Goal: Task Accomplishment & Management: Complete application form

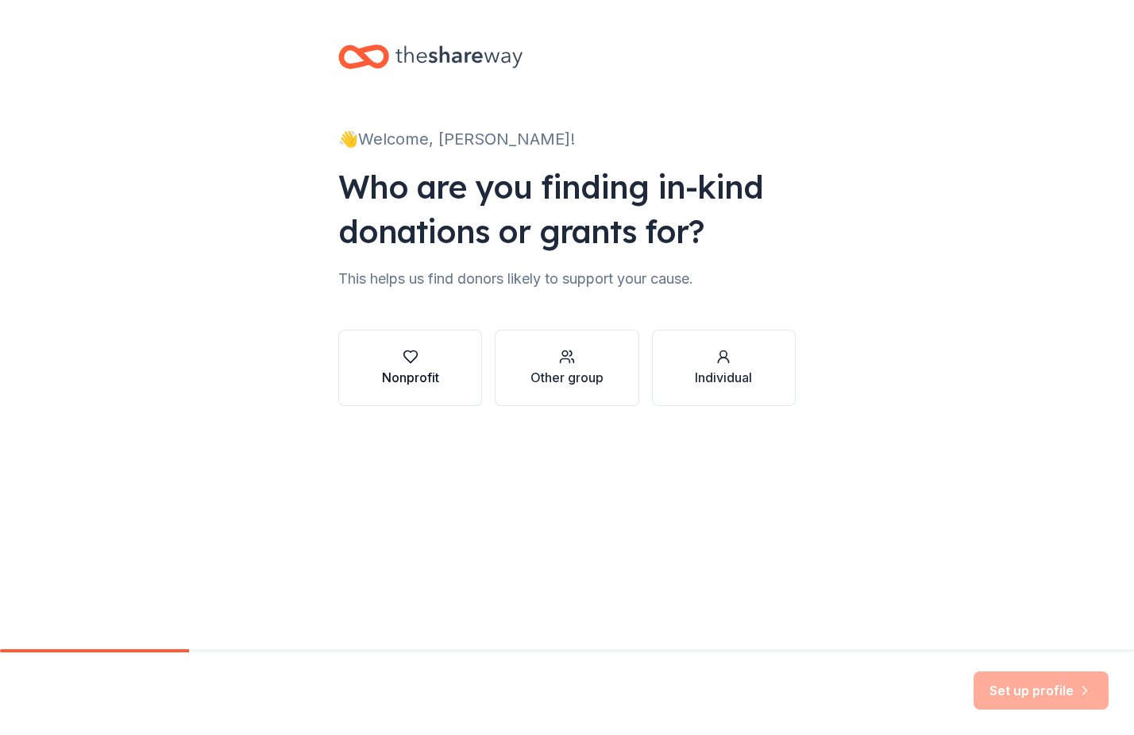
click at [371, 369] on button "Nonprofit" at bounding box center [410, 368] width 144 height 76
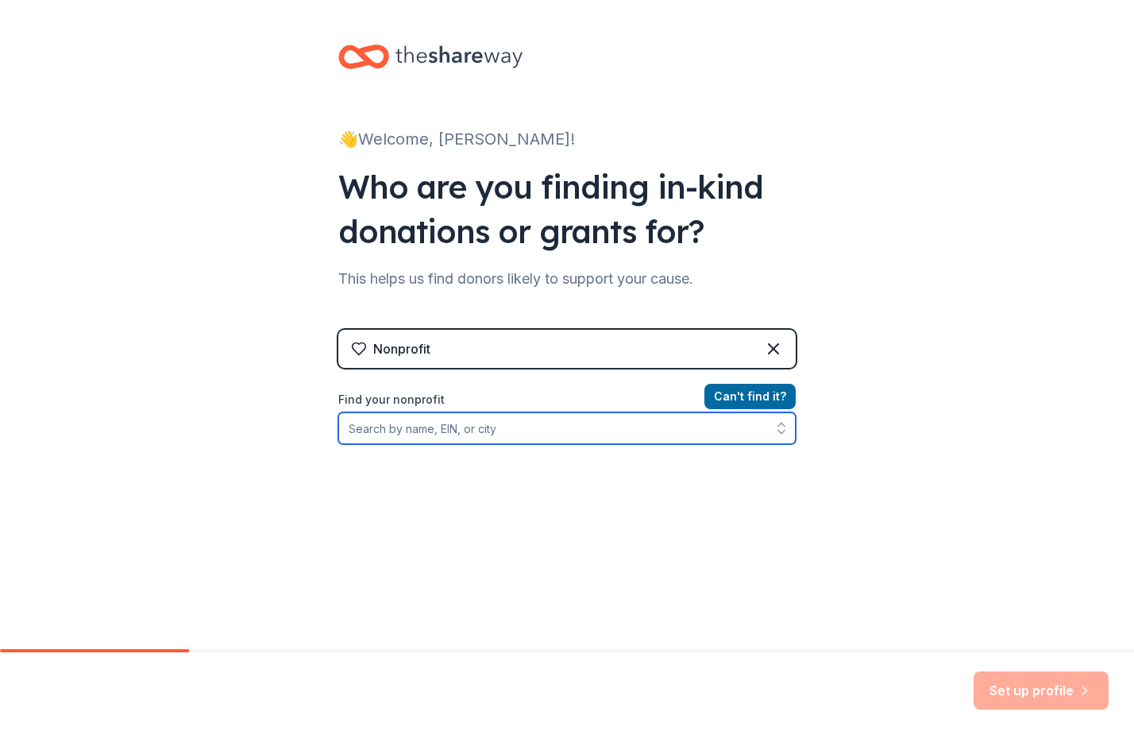
click at [424, 433] on input "Find your nonprofit" at bounding box center [567, 428] width 458 height 32
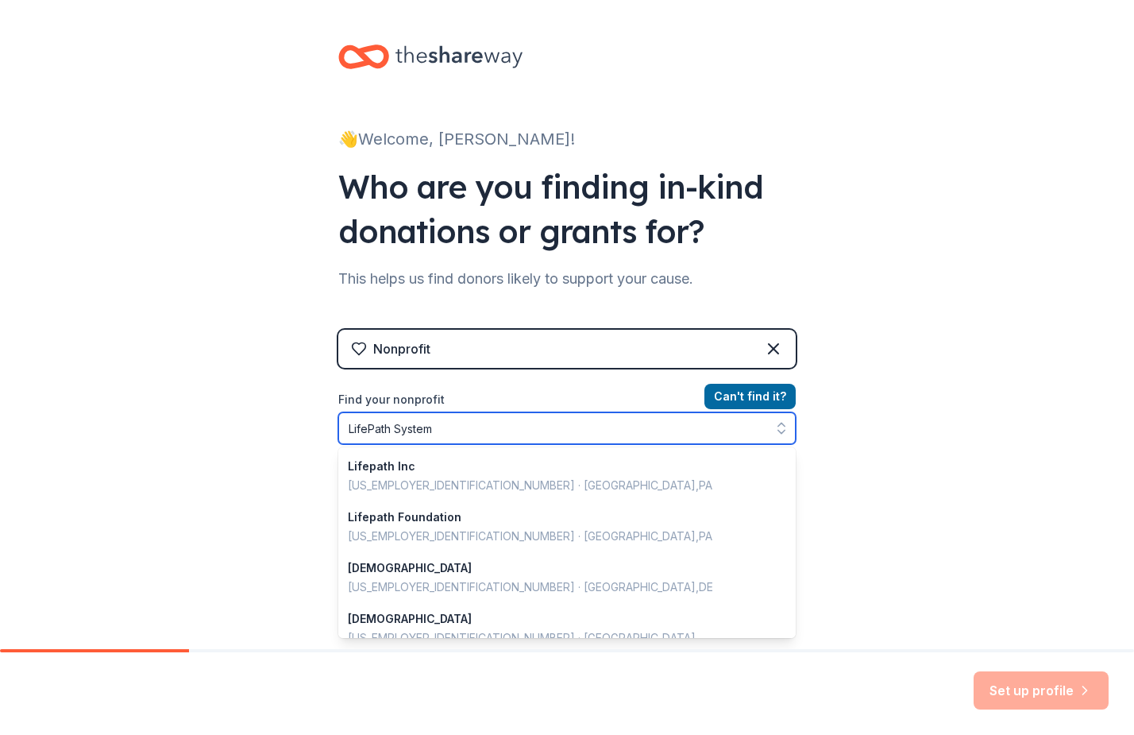
type input "LifePath Systems"
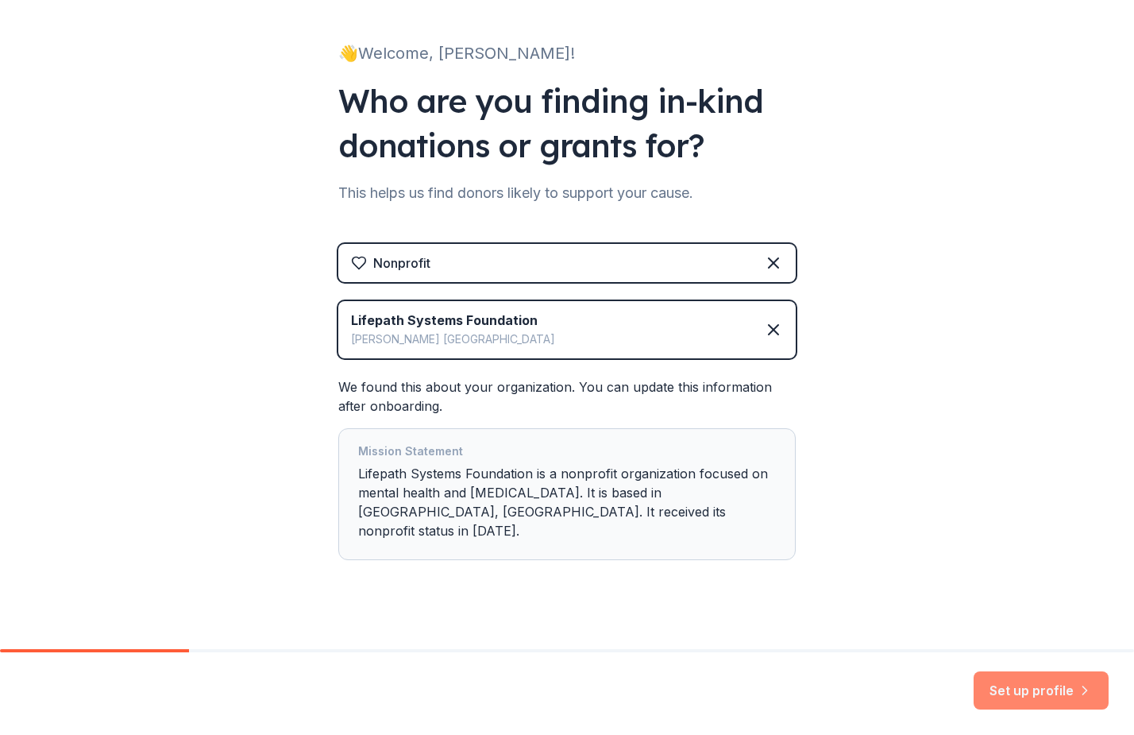
click at [1061, 690] on button "Set up profile" at bounding box center [1041, 690] width 135 height 38
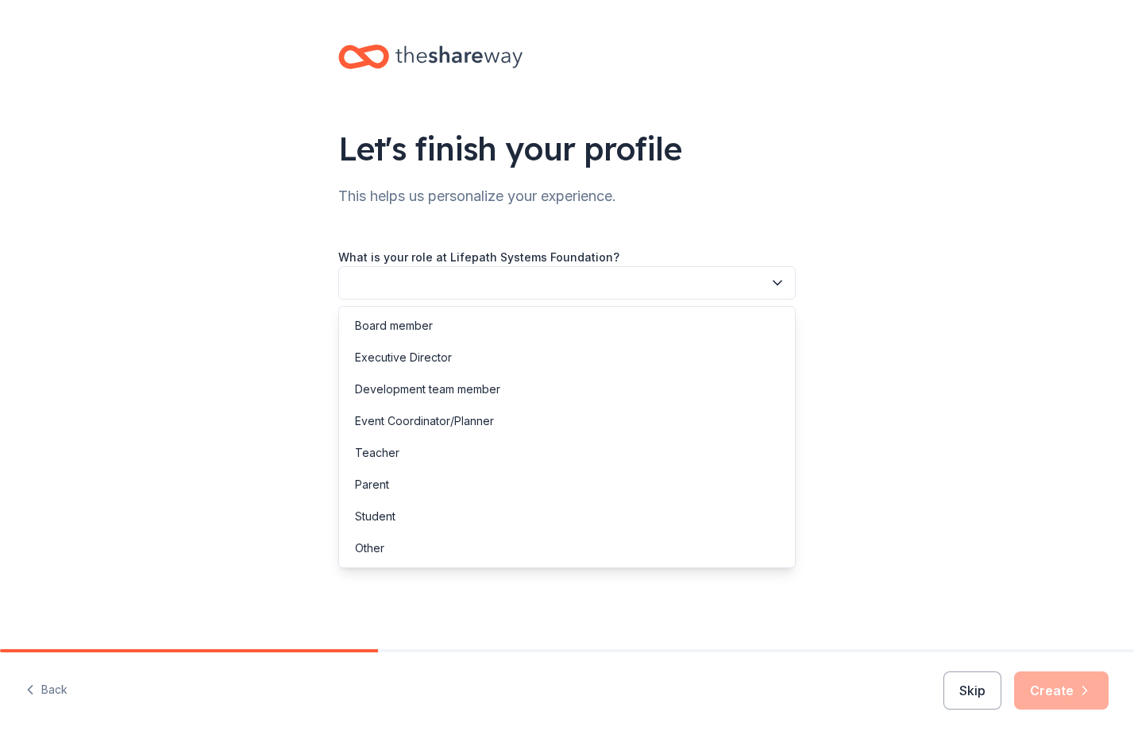
click at [537, 277] on button "button" at bounding box center [567, 282] width 458 height 33
click at [454, 322] on div "Board member" at bounding box center [567, 326] width 450 height 32
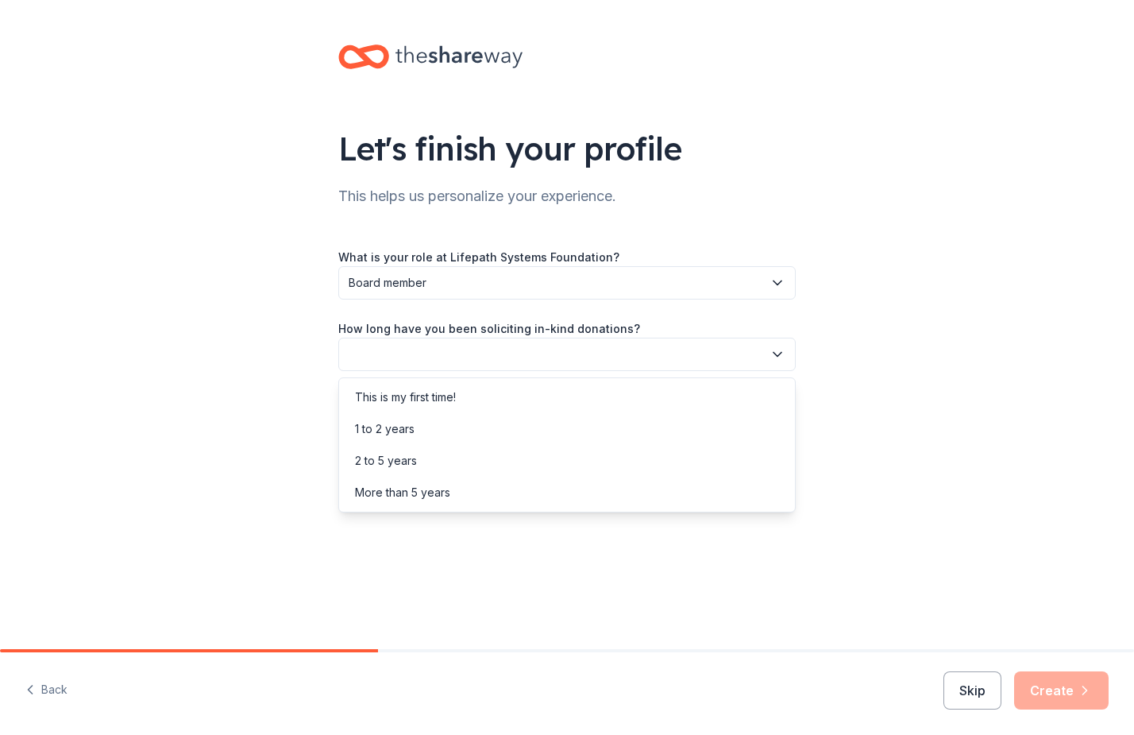
click at [441, 354] on button "button" at bounding box center [567, 354] width 458 height 33
click at [399, 460] on div "2 to 5 years" at bounding box center [386, 460] width 62 height 19
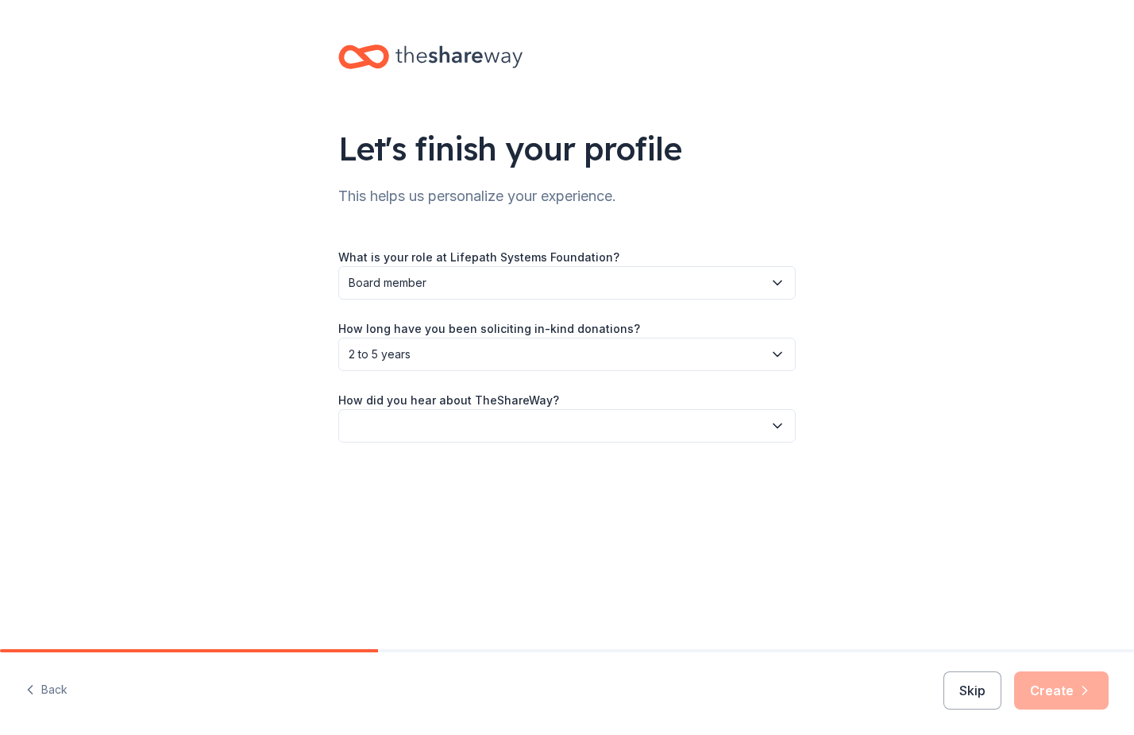
click at [406, 440] on button "button" at bounding box center [567, 425] width 458 height 33
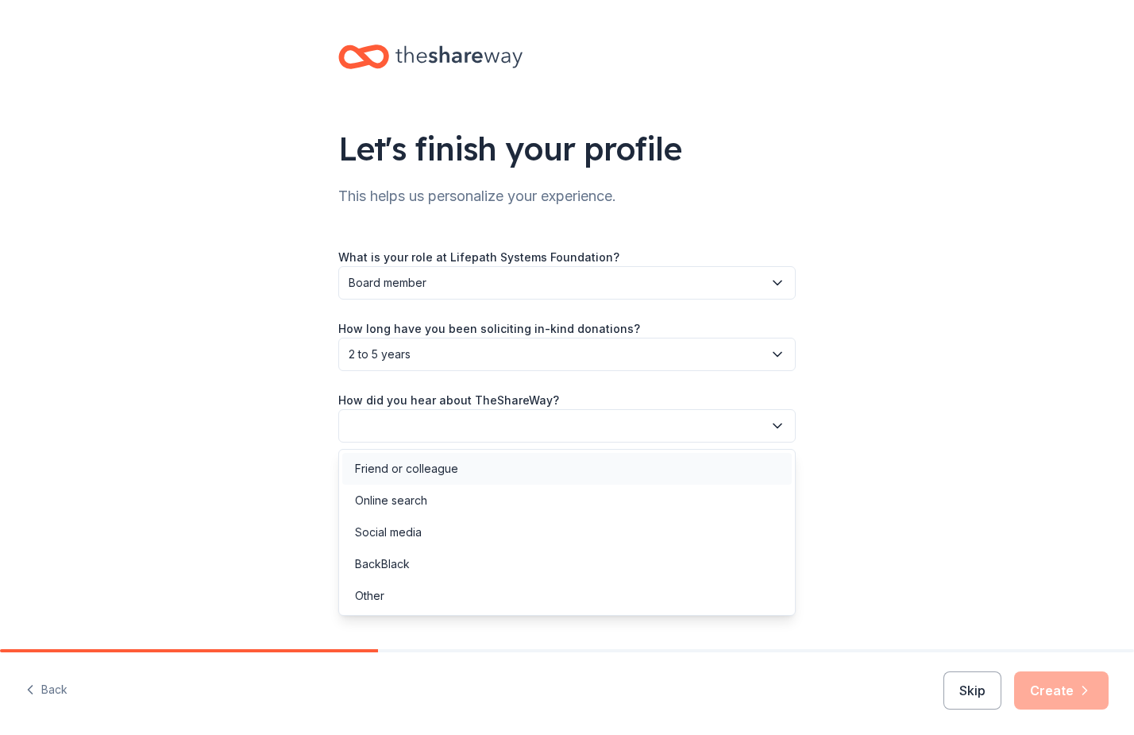
click at [400, 469] on div "Friend or colleague" at bounding box center [406, 468] width 103 height 19
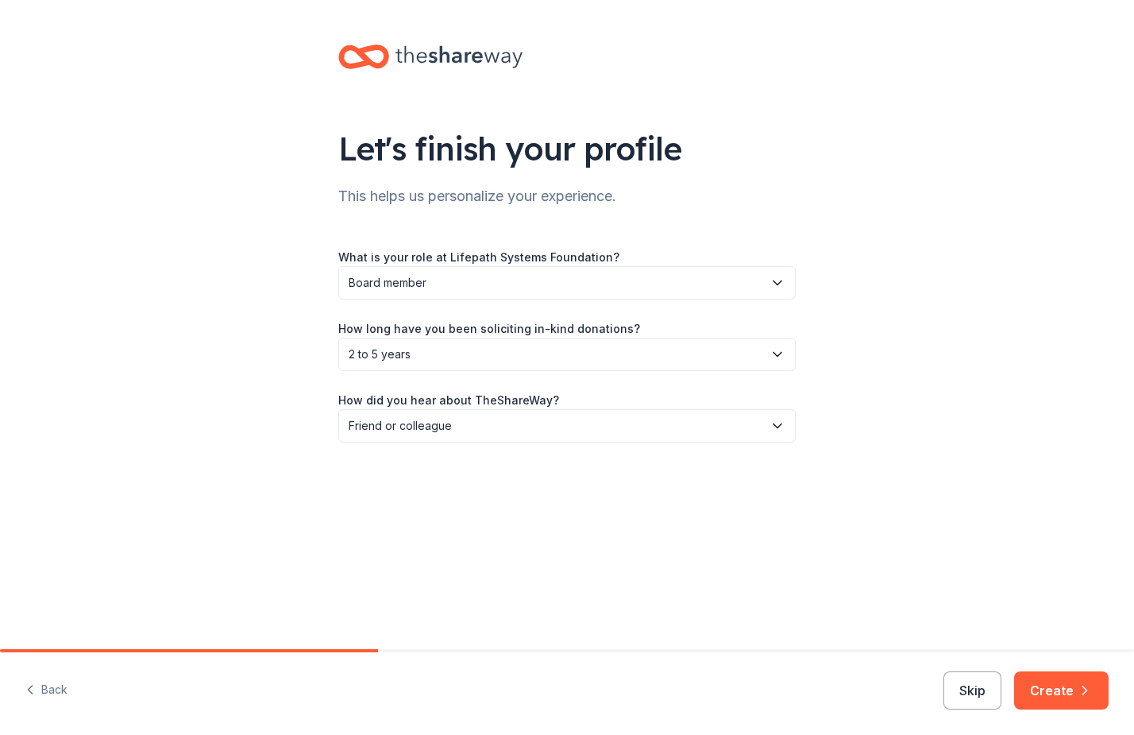
click at [436, 350] on span "2 to 5 years" at bounding box center [556, 354] width 415 height 19
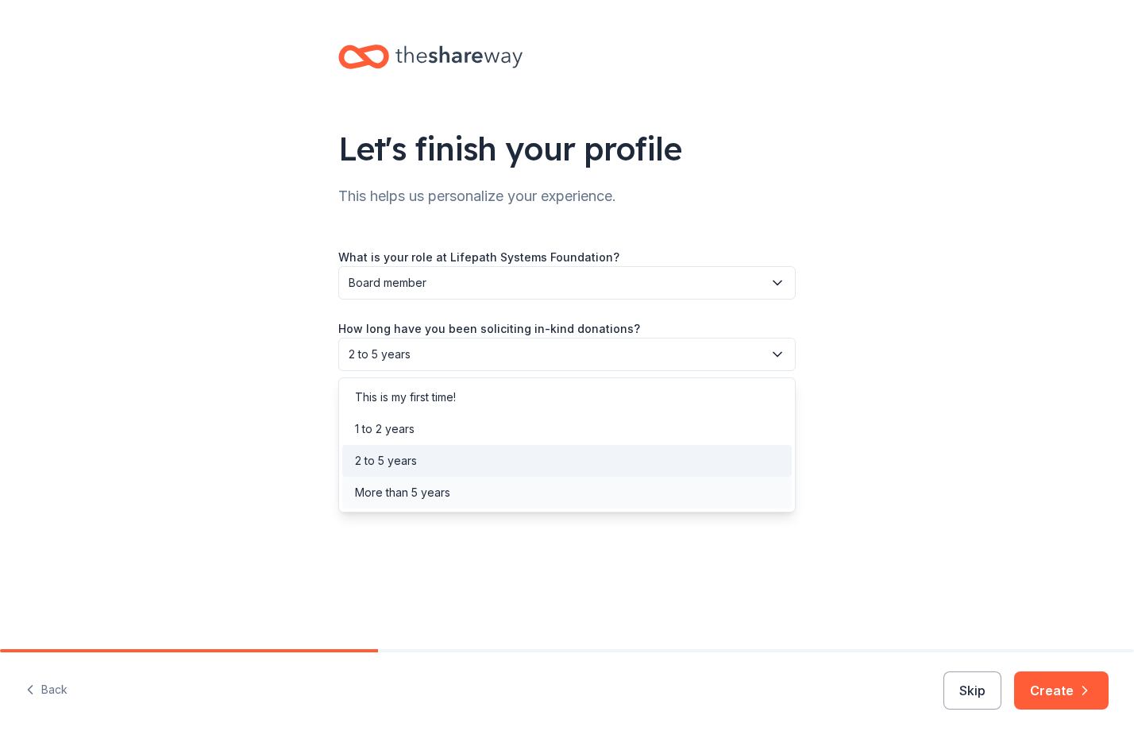
click at [392, 493] on div "More than 5 years" at bounding box center [402, 492] width 95 height 19
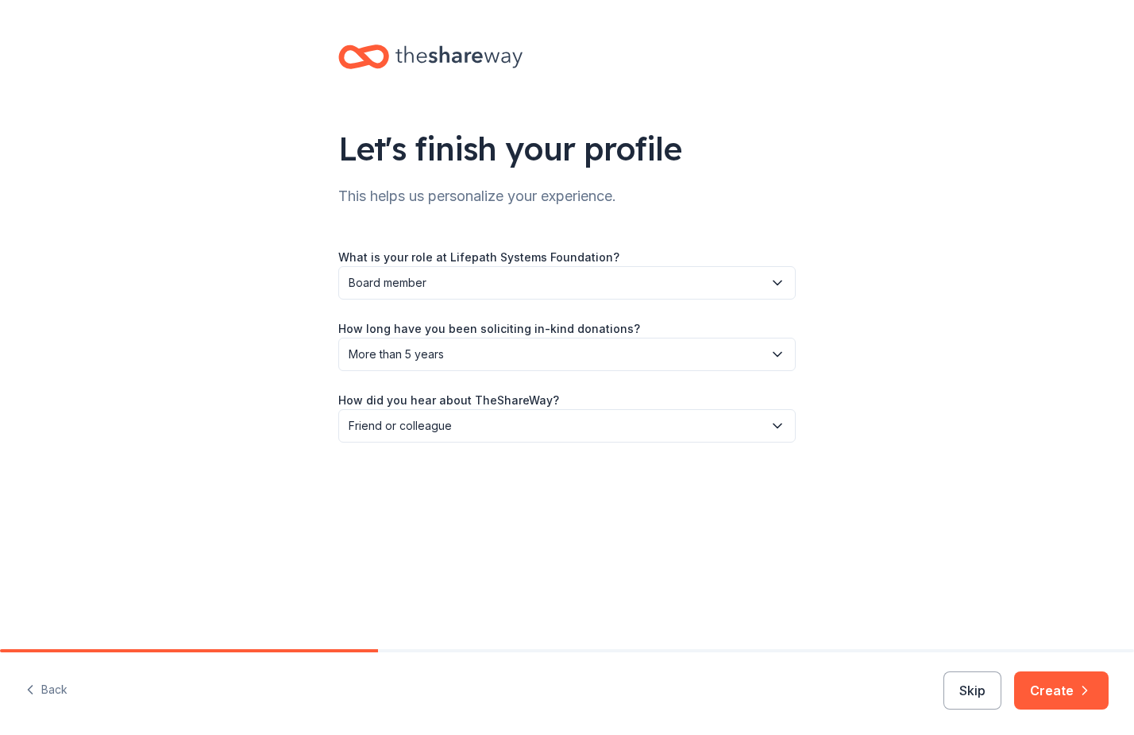
click at [467, 564] on div "Let's finish your profile This helps us personalize your experience. What is yo…" at bounding box center [567, 324] width 1134 height 649
click at [1070, 680] on button "Create" at bounding box center [1061, 690] width 95 height 38
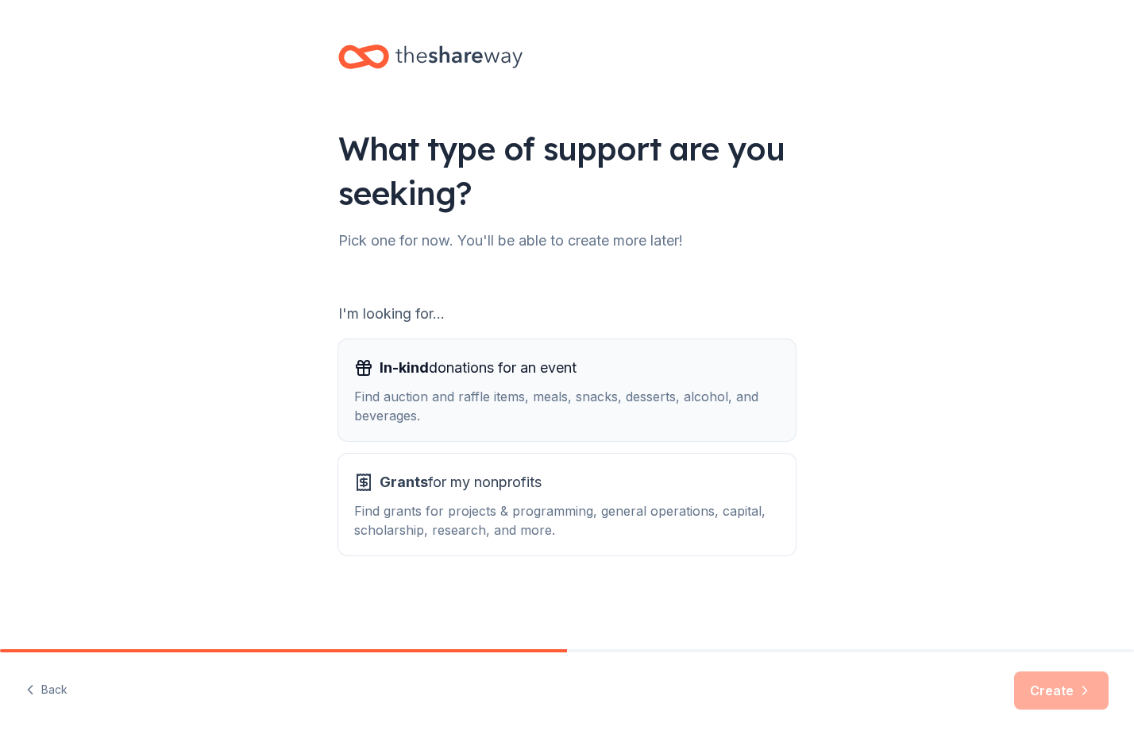
click at [727, 380] on div "In-kind donations for an event Find auction and raffle items, meals, snacks, de…" at bounding box center [567, 390] width 426 height 70
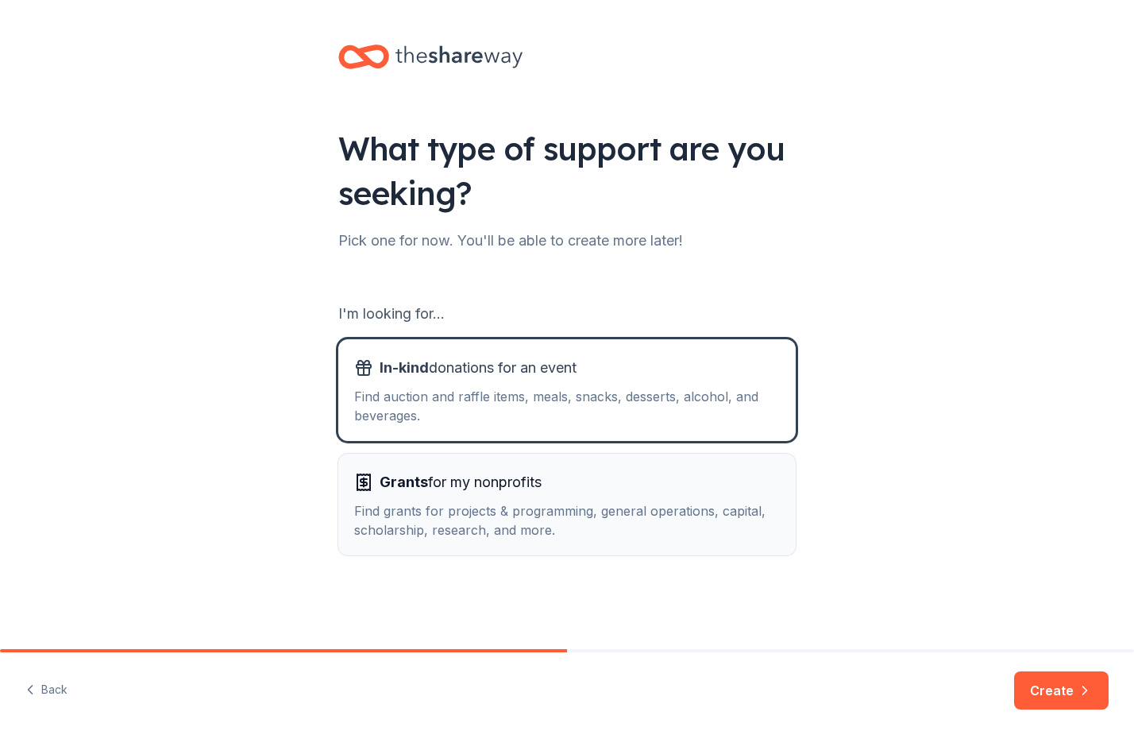
click at [622, 515] on div "Find grants for projects & programming, general operations, capital, scholarshi…" at bounding box center [567, 520] width 426 height 38
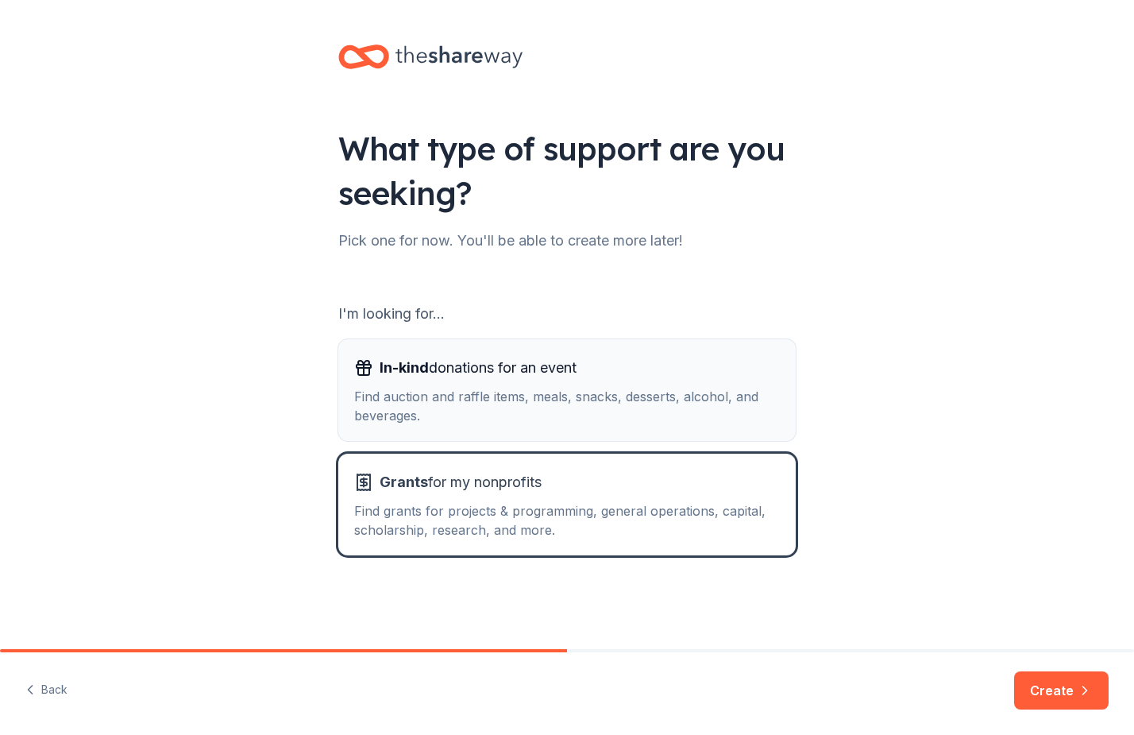
click at [622, 426] on button "In-kind donations for an event Find auction and raffle items, meals, snacks, de…" at bounding box center [567, 390] width 458 height 102
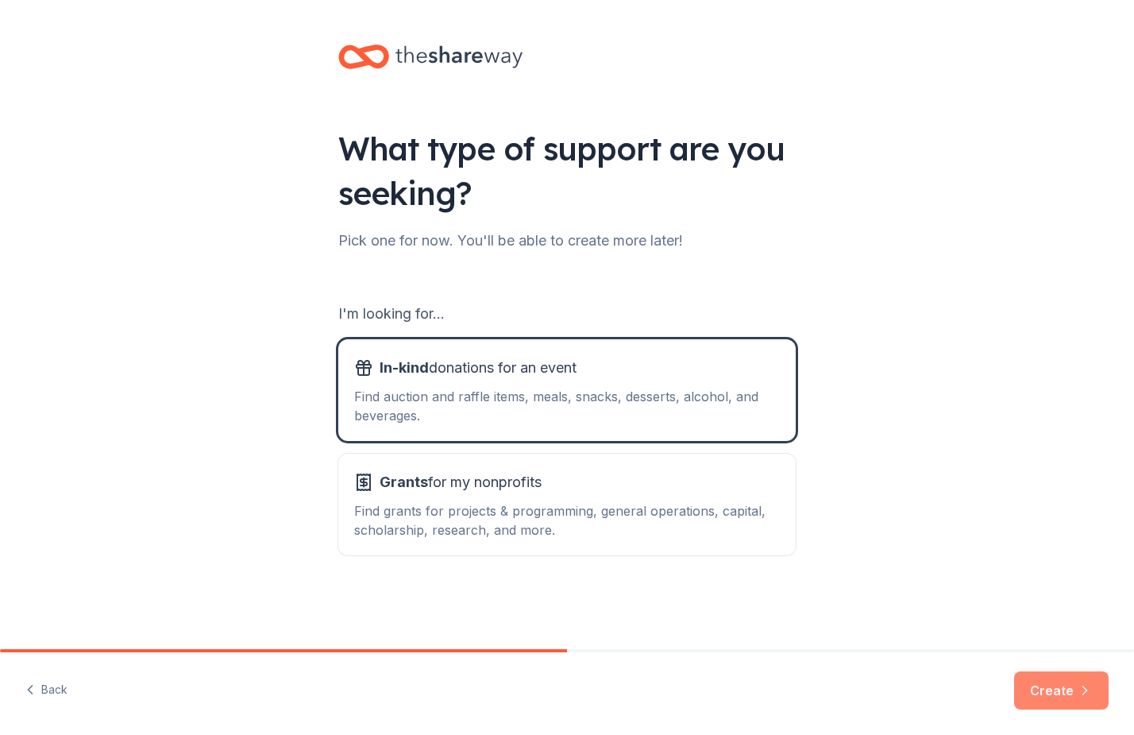
click at [1068, 693] on button "Create" at bounding box center [1061, 690] width 95 height 38
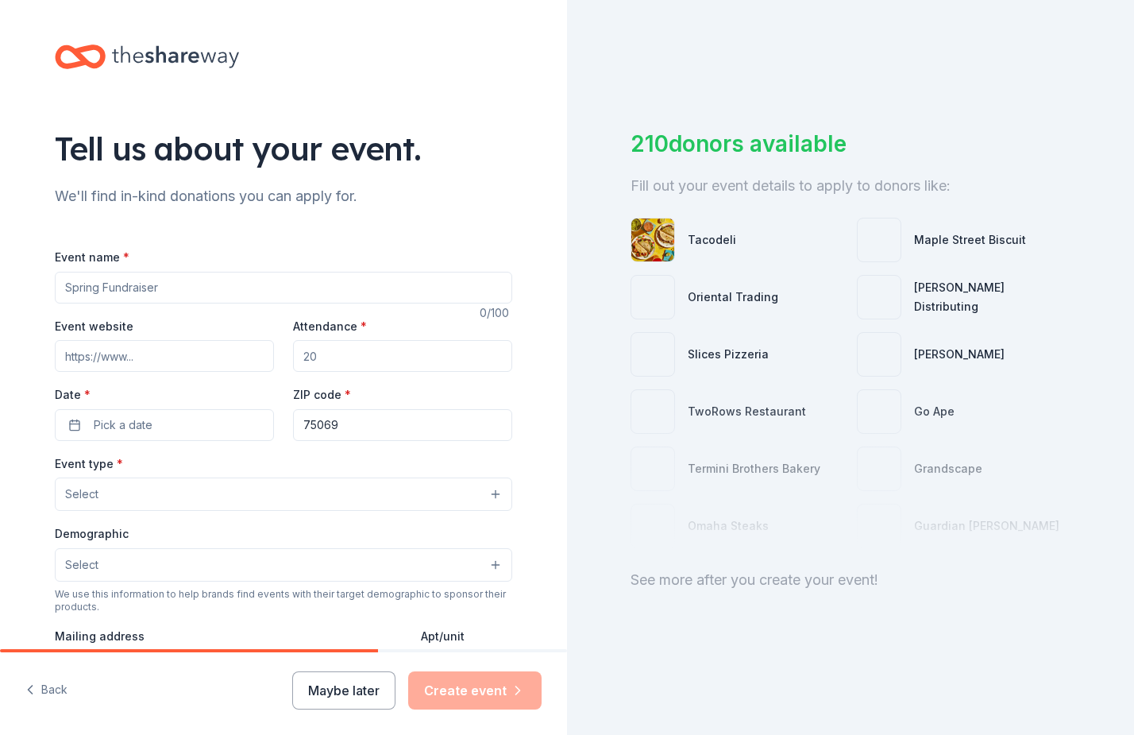
click at [271, 269] on div "Event name *" at bounding box center [284, 275] width 458 height 56
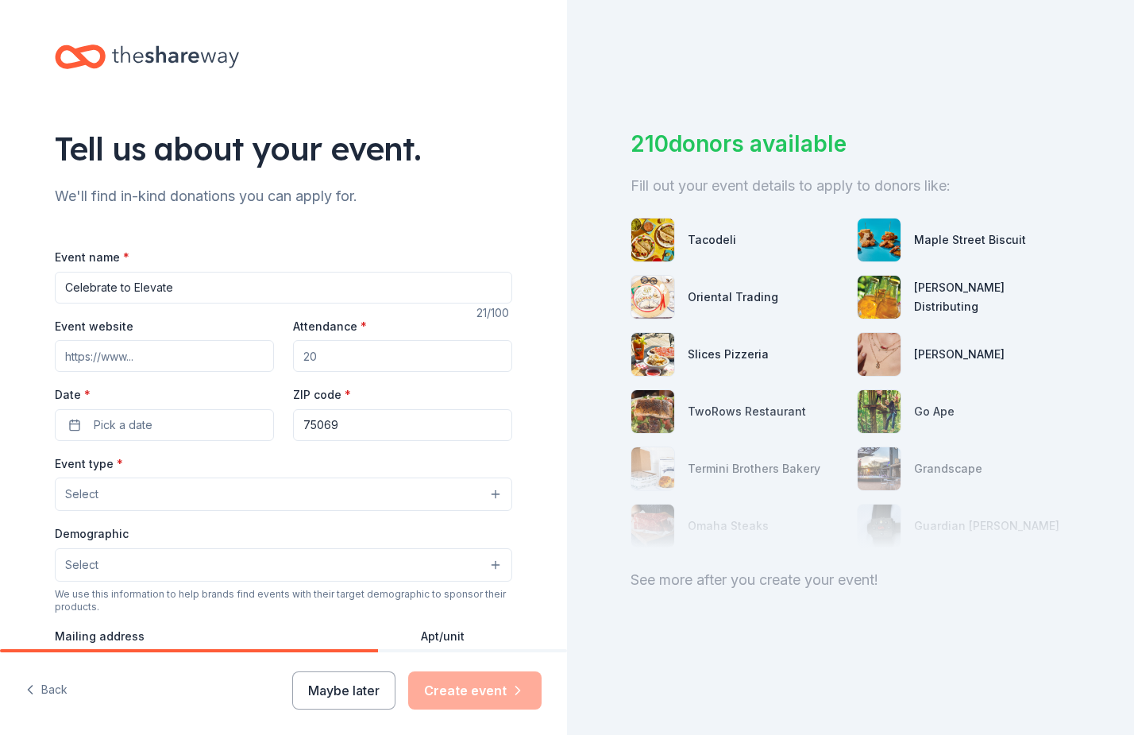
type input "Celebrate to Elevate"
click at [160, 352] on input "Event website" at bounding box center [164, 356] width 219 height 32
paste input "[URL][DOMAIN_NAME]"
type input "[URL][DOMAIN_NAME]"
type input "150"
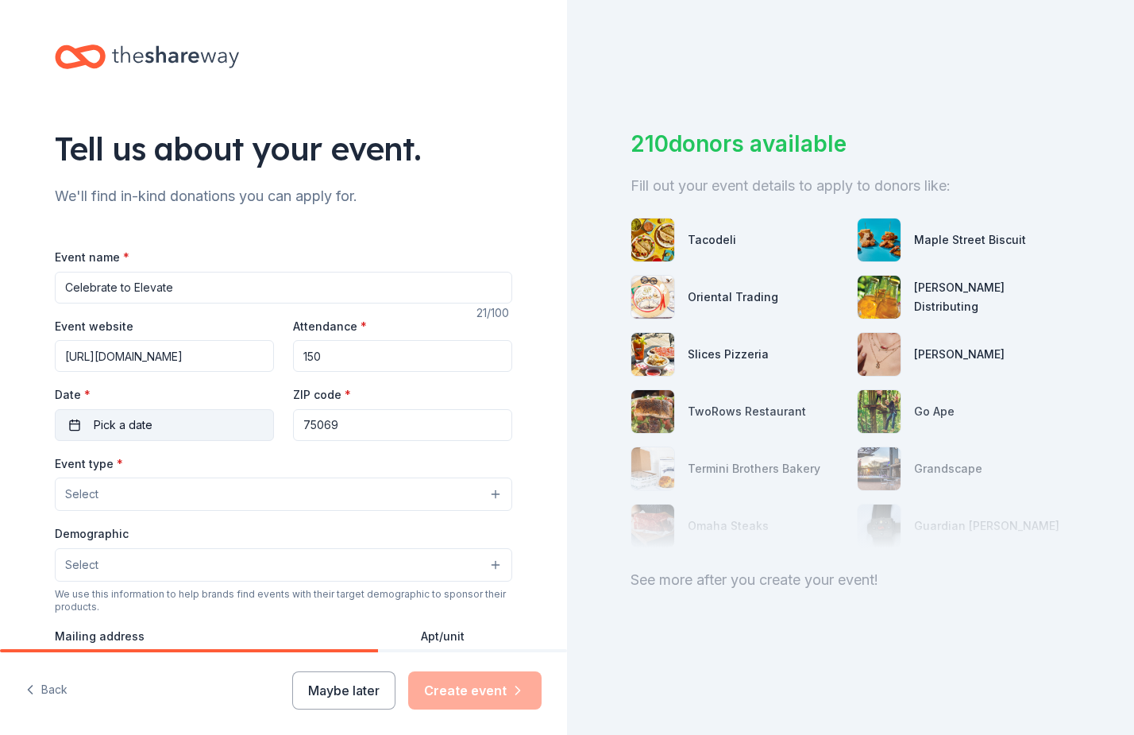
click at [137, 421] on span "Pick a date" at bounding box center [123, 424] width 59 height 19
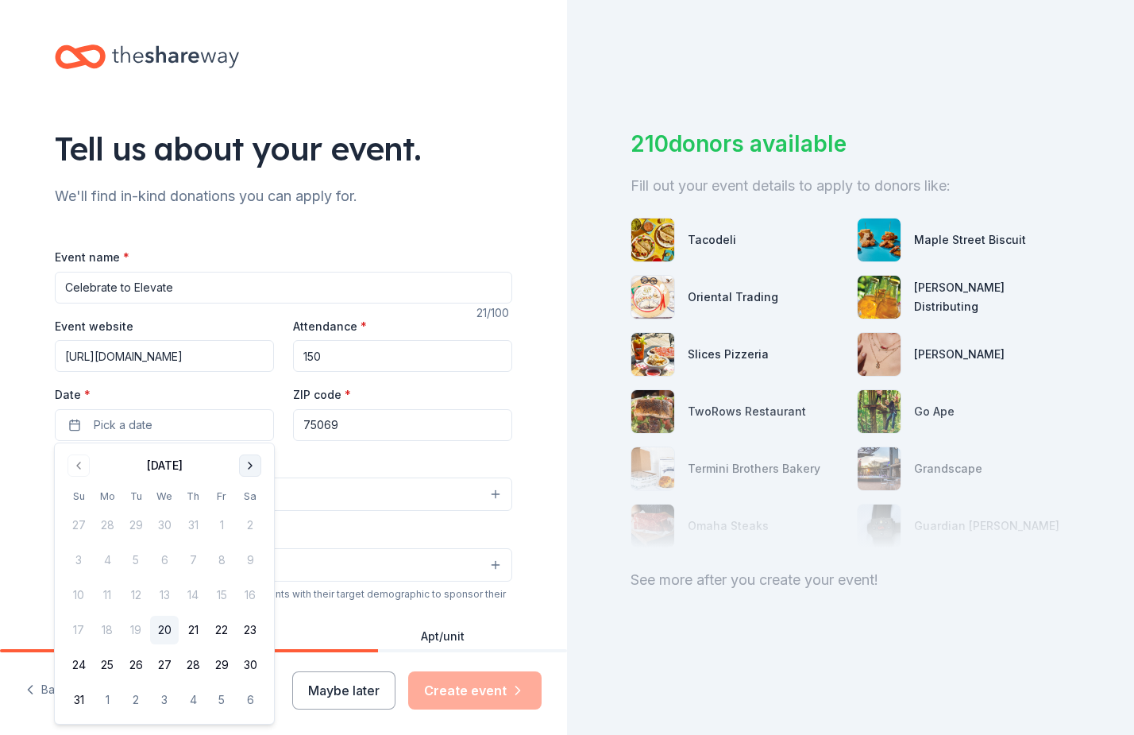
click at [246, 462] on button "Go to next month" at bounding box center [250, 465] width 22 height 22
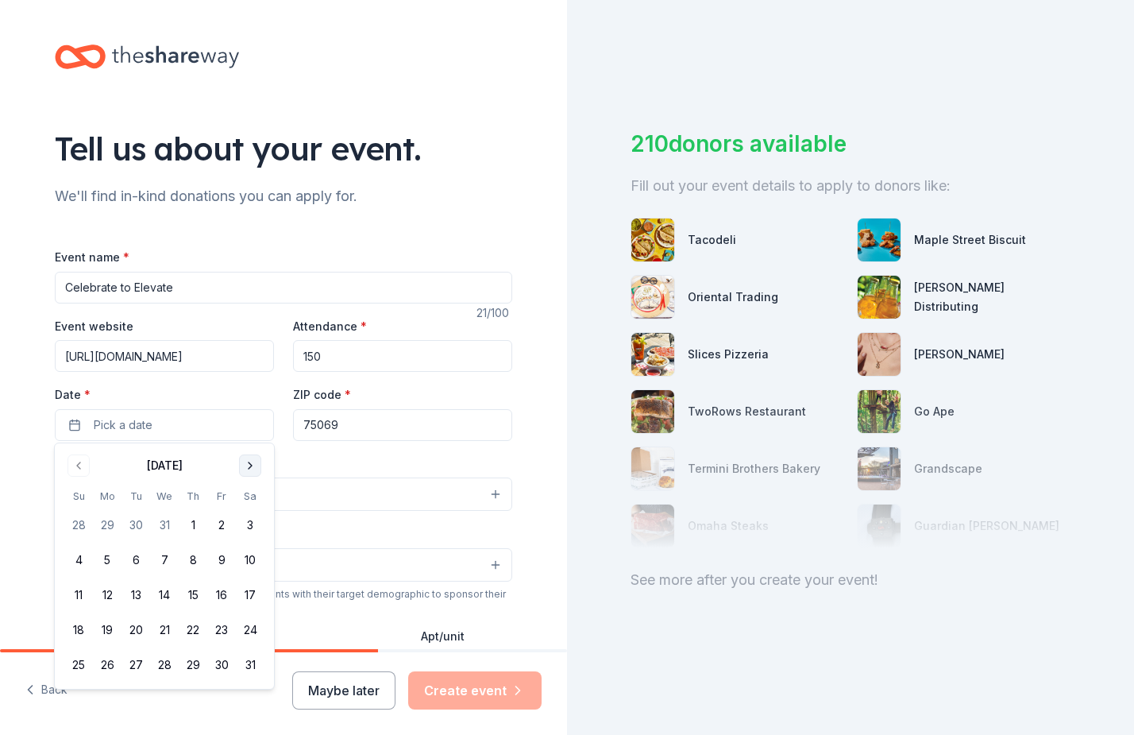
click at [246, 462] on button "Go to next month" at bounding box center [250, 465] width 22 height 22
click at [85, 469] on button "Go to previous month" at bounding box center [79, 465] width 22 height 22
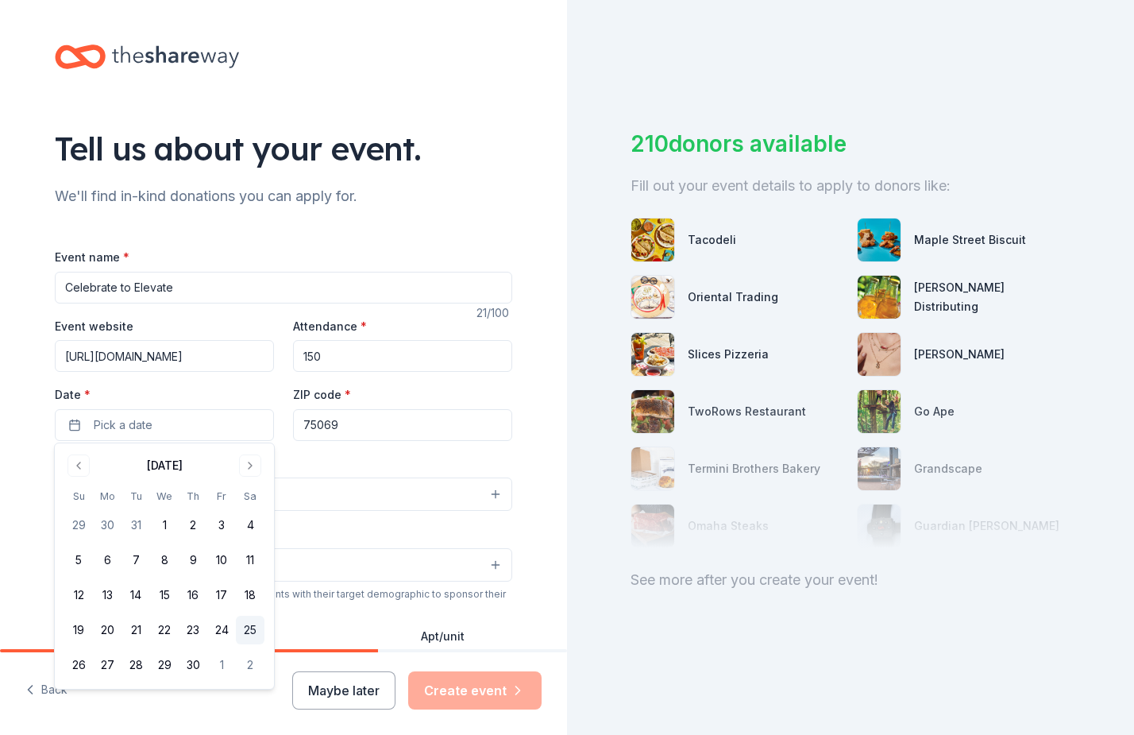
click at [255, 632] on button "25" at bounding box center [250, 630] width 29 height 29
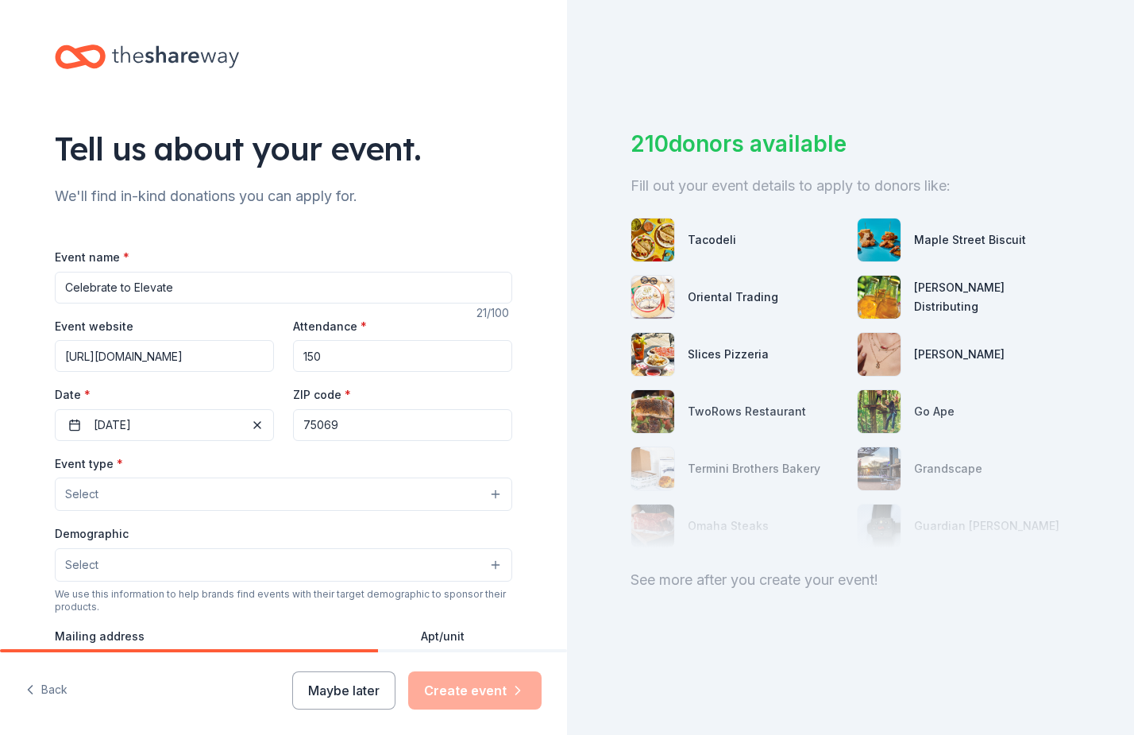
click at [126, 492] on button "Select" at bounding box center [284, 493] width 458 height 33
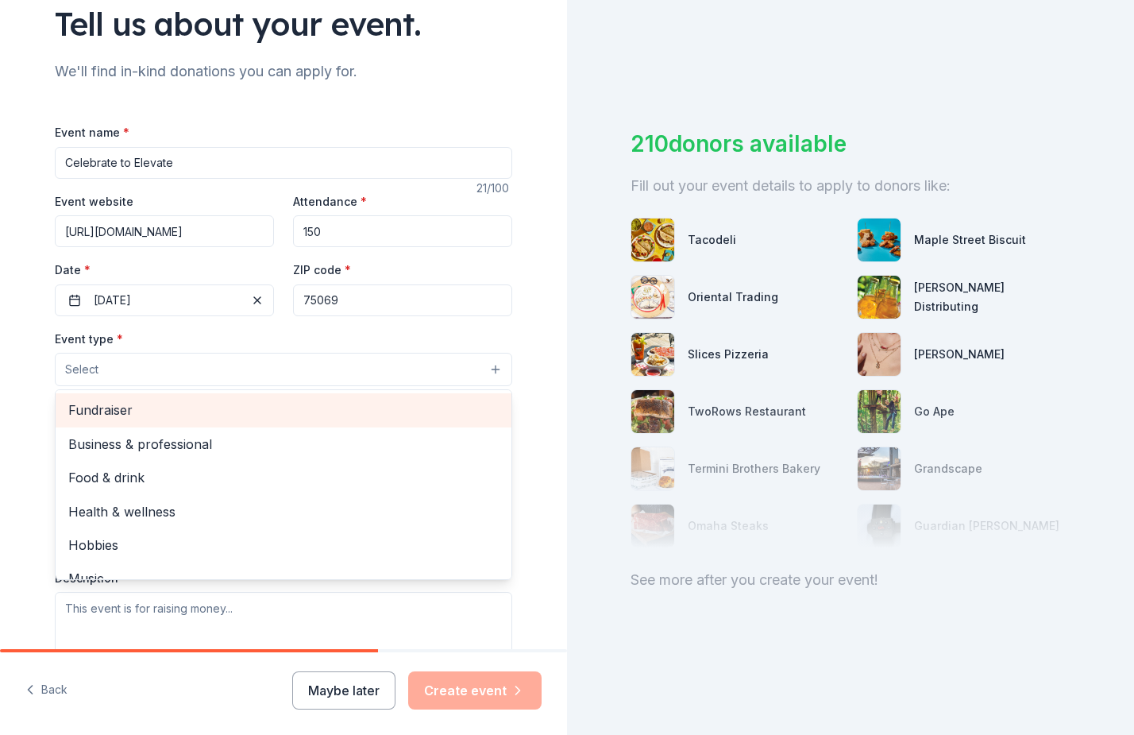
click at [140, 409] on span "Fundraiser" at bounding box center [283, 410] width 431 height 21
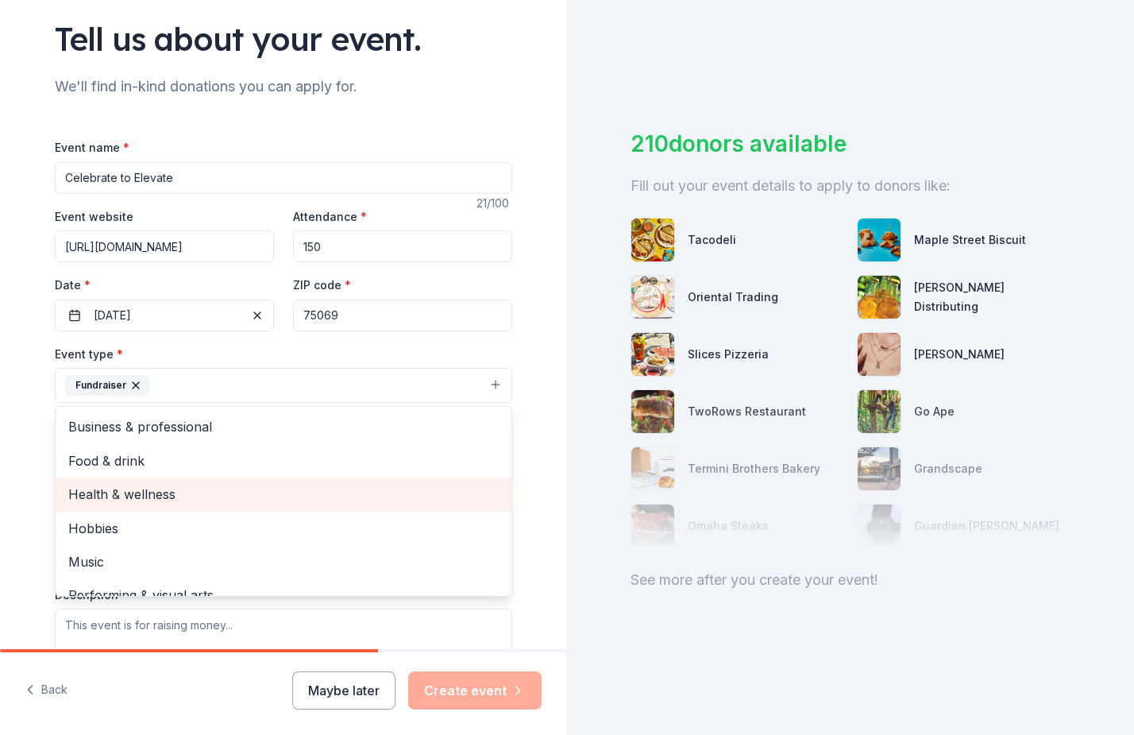
click at [131, 491] on span "Health & wellness" at bounding box center [283, 494] width 431 height 21
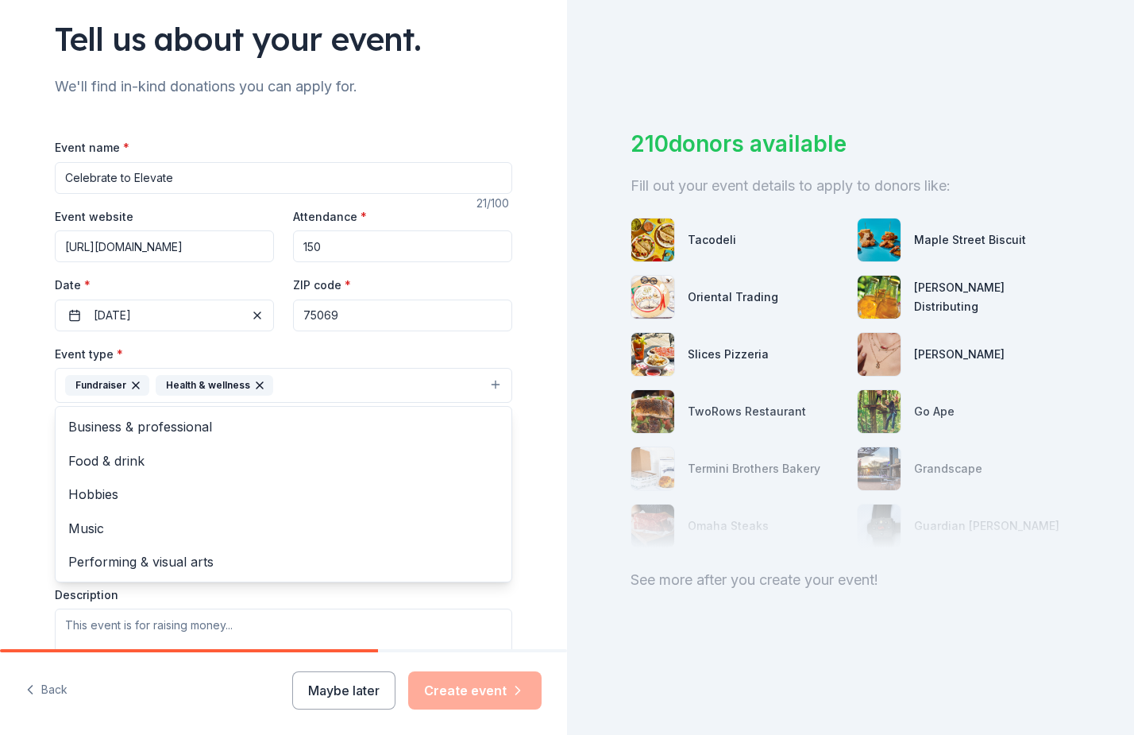
click at [256, 384] on icon "button" at bounding box center [259, 385] width 13 height 13
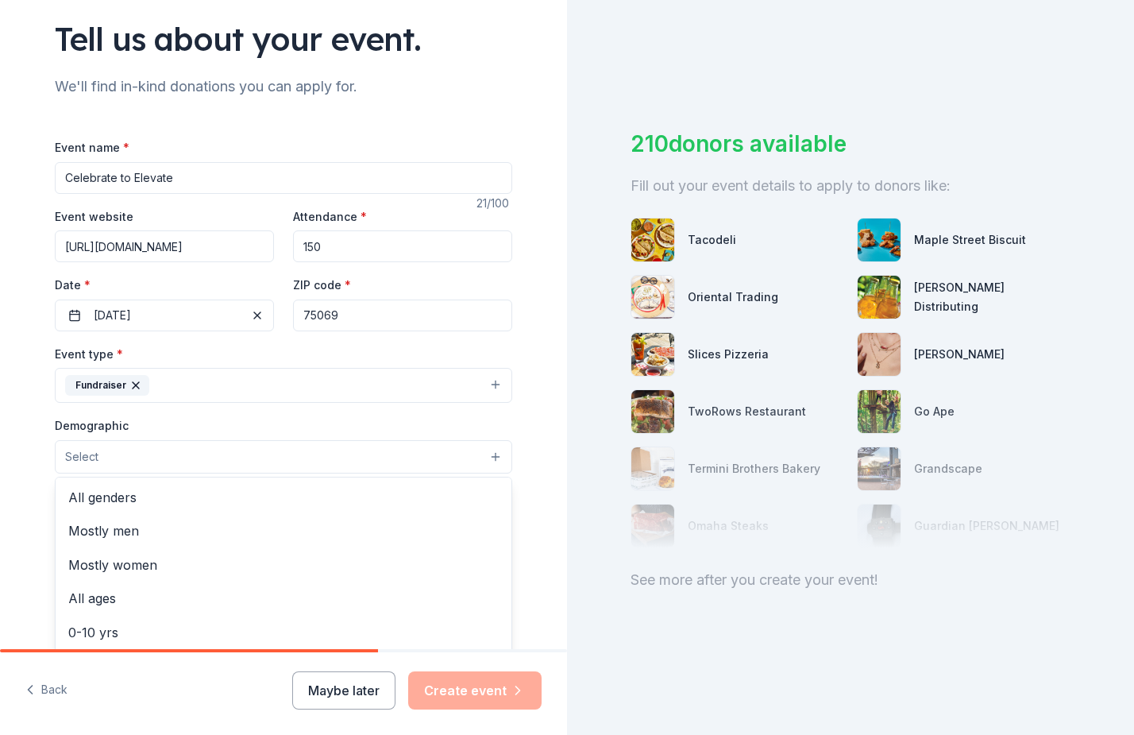
click at [106, 458] on button "Select" at bounding box center [284, 456] width 458 height 33
click at [108, 493] on span "All genders" at bounding box center [283, 497] width 431 height 21
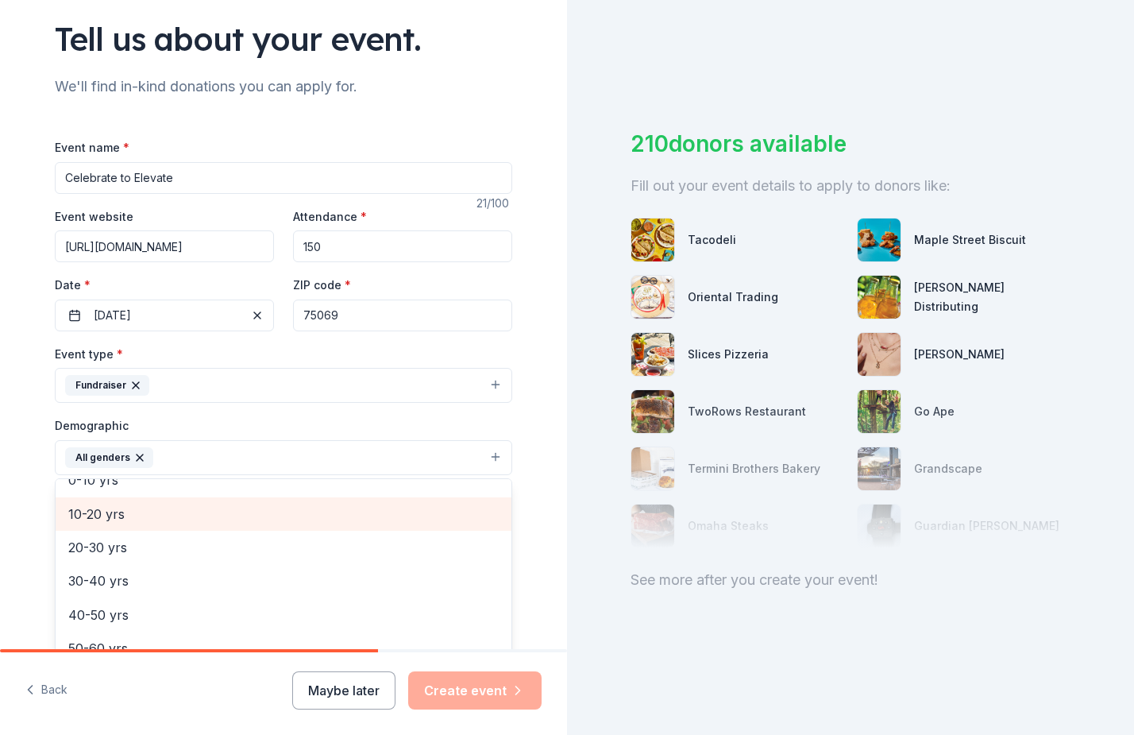
scroll to position [123, 0]
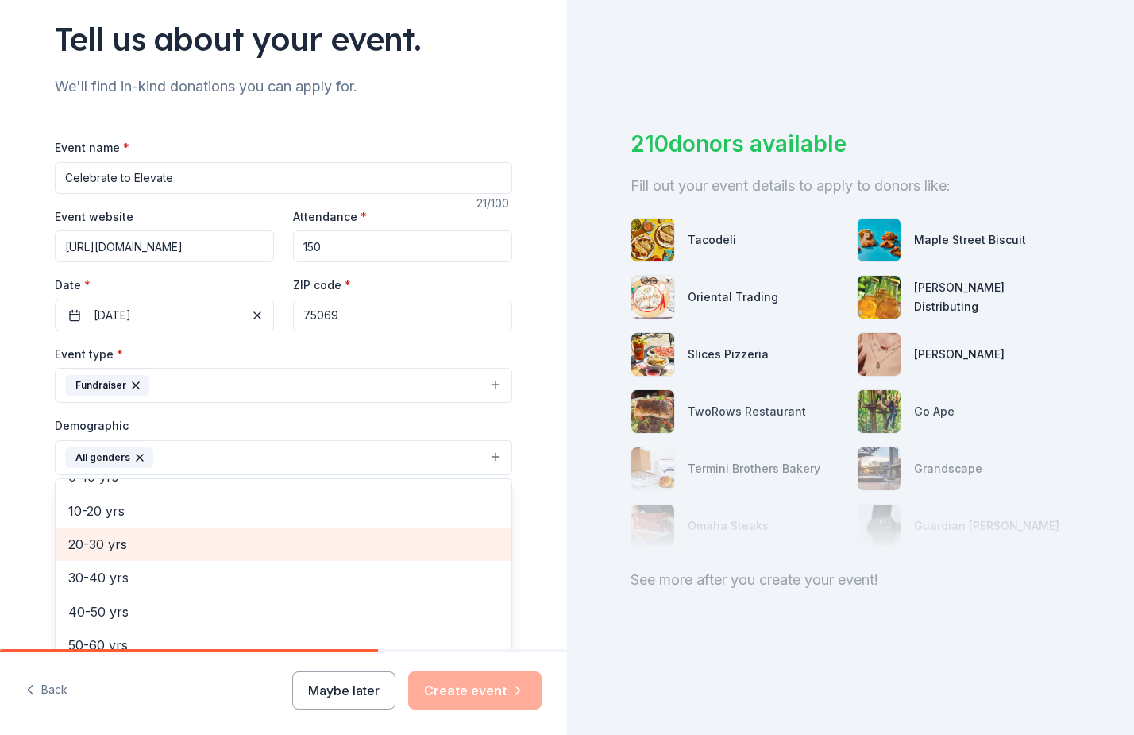
click at [102, 539] on span "20-30 yrs" at bounding box center [283, 544] width 431 height 21
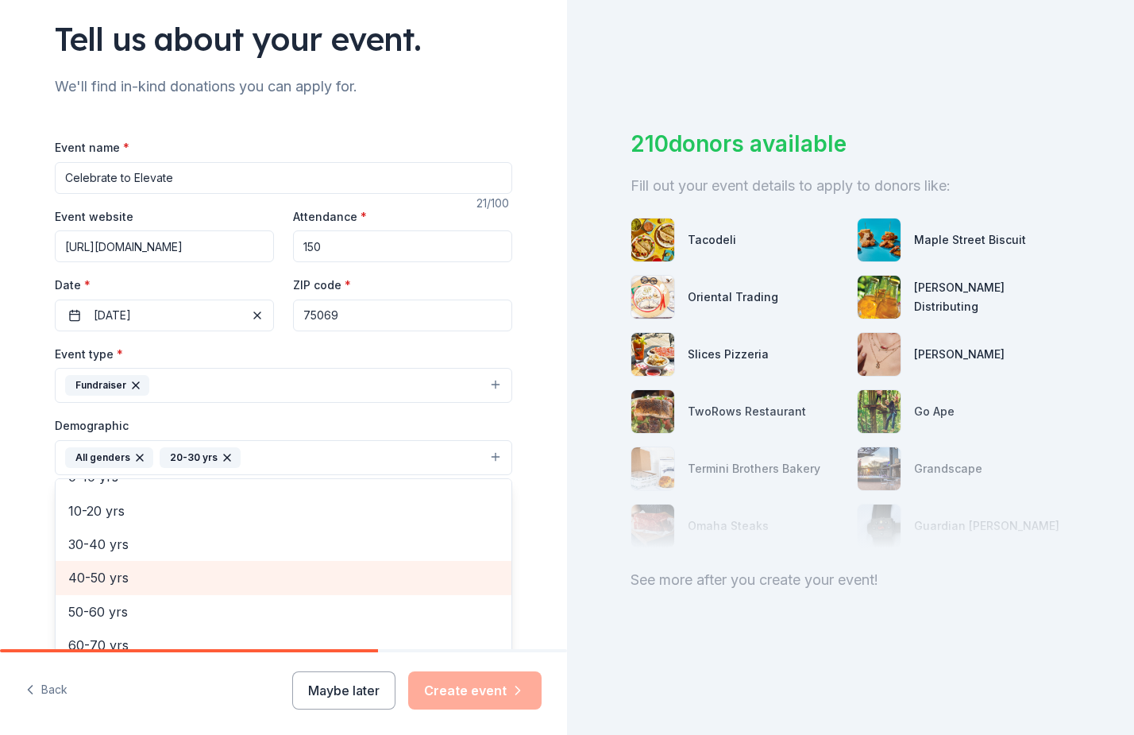
click at [105, 574] on span "40-50 yrs" at bounding box center [283, 577] width 431 height 21
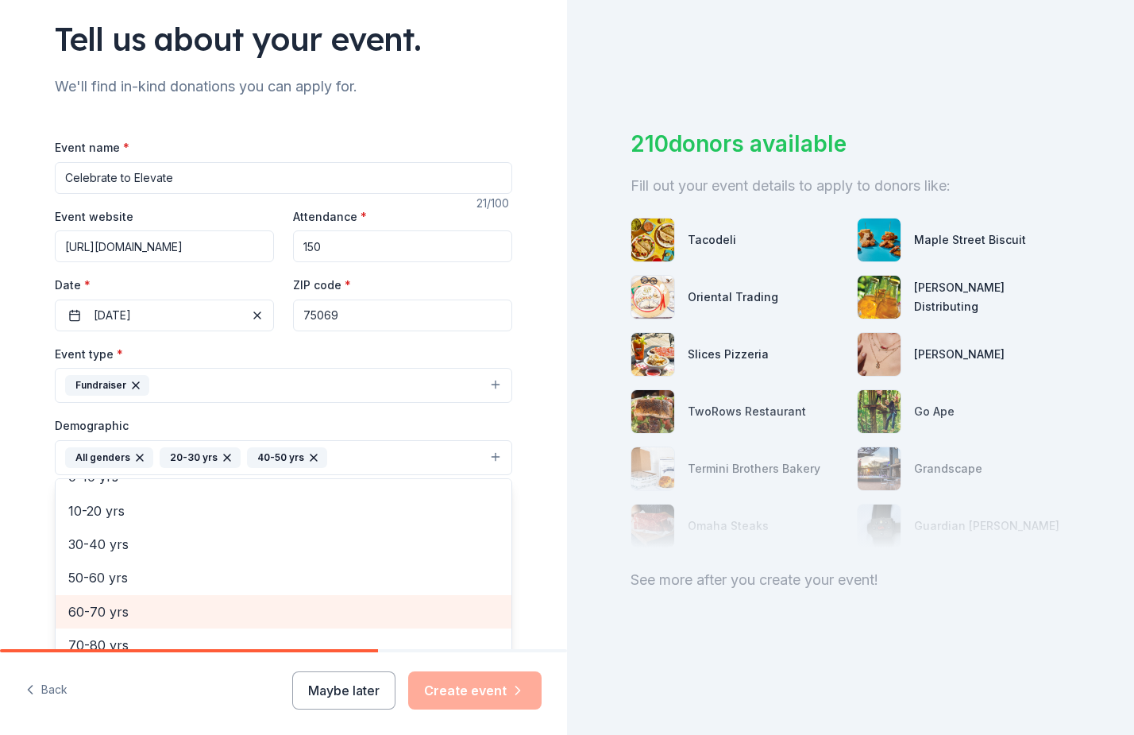
click at [101, 605] on span "60-70 yrs" at bounding box center [283, 611] width 431 height 21
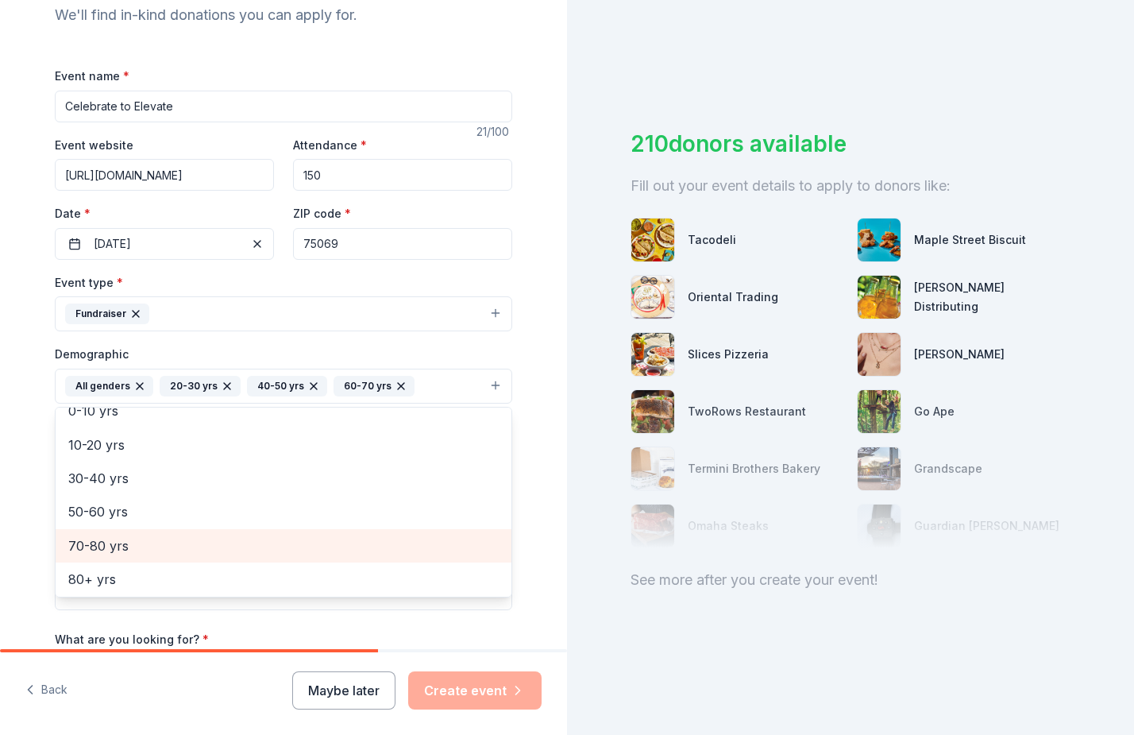
scroll to position [191, 0]
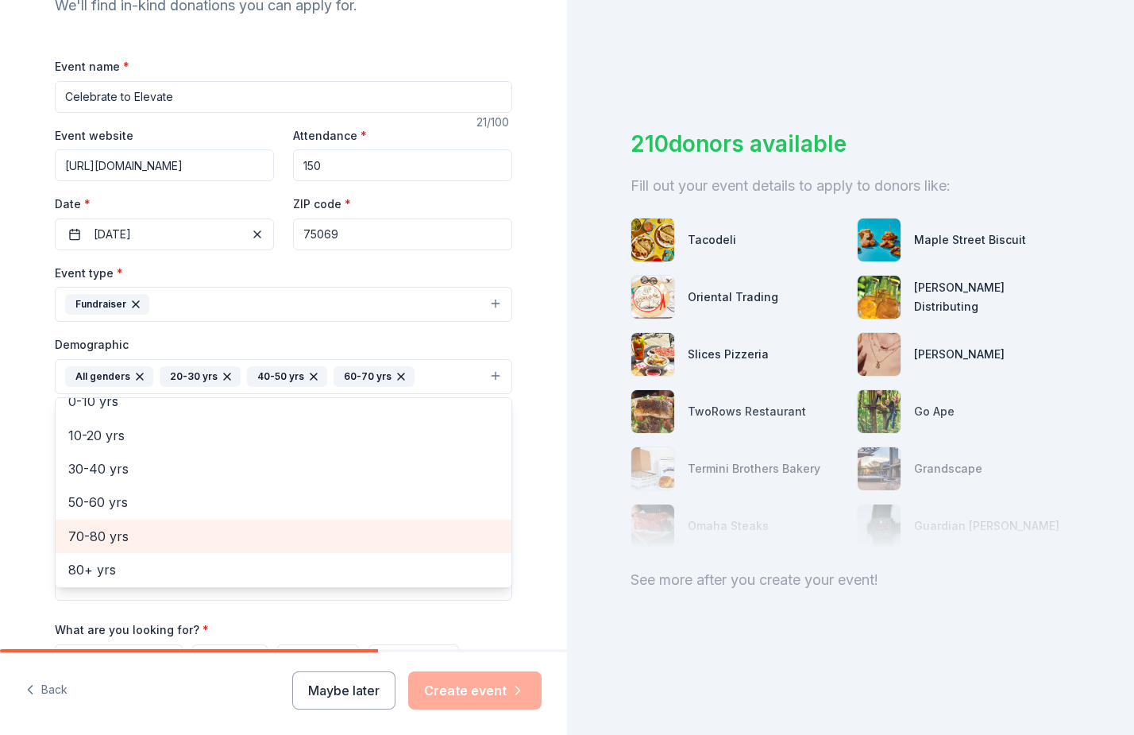
click at [110, 537] on span "70-80 yrs" at bounding box center [283, 536] width 431 height 21
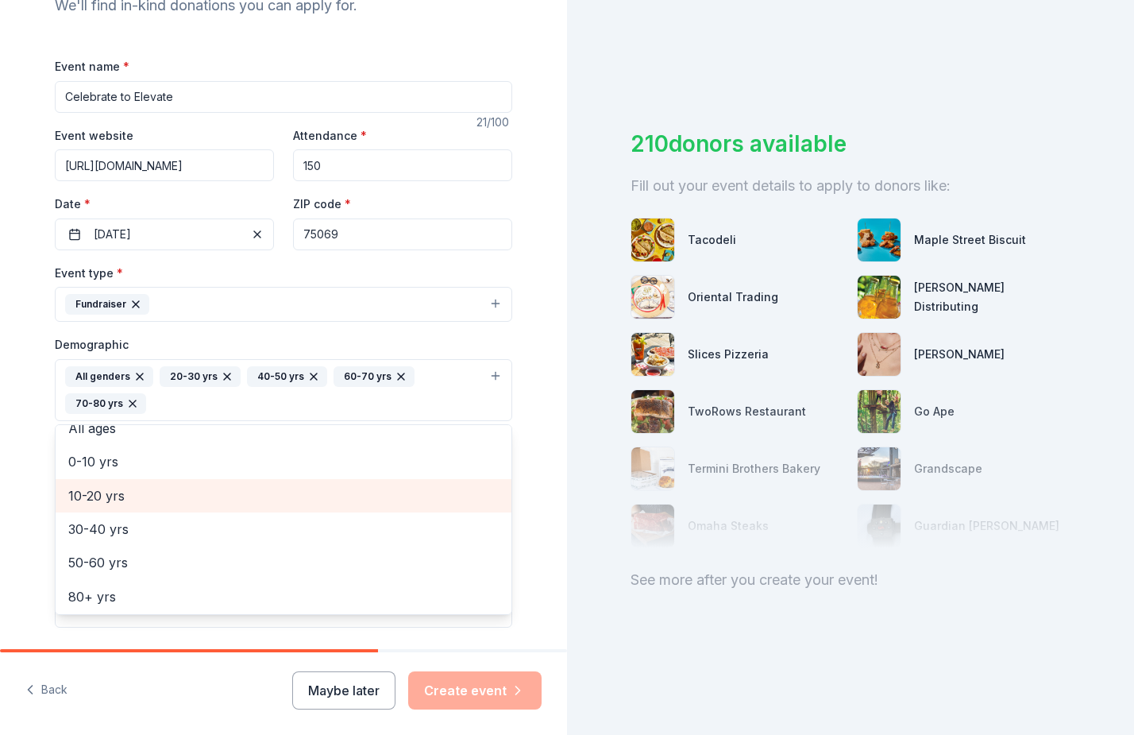
scroll to position [22, 0]
click at [112, 480] on span "All ages" at bounding box center [283, 490] width 431 height 21
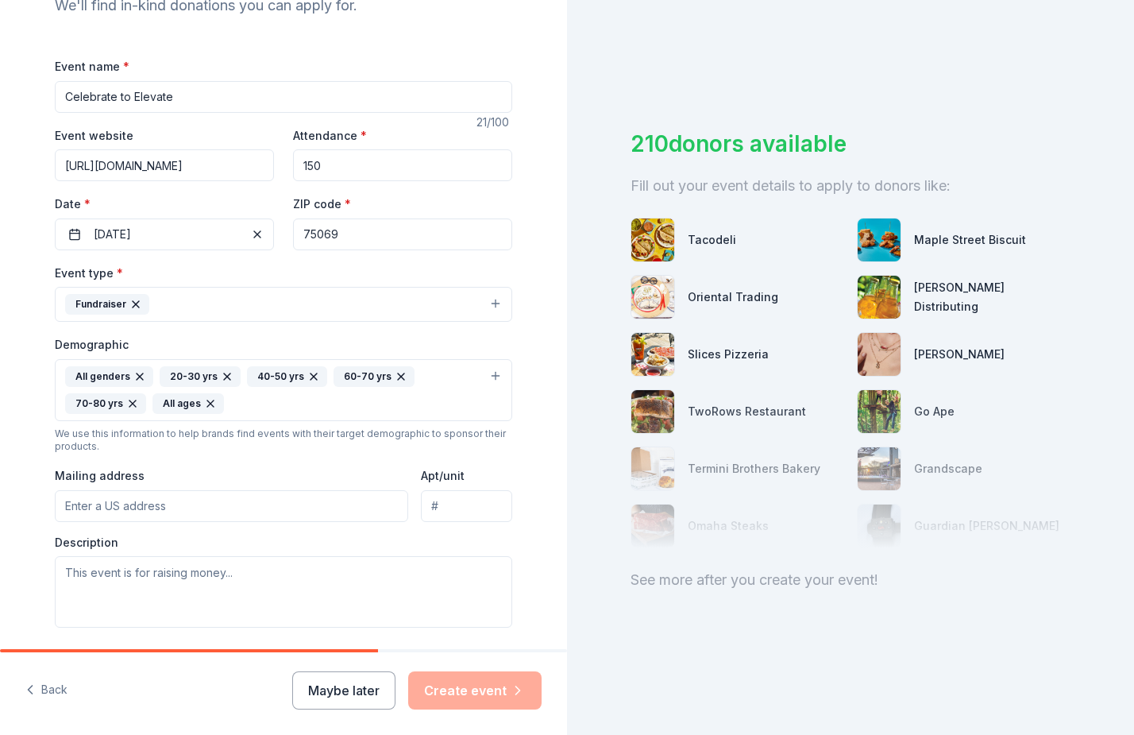
click at [129, 400] on icon "button" at bounding box center [132, 403] width 13 height 13
click at [222, 372] on icon "button" at bounding box center [227, 376] width 13 height 13
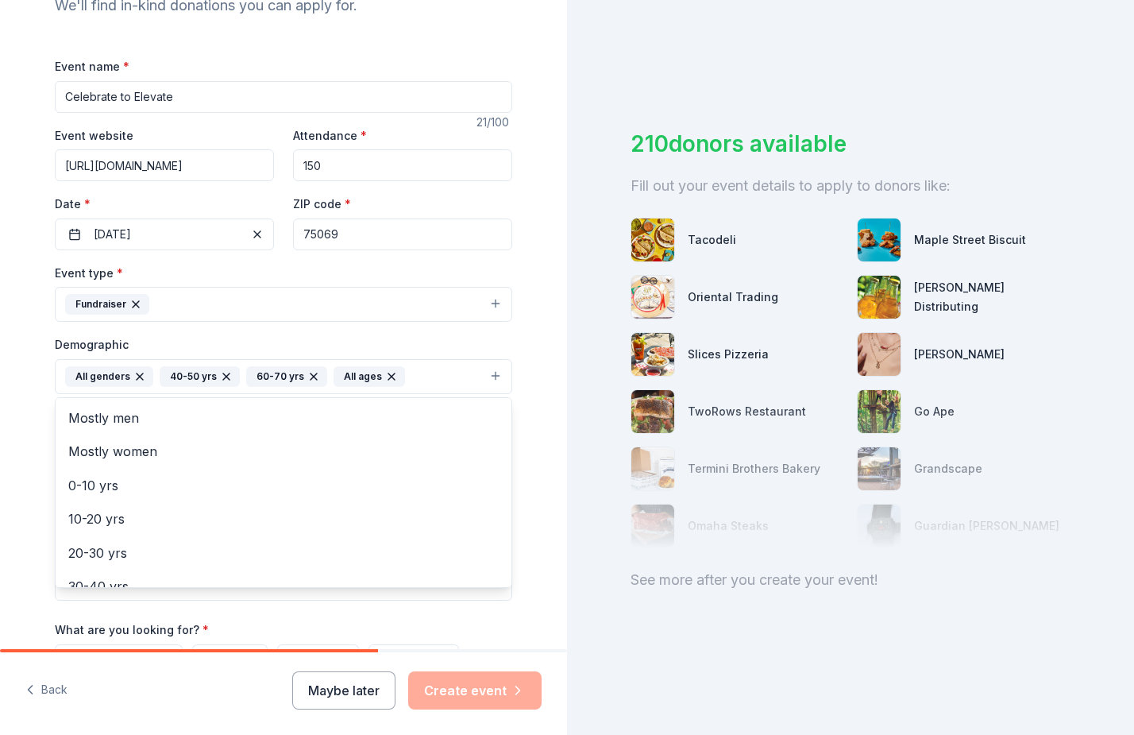
click at [223, 373] on icon "button" at bounding box center [226, 376] width 6 height 6
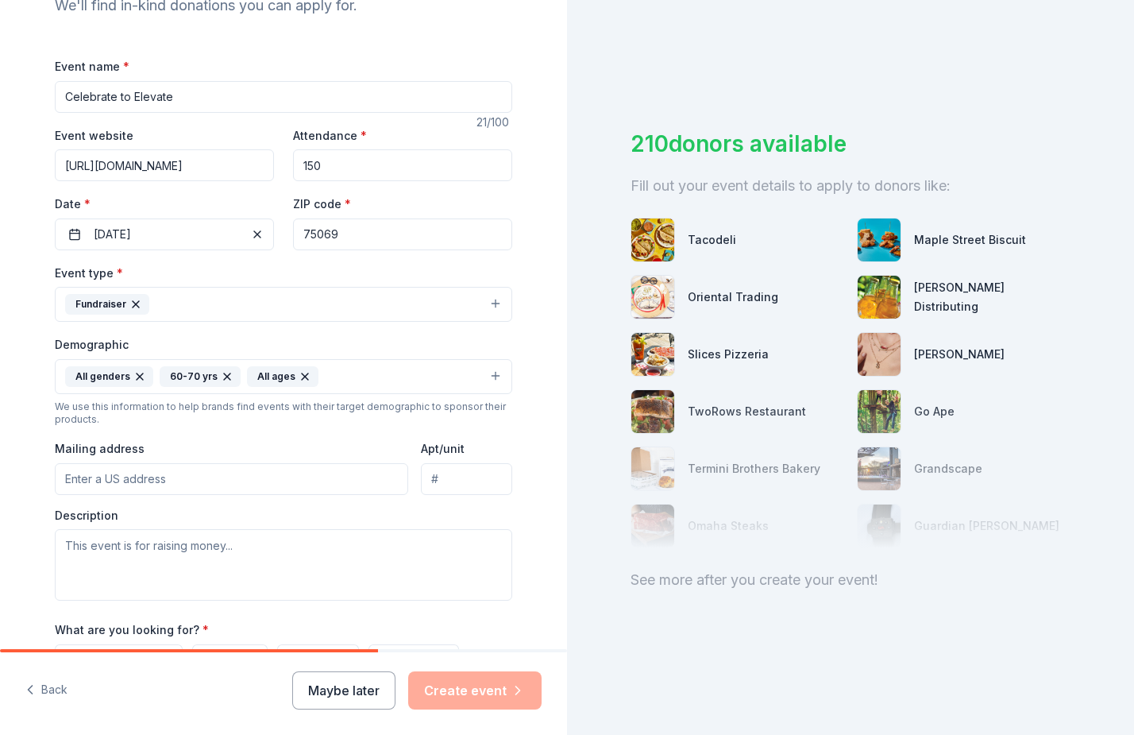
click at [224, 373] on icon "button" at bounding box center [227, 376] width 6 height 6
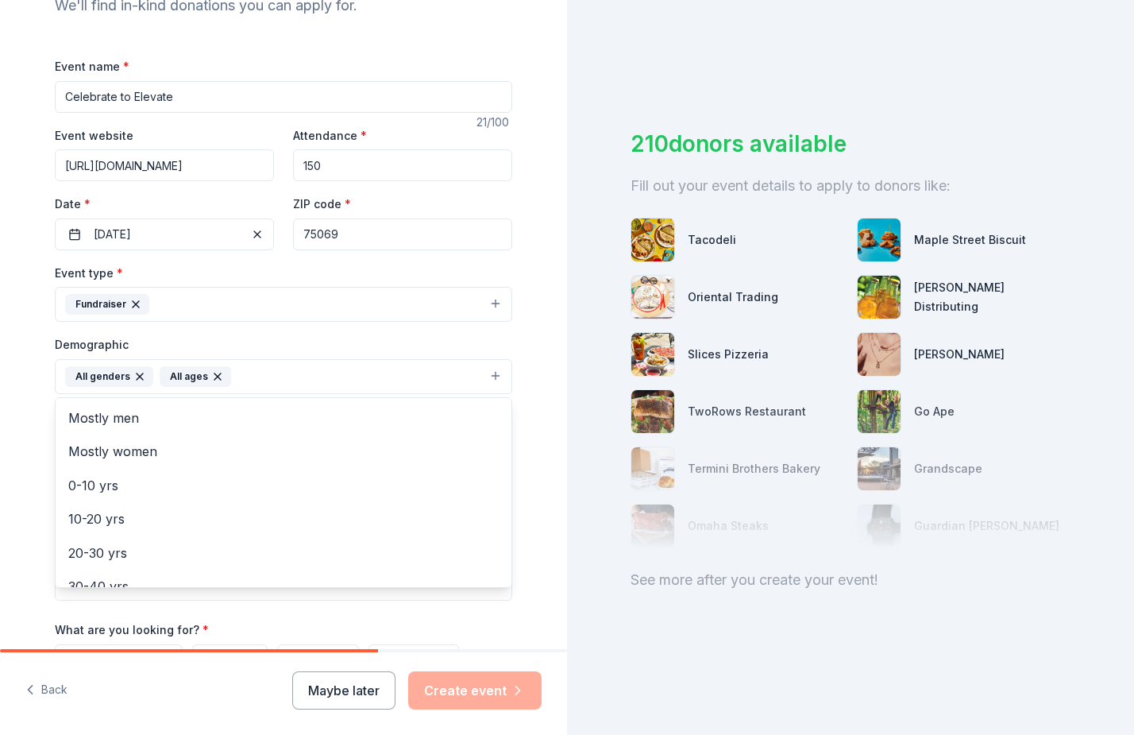
click at [551, 384] on div "Tell us about your event. We'll find in-kind donations you can apply for. Event…" at bounding box center [283, 339] width 567 height 1061
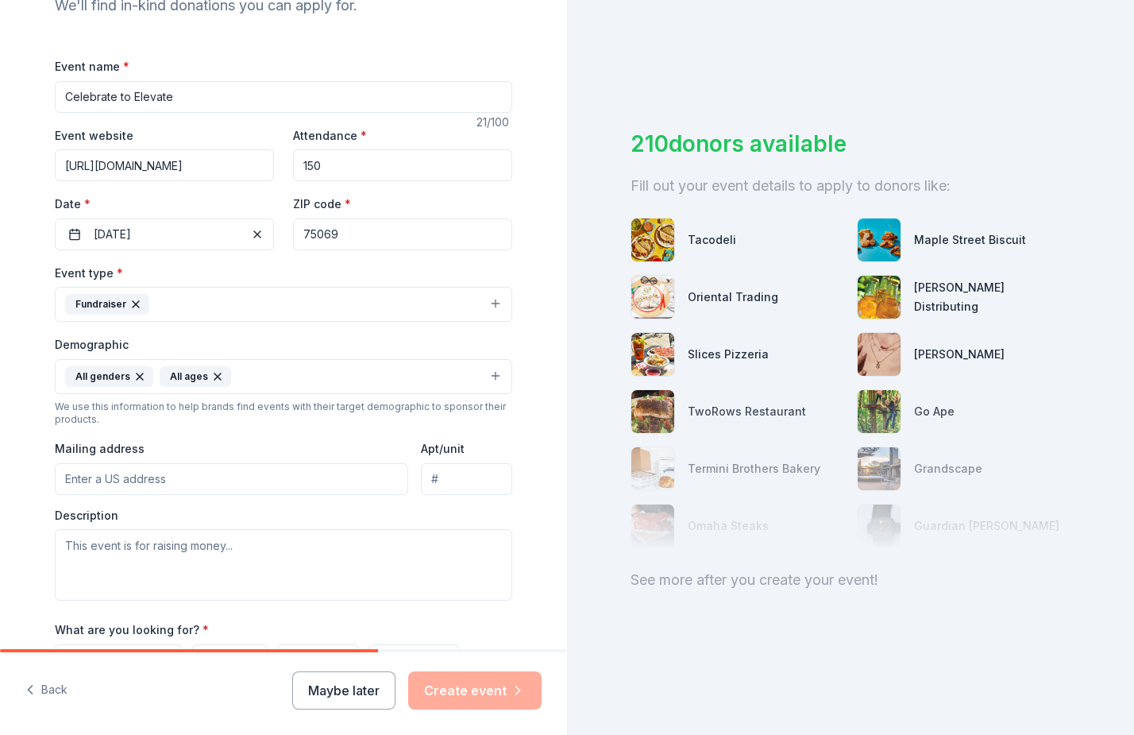
paste input "[STREET_ADDRESS][PERSON_NAME]"
type input "1515 Heritage Drive, McKinney, TX, 75069"
click at [160, 543] on textarea at bounding box center [284, 564] width 458 height 71
paste textarea "Celebrate to Elevate is our signature annual fundraiser. Each spring, community…"
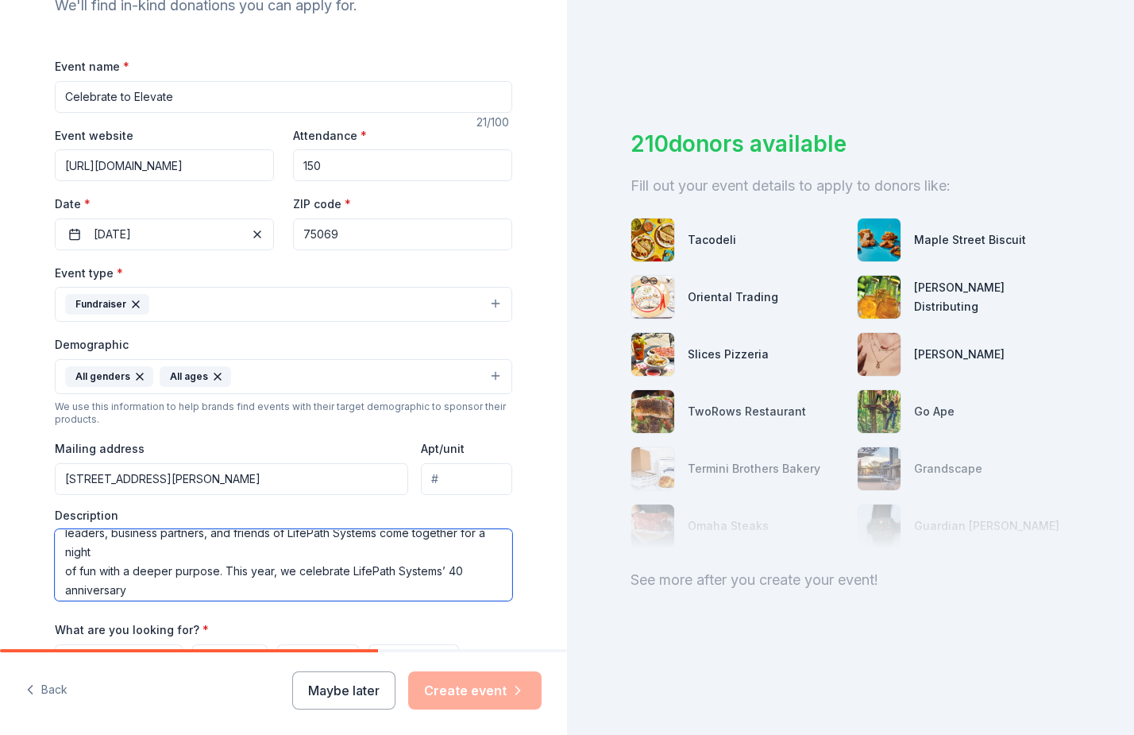
scroll to position [41, 0]
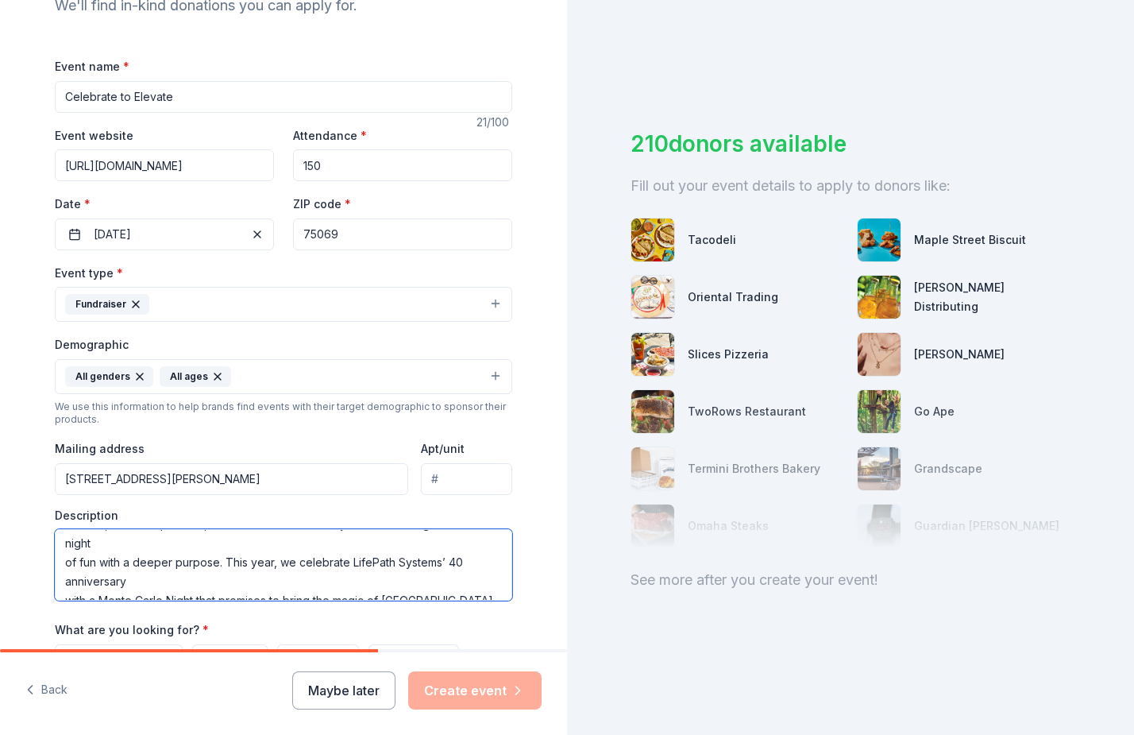
click at [64, 556] on textarea "Celebrate to Elevate is our signature annual fundraiser. Each spring, community…" at bounding box center [284, 564] width 458 height 71
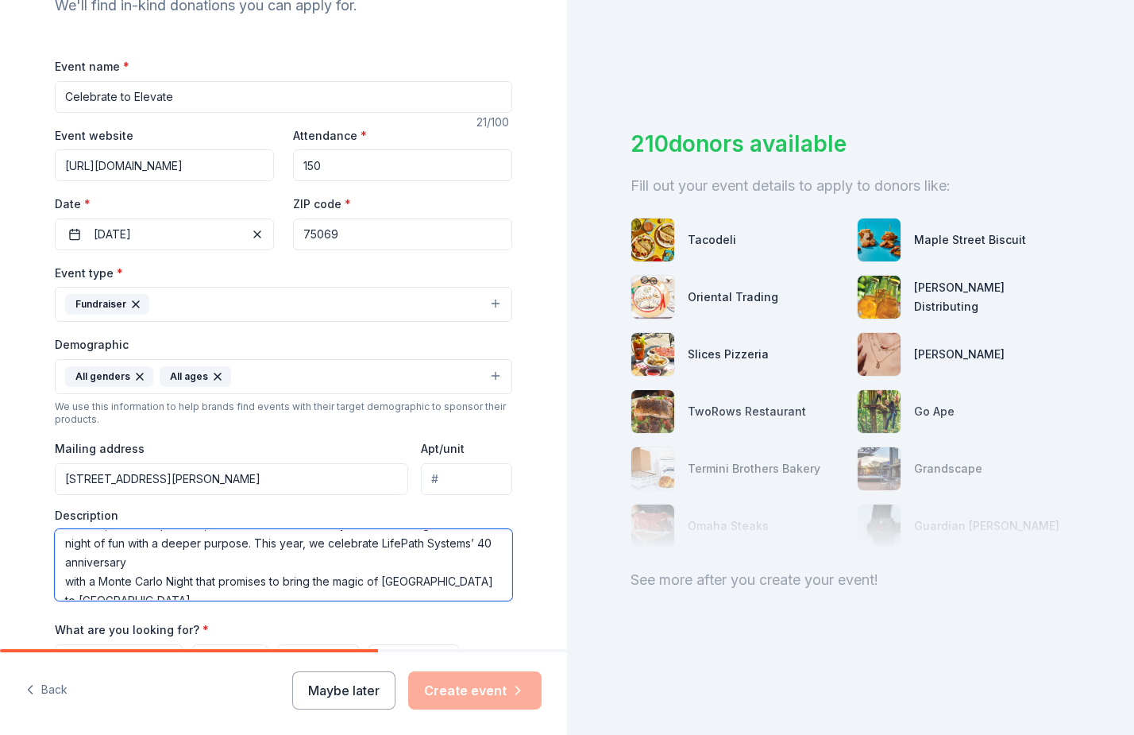
click at [67, 558] on textarea "Celebrate to Elevate is our signature annual fundraiser. Each spring, community…" at bounding box center [284, 564] width 458 height 71
click at [63, 575] on textarea "Celebrate to Elevate is our signature annual fundraiser. Each spring, community…" at bounding box center [284, 564] width 458 height 71
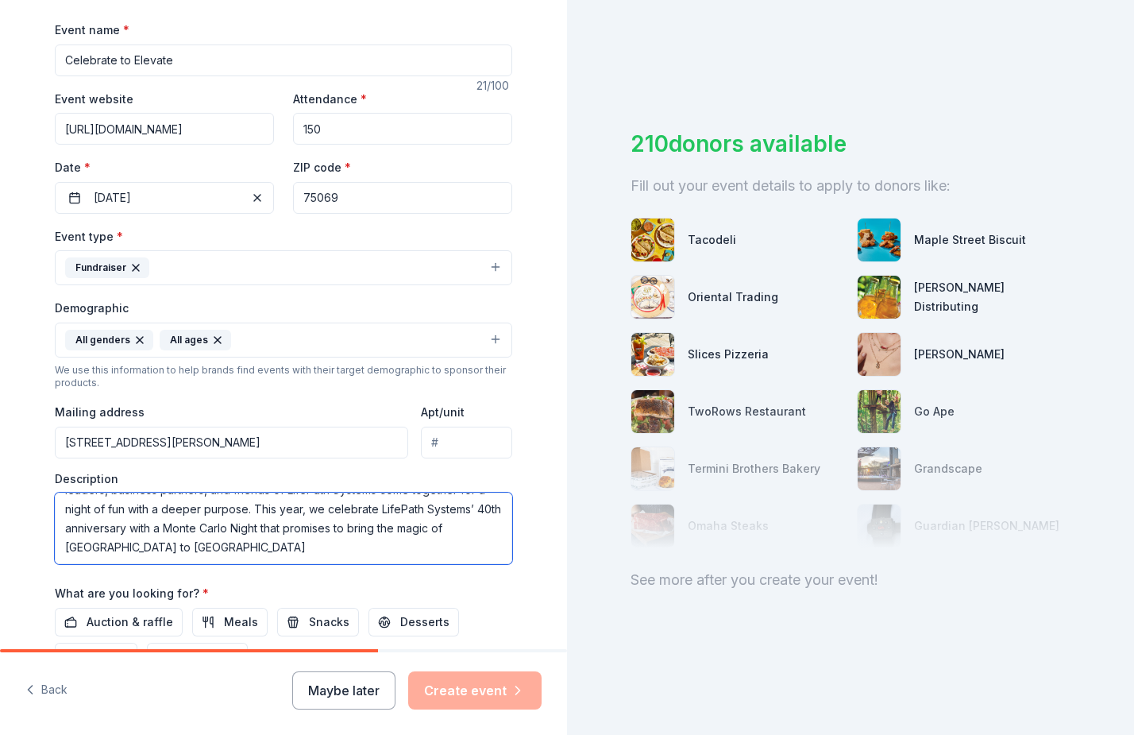
scroll to position [229, 0]
click at [177, 543] on textarea "Celebrate to Elevate is our signature annual fundraiser. Each spring, community…" at bounding box center [284, 526] width 458 height 71
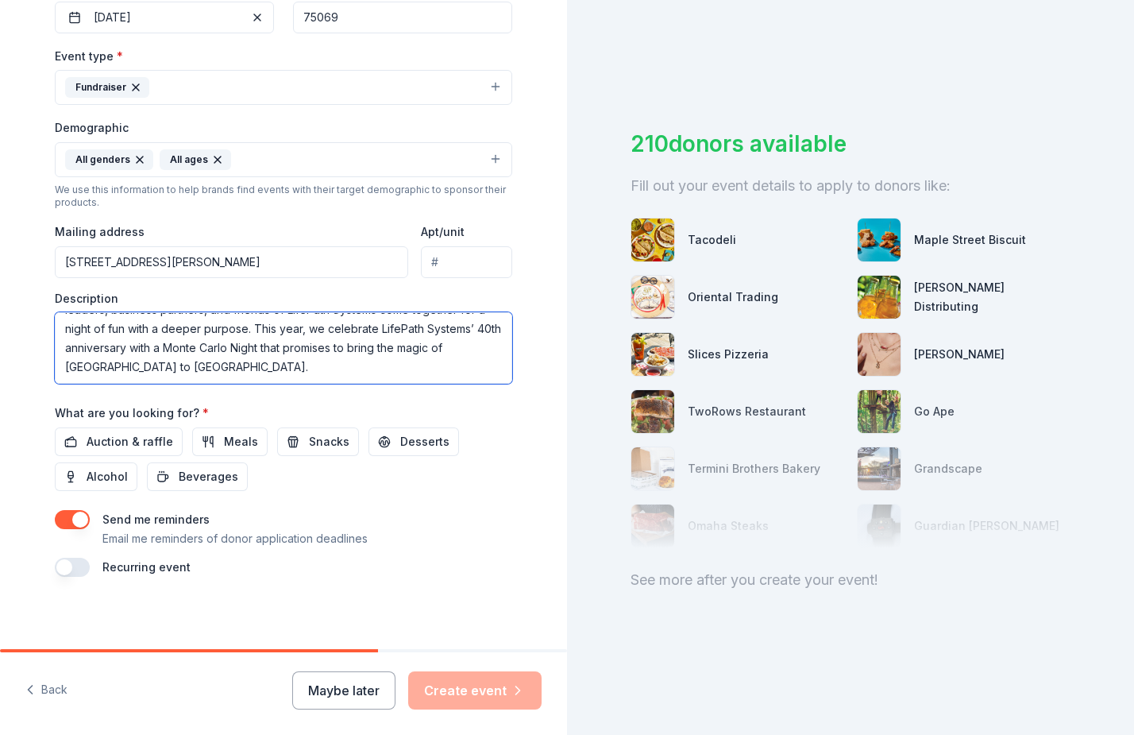
scroll to position [0, 0]
type textarea "Celebrate to Elevate is our signature annual fundraiser. Each spring, community…"
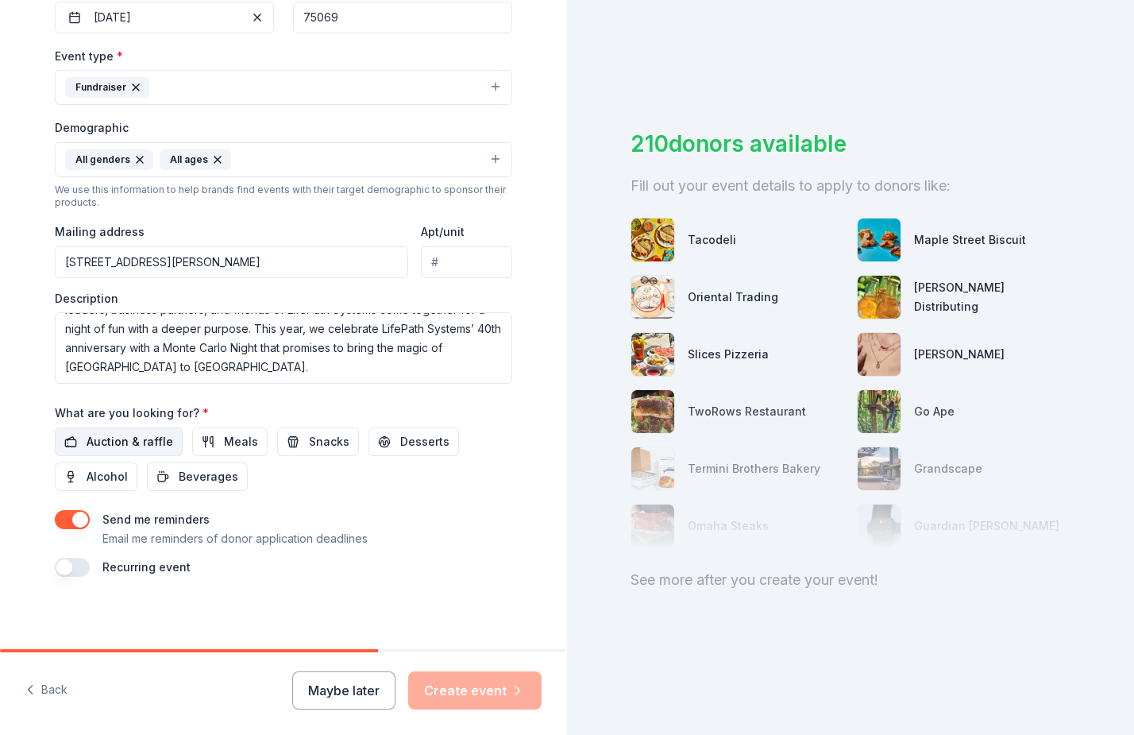
click at [121, 433] on span "Auction & raffle" at bounding box center [130, 441] width 87 height 19
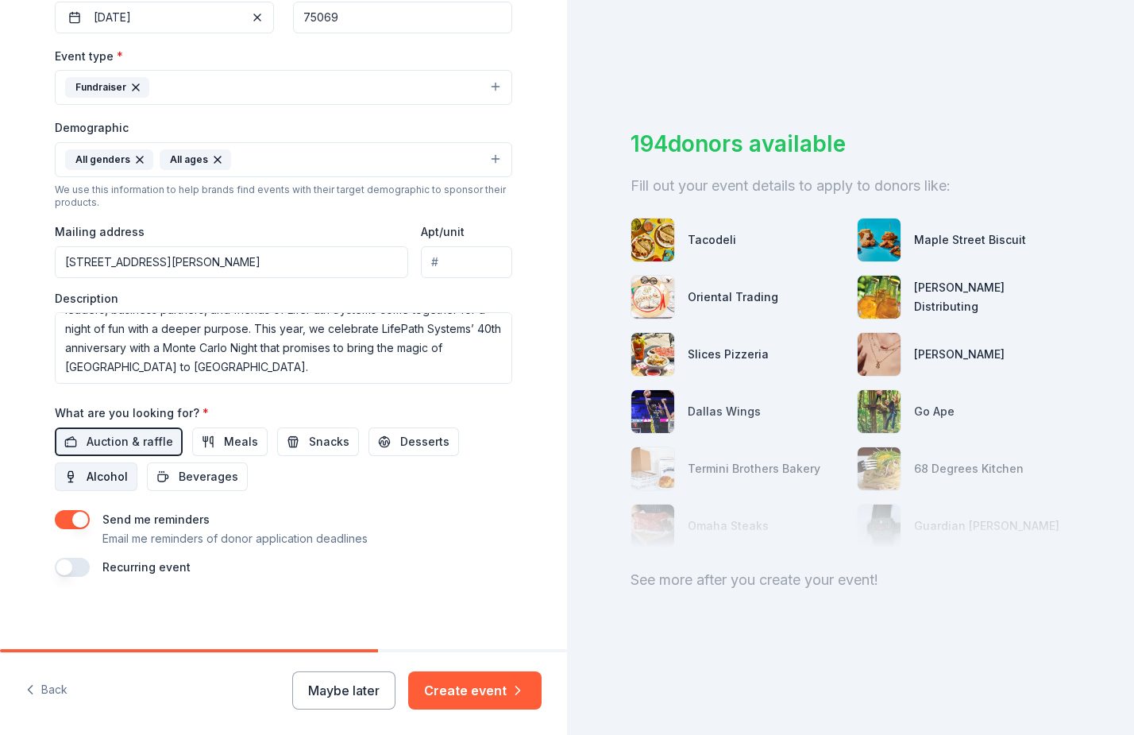
click at [100, 469] on span "Alcohol" at bounding box center [107, 476] width 41 height 19
click at [458, 688] on button "Create event" at bounding box center [474, 690] width 133 height 38
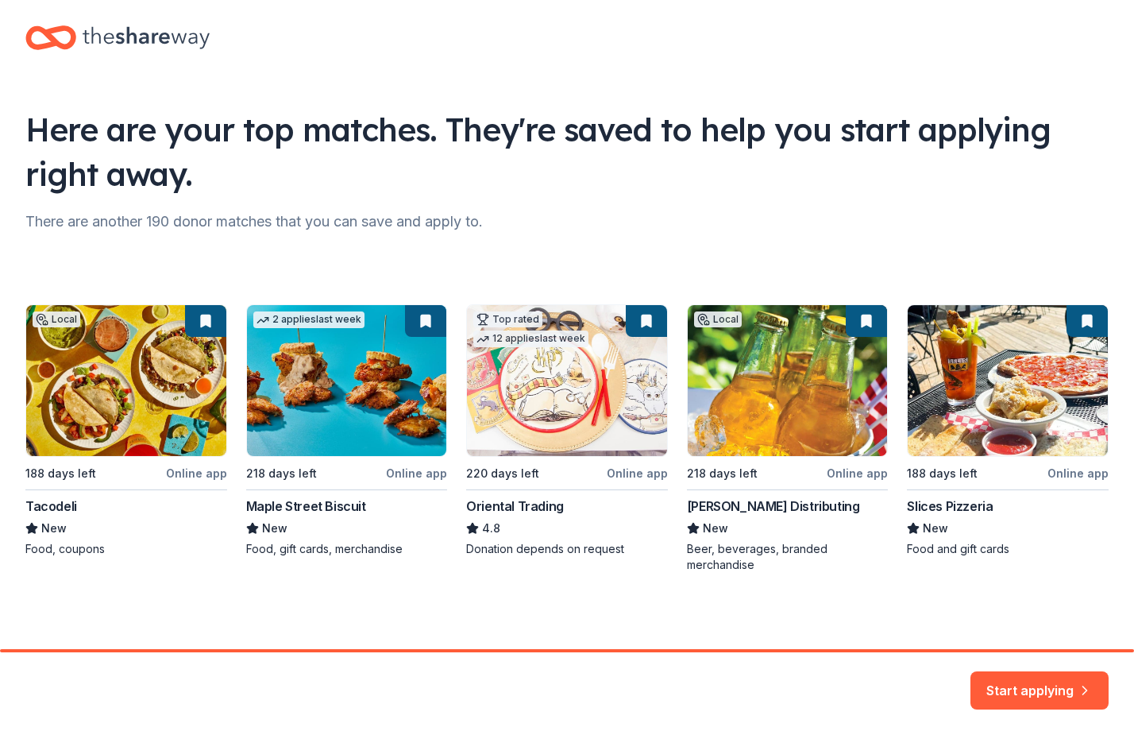
click at [815, 365] on div "Local 188 days left Online app Tacodeli New Food, coupons 2 applies last week 2…" at bounding box center [567, 438] width 1084 height 269
click at [988, 651] on div at bounding box center [567, 650] width 1134 height 3
click at [997, 679] on button "Start applying" at bounding box center [1040, 681] width 138 height 38
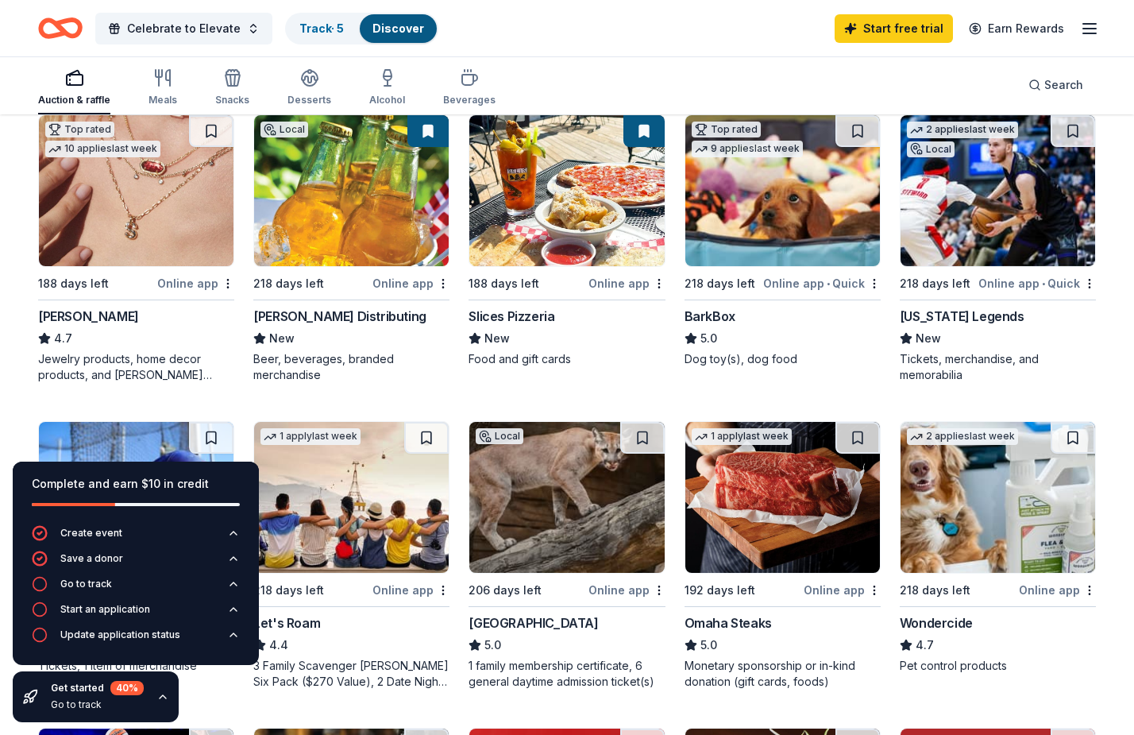
scroll to position [473, 0]
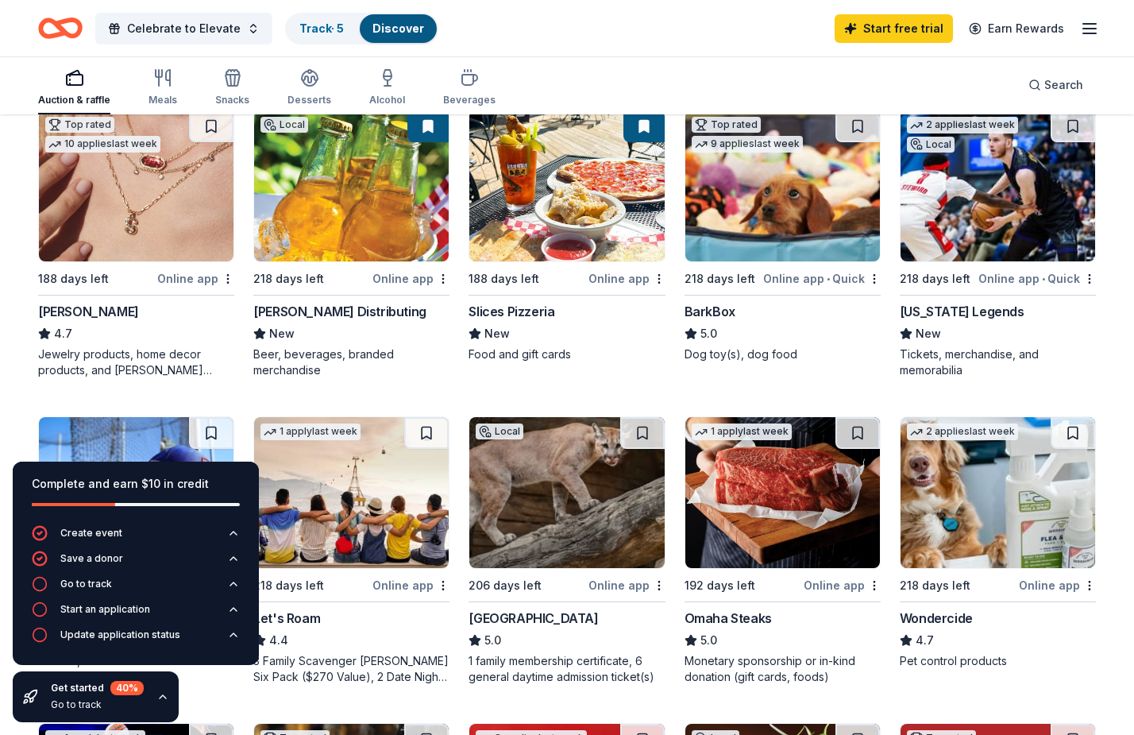
click at [438, 218] on img at bounding box center [351, 185] width 195 height 151
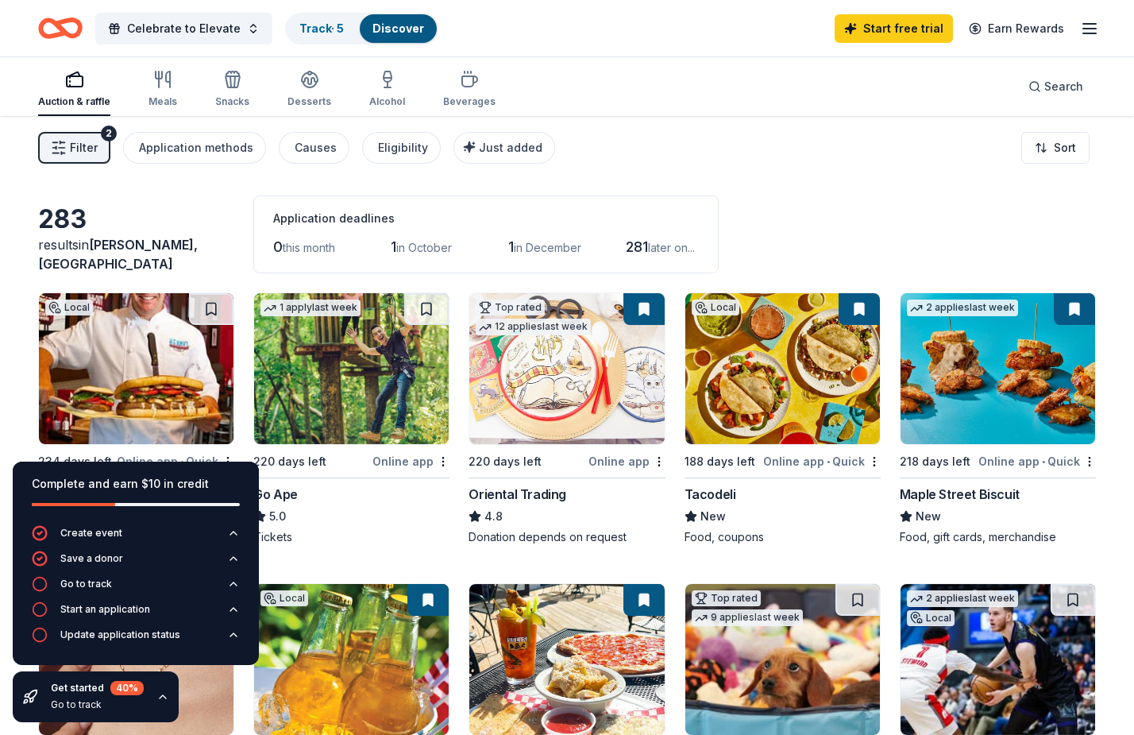
scroll to position [0, 0]
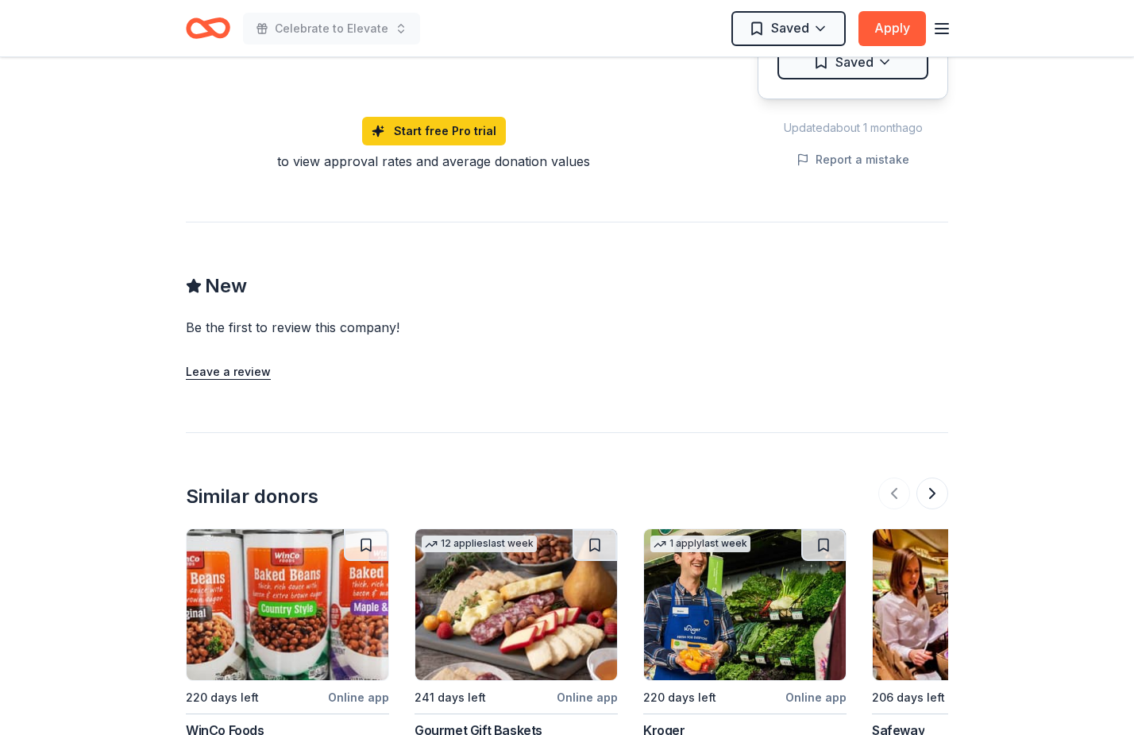
scroll to position [514, 0]
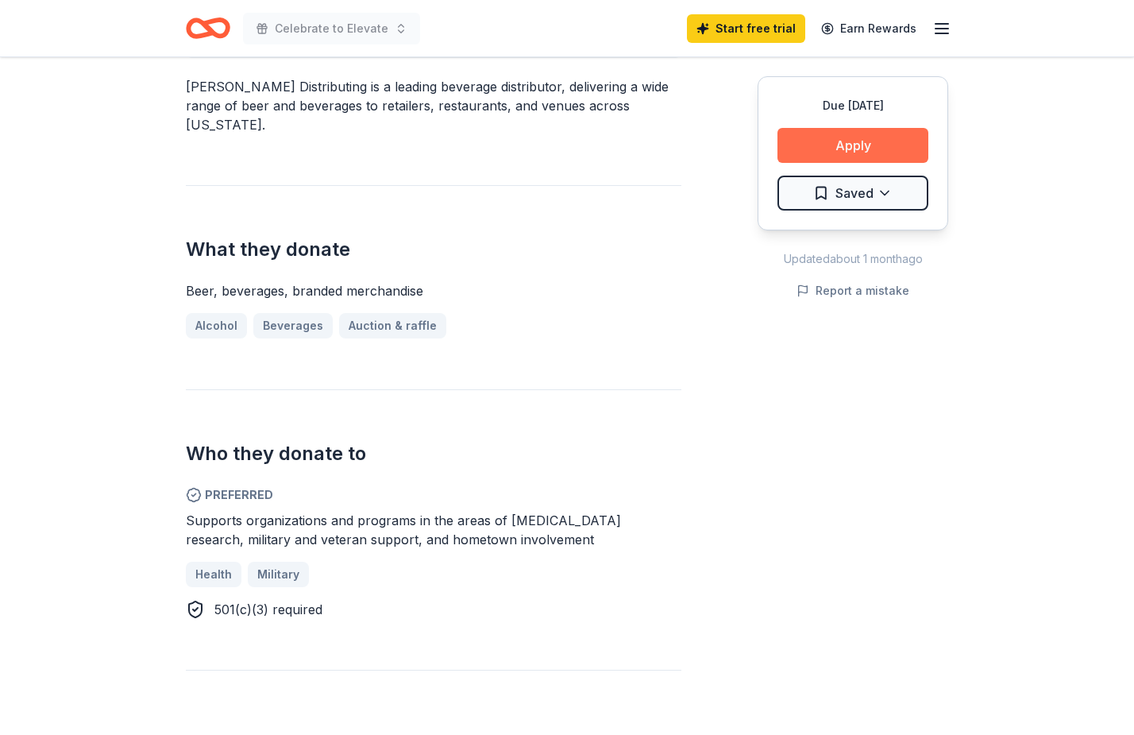
click at [851, 143] on button "Apply" at bounding box center [853, 145] width 151 height 35
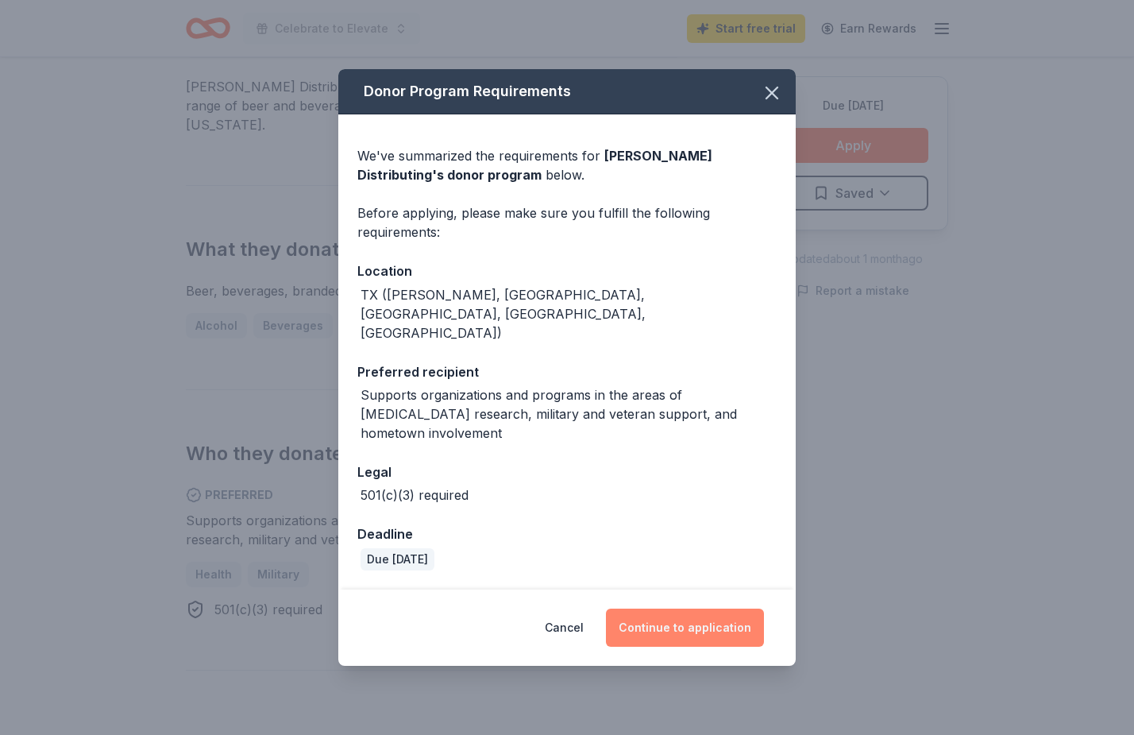
click at [665, 609] on button "Continue to application" at bounding box center [685, 628] width 158 height 38
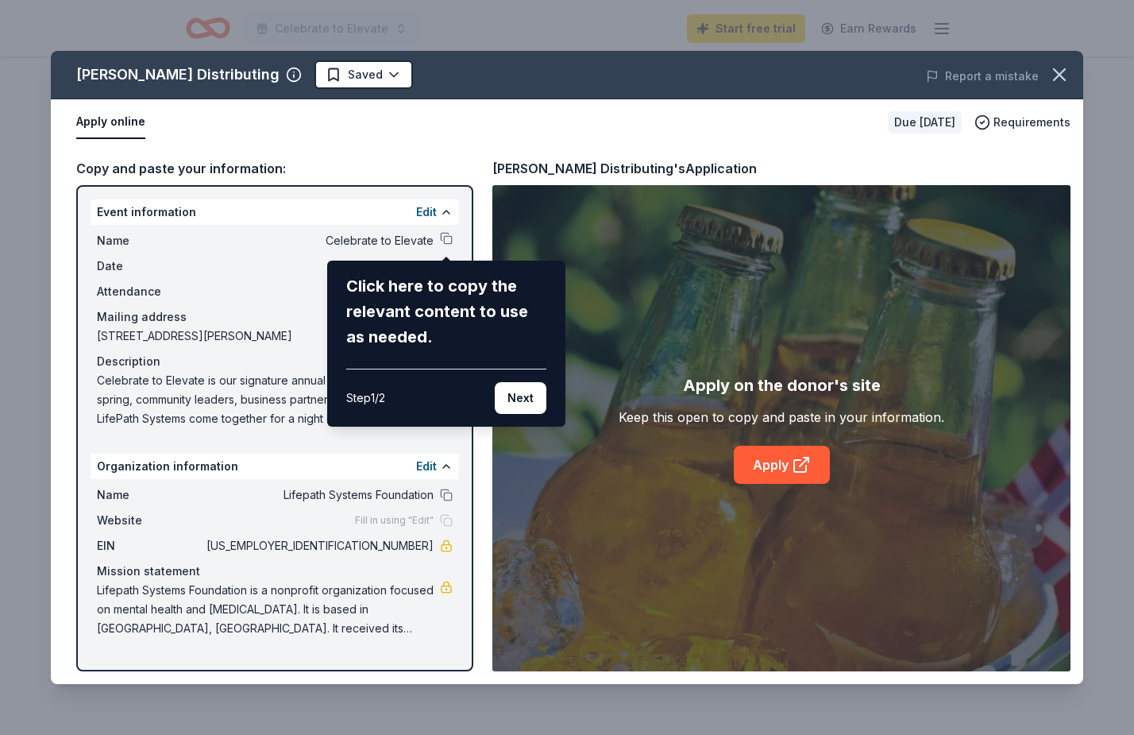
click at [298, 628] on div "[PERSON_NAME] Distributing Saved Report a mistake Apply online Due [DATE] Requi…" at bounding box center [567, 367] width 1033 height 633
click at [428, 210] on div "[PERSON_NAME] Distributing Saved Report a mistake Apply online Due [DATE] Requi…" at bounding box center [567, 367] width 1033 height 633
click at [525, 401] on button "Next" at bounding box center [521, 398] width 52 height 32
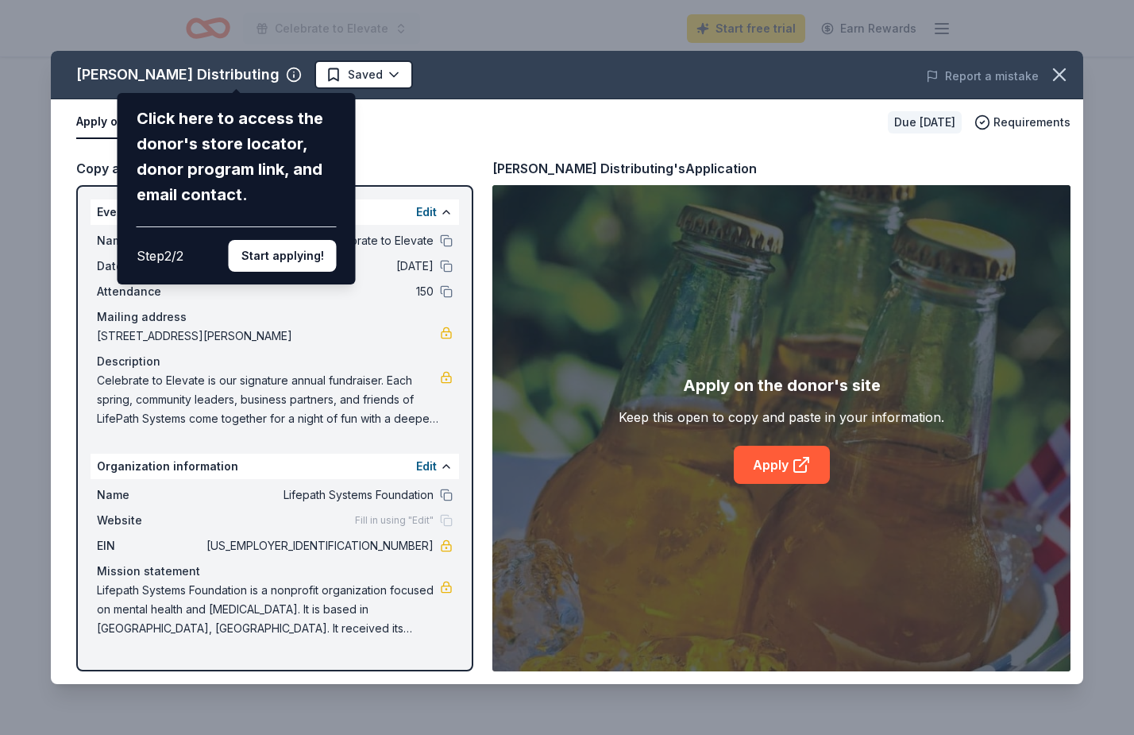
click at [365, 139] on div "[PERSON_NAME] Distributing Click here to access the donor's store locator, dono…" at bounding box center [567, 367] width 1033 height 633
click at [296, 240] on button "Start applying!" at bounding box center [283, 256] width 108 height 32
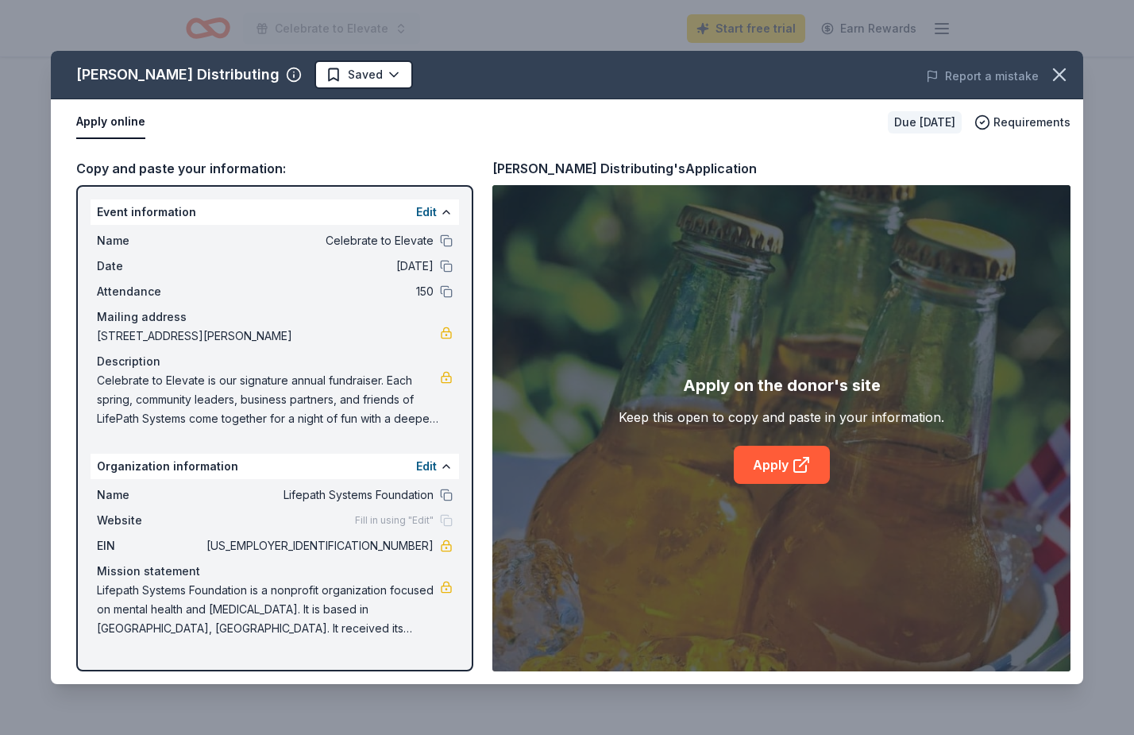
click at [423, 213] on div "[PERSON_NAME] Distributing Saved Report a mistake Apply online Due [DATE] Requi…" at bounding box center [567, 367] width 1033 height 633
click at [427, 468] on button "Edit" at bounding box center [426, 466] width 21 height 19
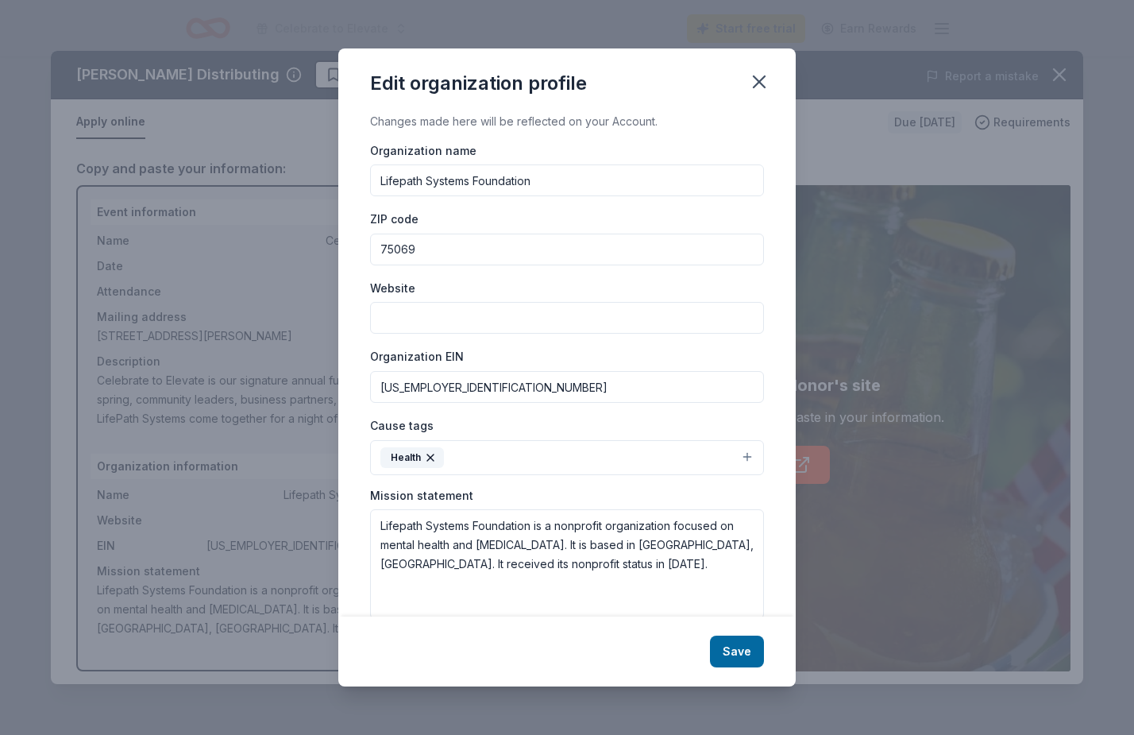
click at [417, 318] on input "Website" at bounding box center [567, 318] width 394 height 32
paste input "[URL][DOMAIN_NAME]"
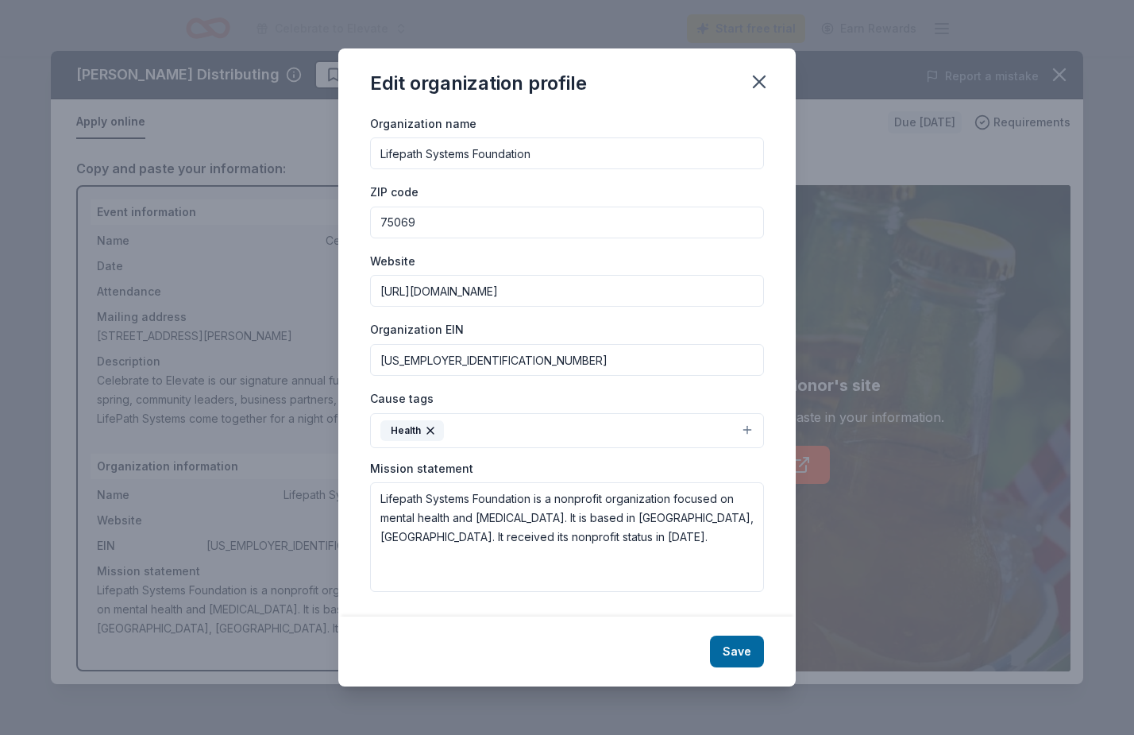
scroll to position [25, 0]
type input "[URL][DOMAIN_NAME]"
click at [620, 538] on textarea "Lifepath Systems Foundation is a nonprofit organization focused on mental healt…" at bounding box center [567, 540] width 394 height 110
paste textarea "Mission: LifePath Systems’ mission is to serve individuals and families impacte…"
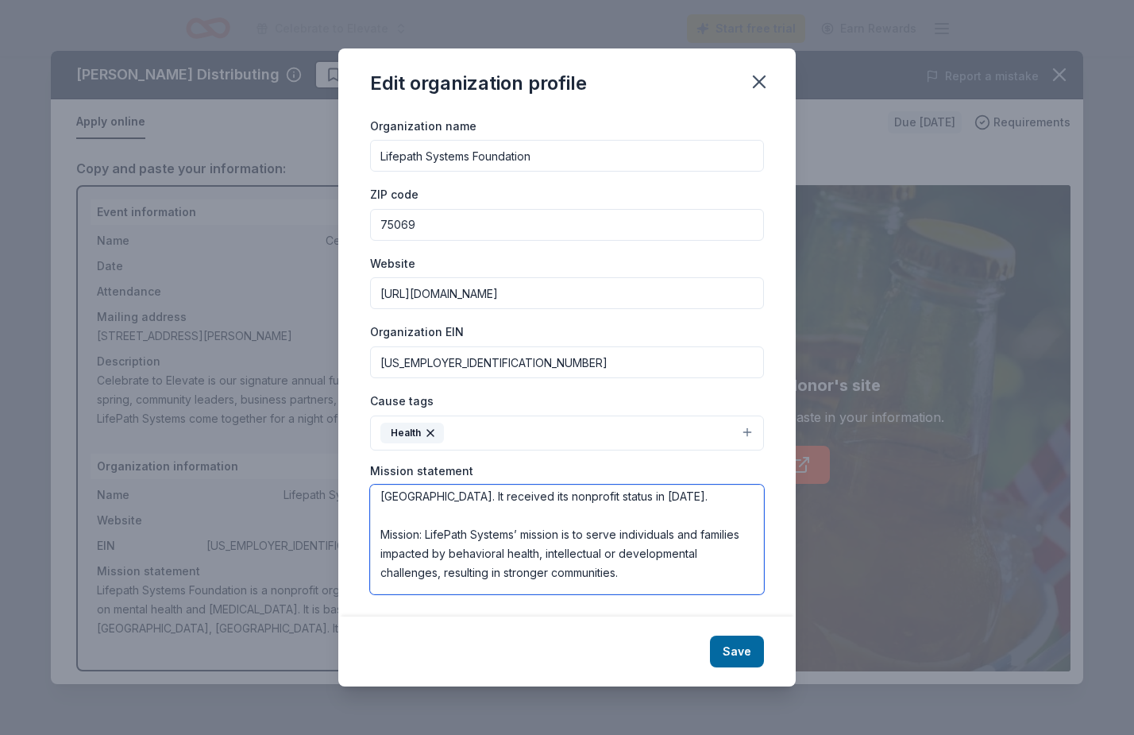
scroll to position [67, 0]
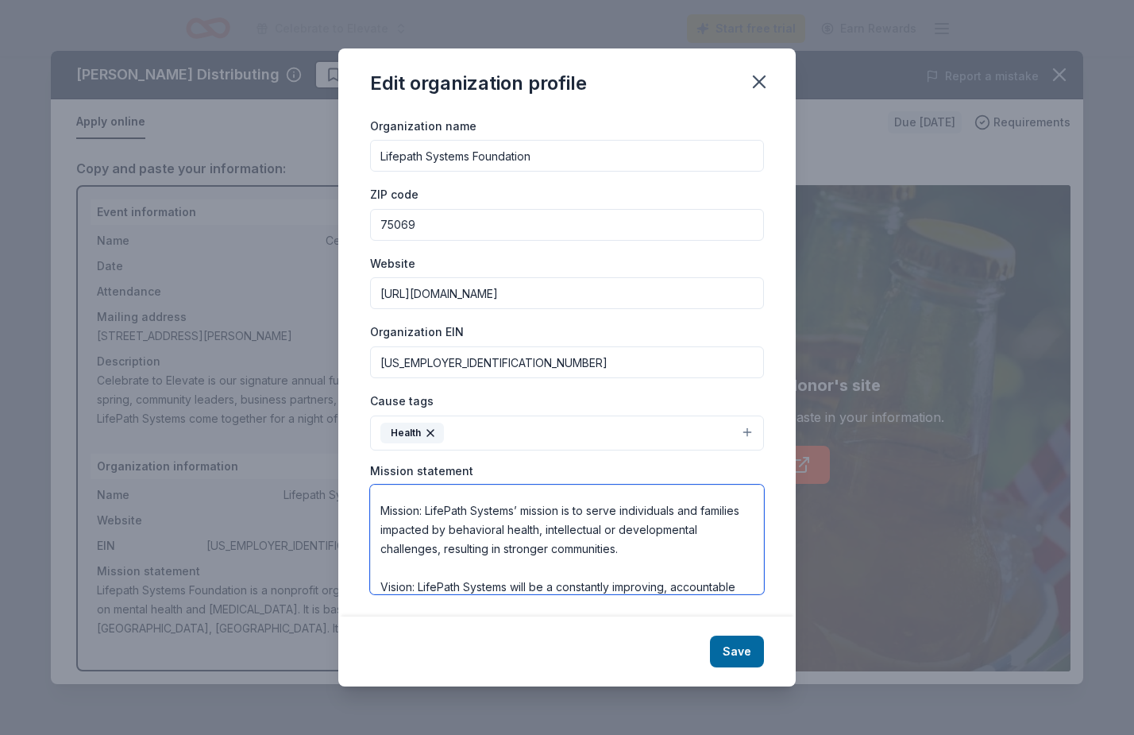
type textarea "Lifepath Systems Foundation is a nonprofit organization focused on mental healt…"
click at [516, 434] on button "Health" at bounding box center [567, 432] width 394 height 35
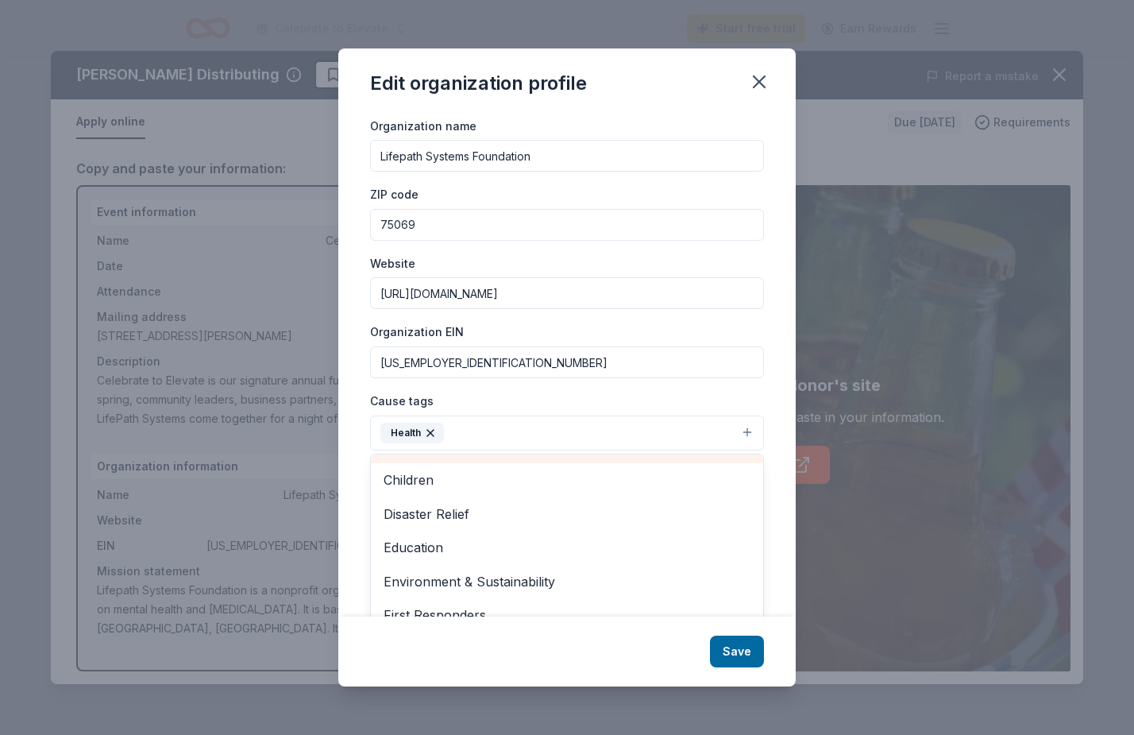
scroll to position [62, 0]
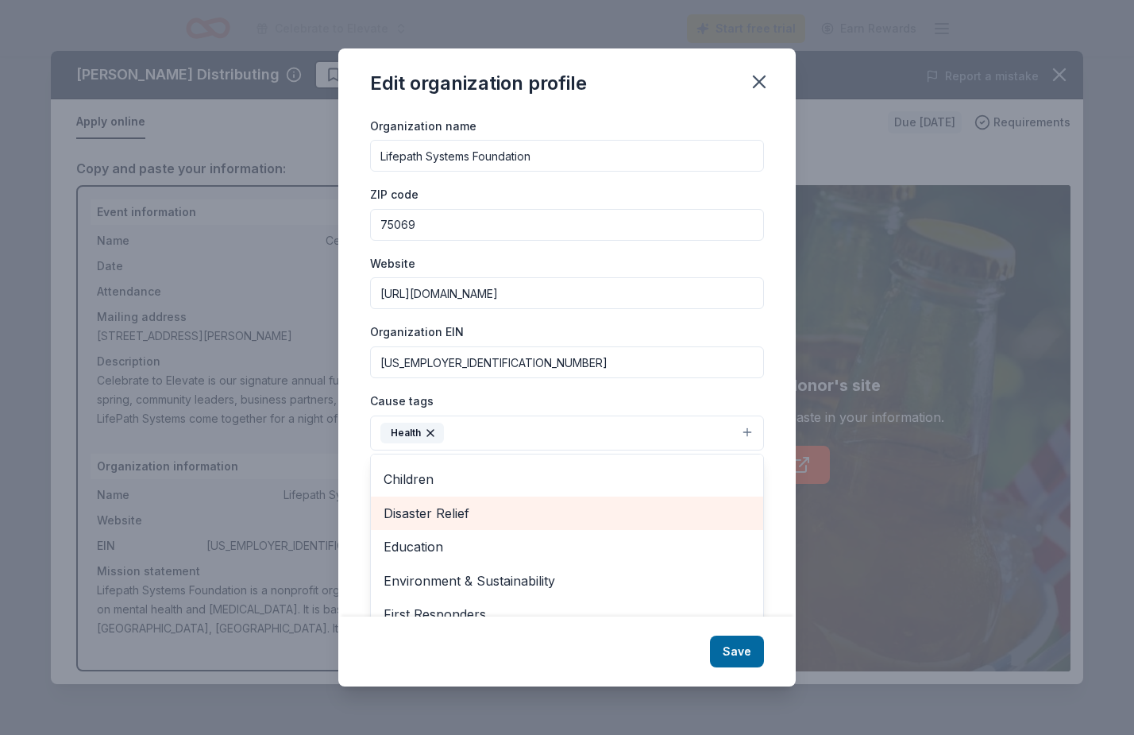
click at [474, 514] on span "Disaster Relief" at bounding box center [567, 513] width 367 height 21
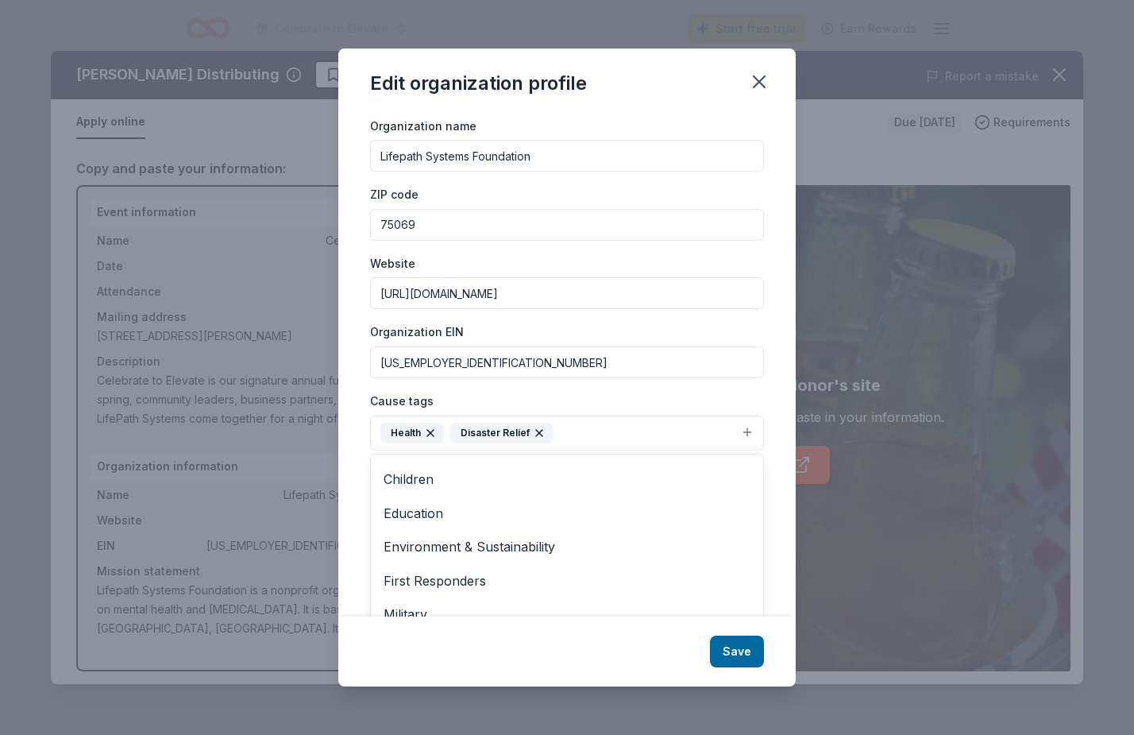
click at [684, 430] on button "Health Disaster Relief" at bounding box center [567, 432] width 394 height 35
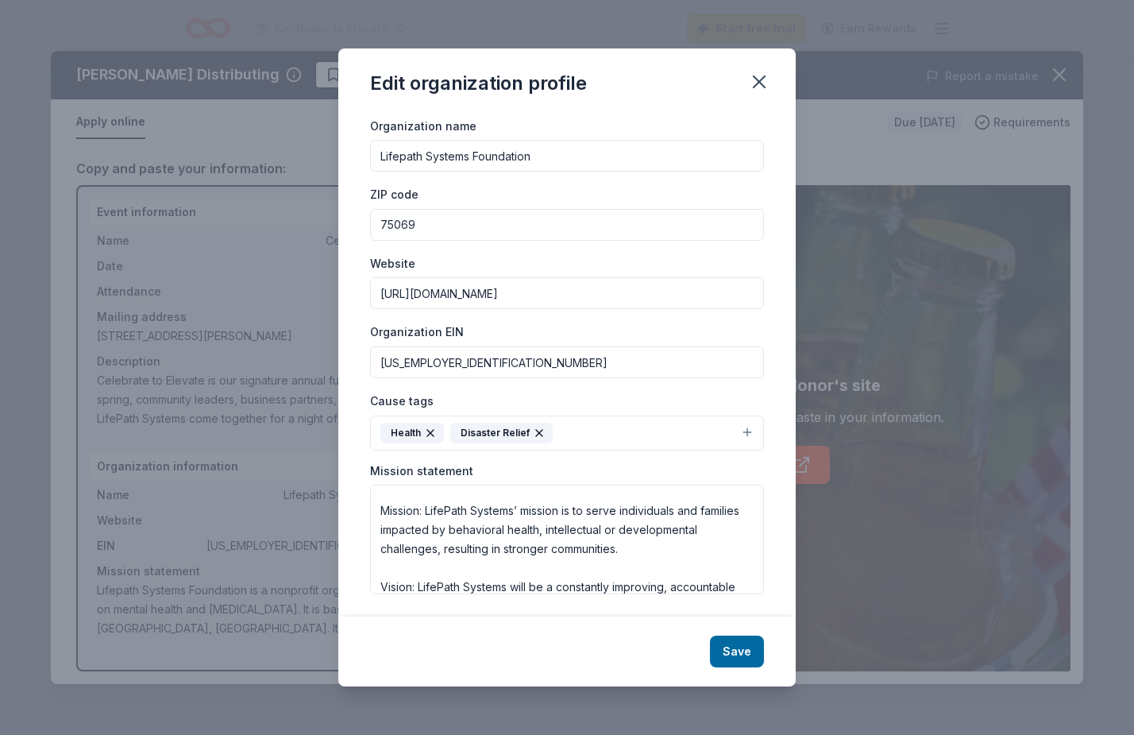
click at [752, 429] on button "Health Disaster Relief" at bounding box center [567, 432] width 394 height 35
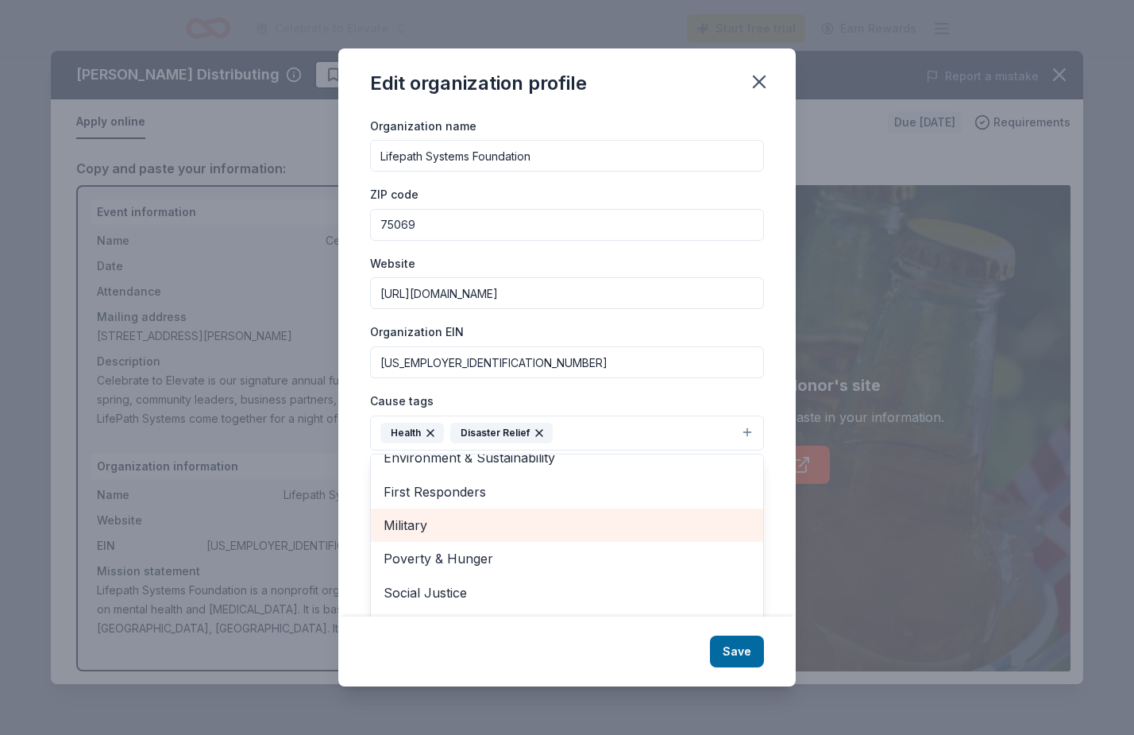
click at [556, 515] on span "Military" at bounding box center [567, 525] width 367 height 21
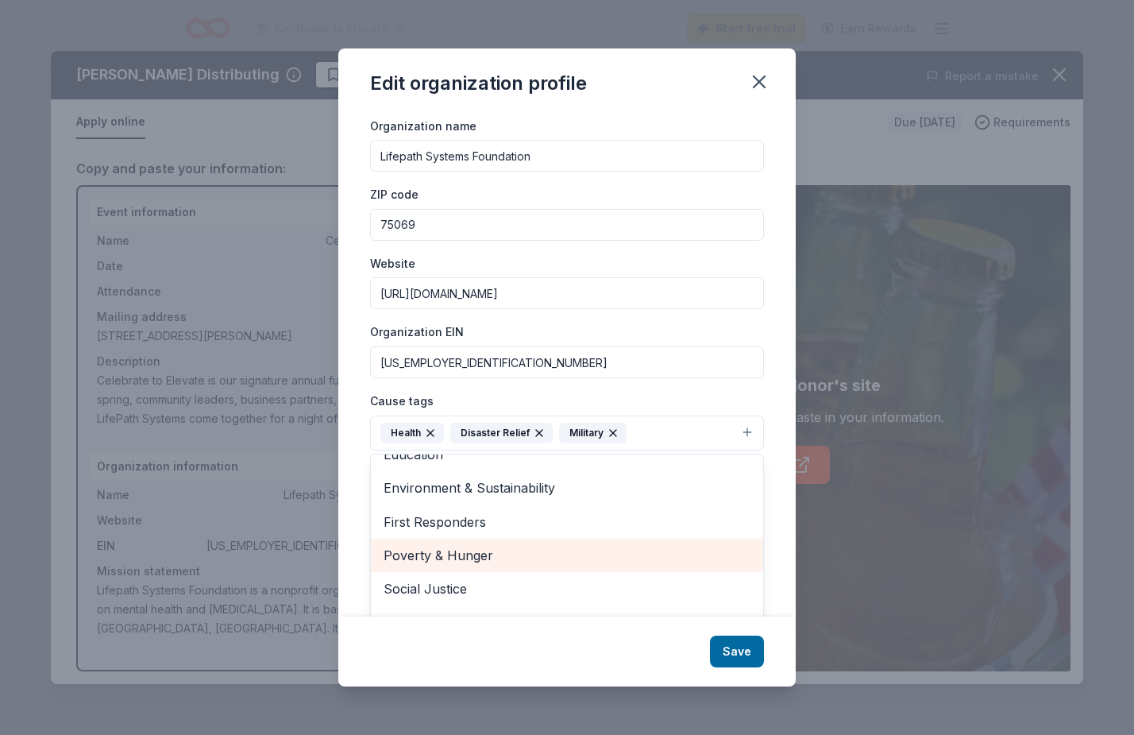
scroll to position [118, 0]
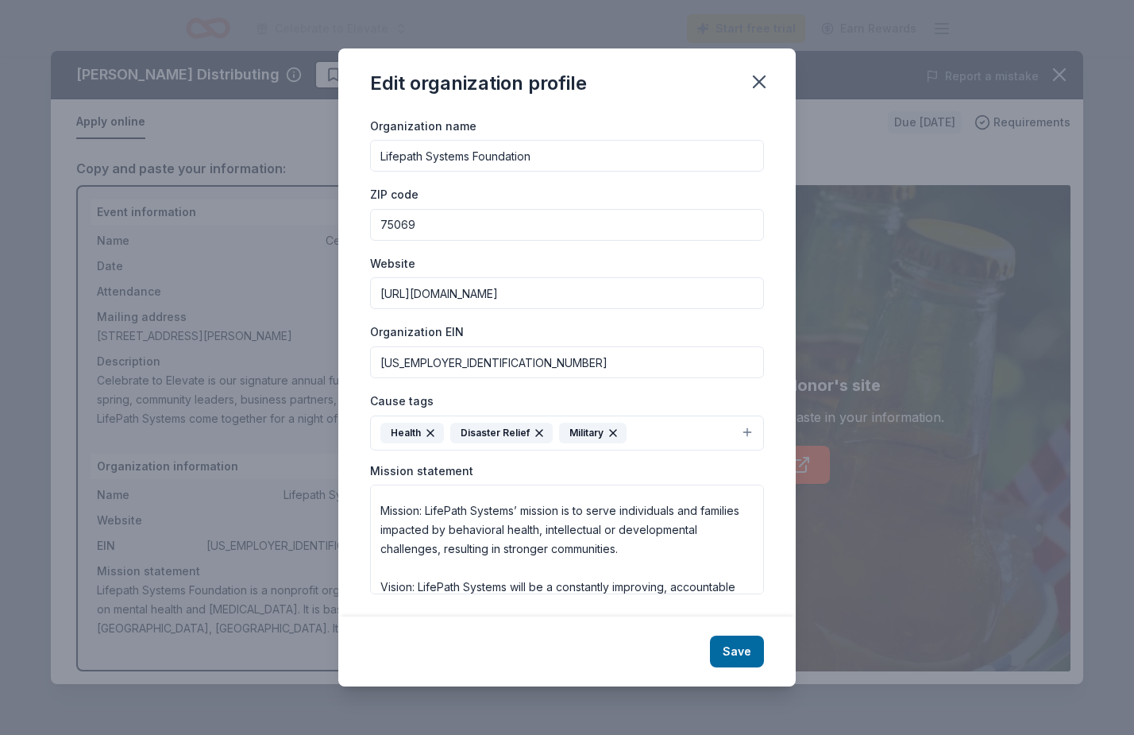
click at [748, 423] on button "Health Disaster Relief Military" at bounding box center [567, 432] width 394 height 35
click at [755, 426] on button "Health Disaster Relief Military" at bounding box center [567, 432] width 394 height 35
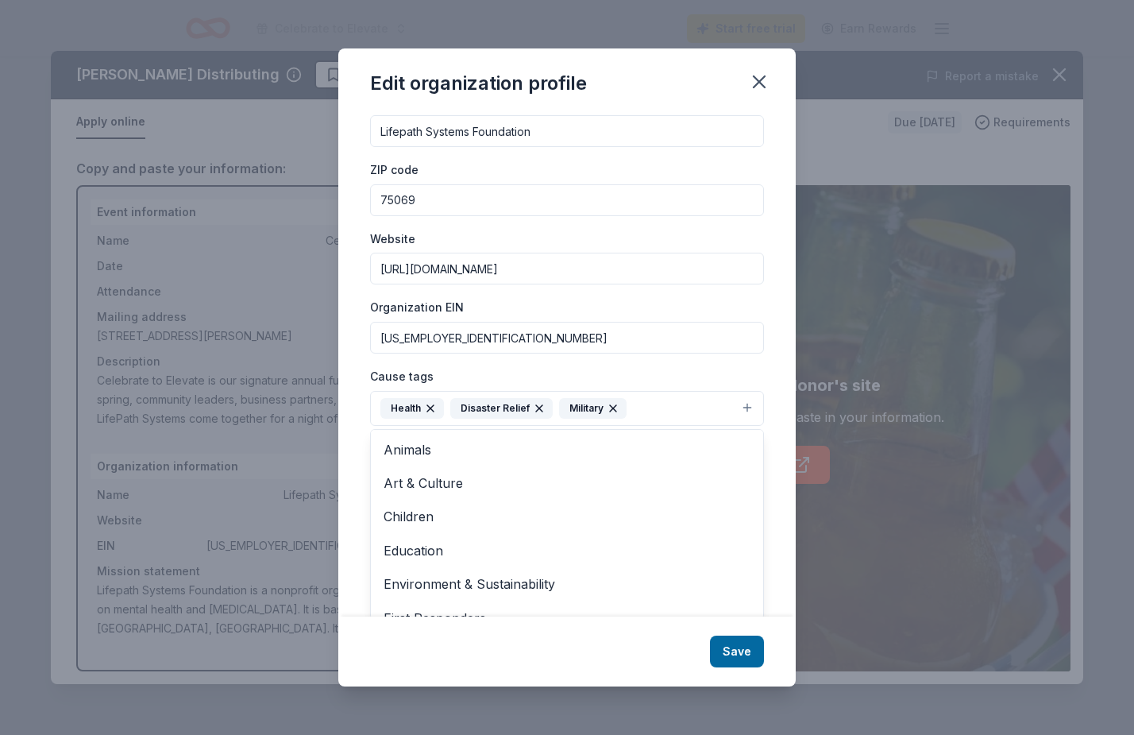
scroll to position [0, 0]
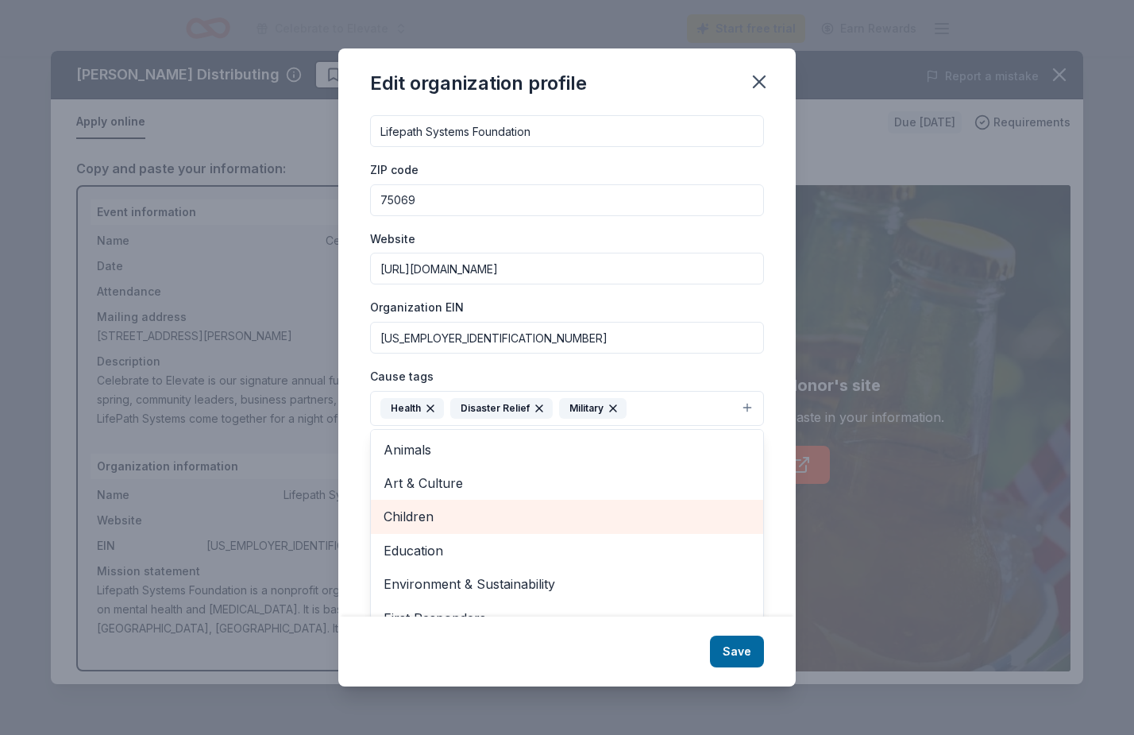
click at [494, 519] on span "Children" at bounding box center [567, 516] width 367 height 21
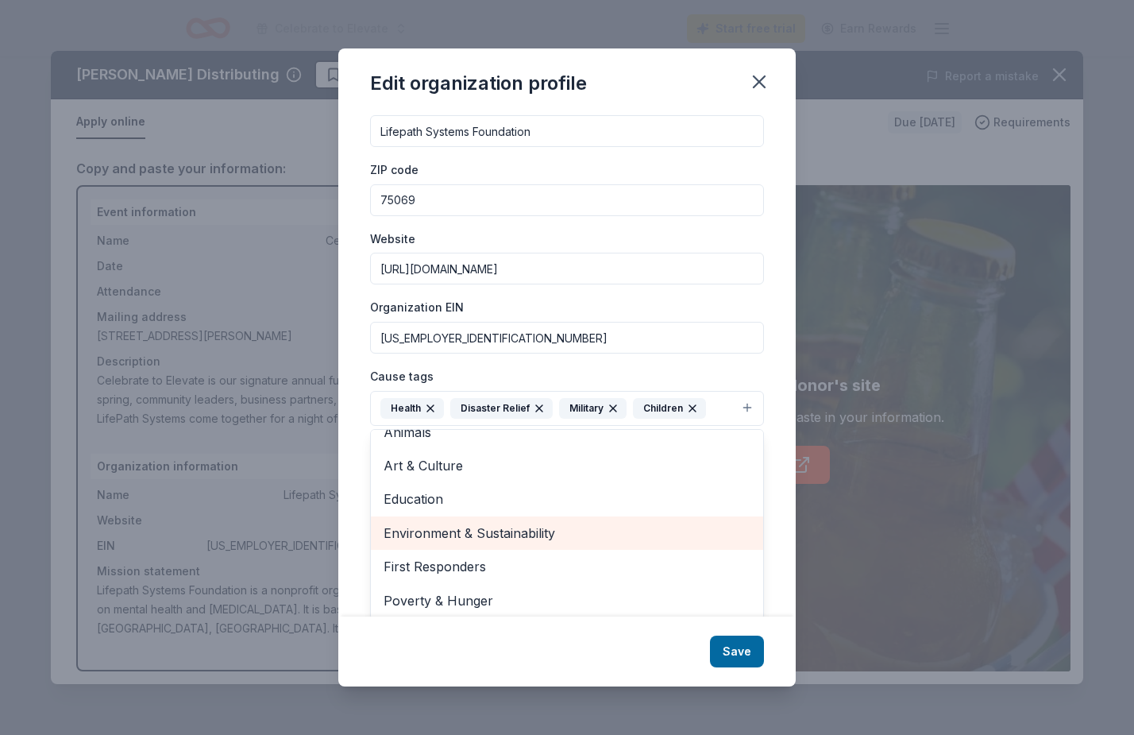
scroll to position [25, 0]
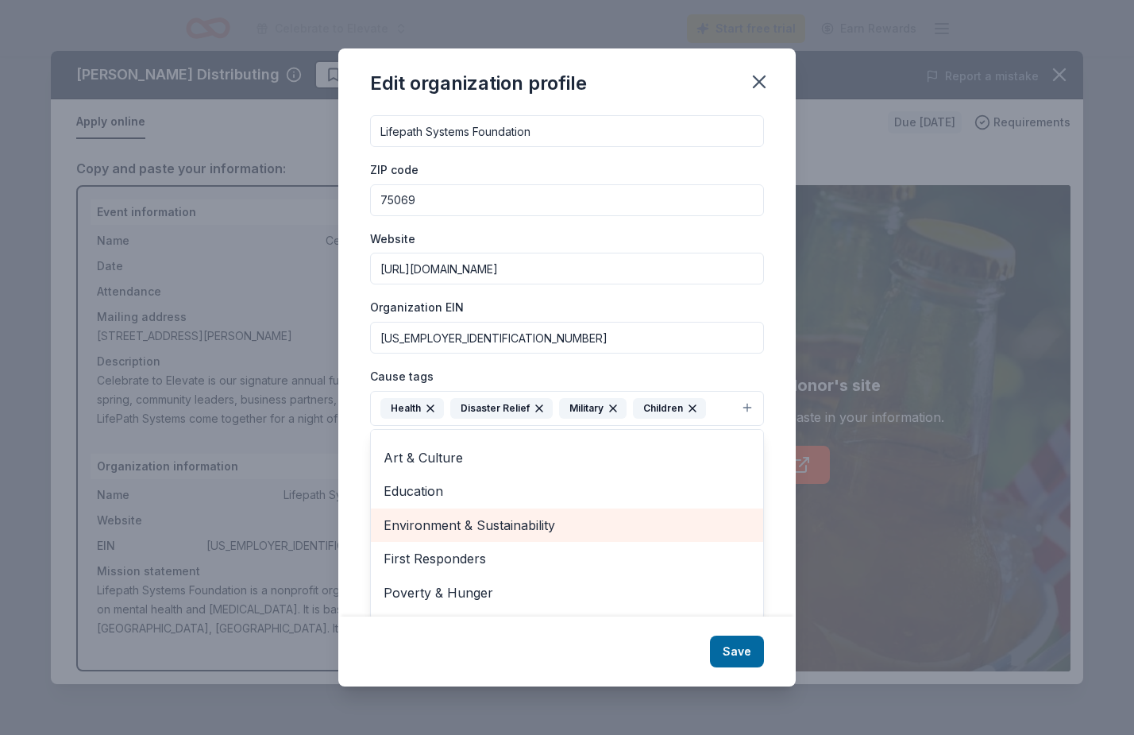
click at [477, 527] on span "Environment & Sustainability" at bounding box center [567, 525] width 367 height 21
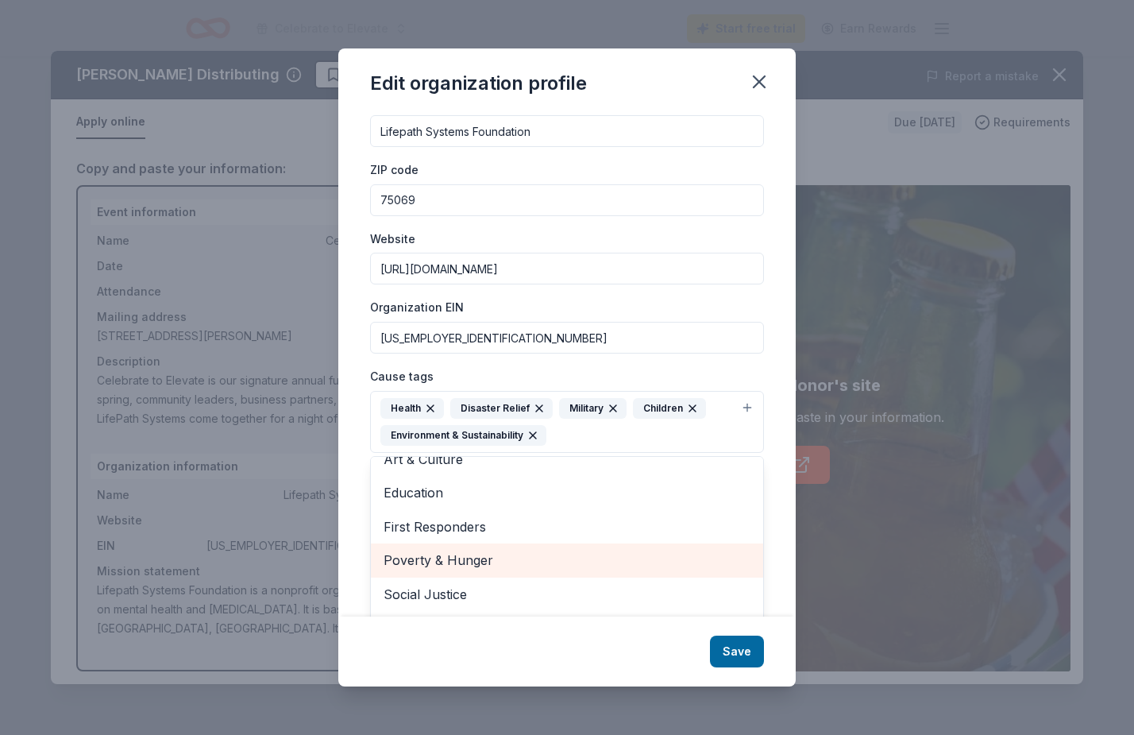
click at [468, 558] on span "Poverty & Hunger" at bounding box center [567, 560] width 367 height 21
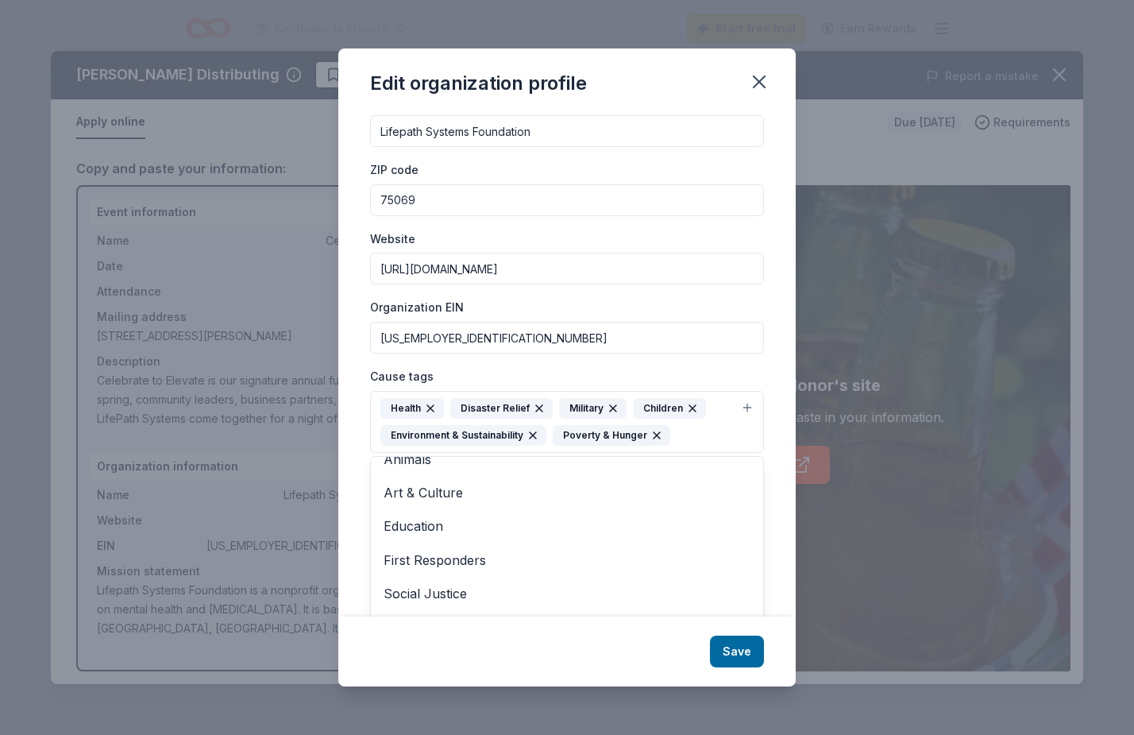
click at [653, 437] on icon "button" at bounding box center [657, 435] width 13 height 13
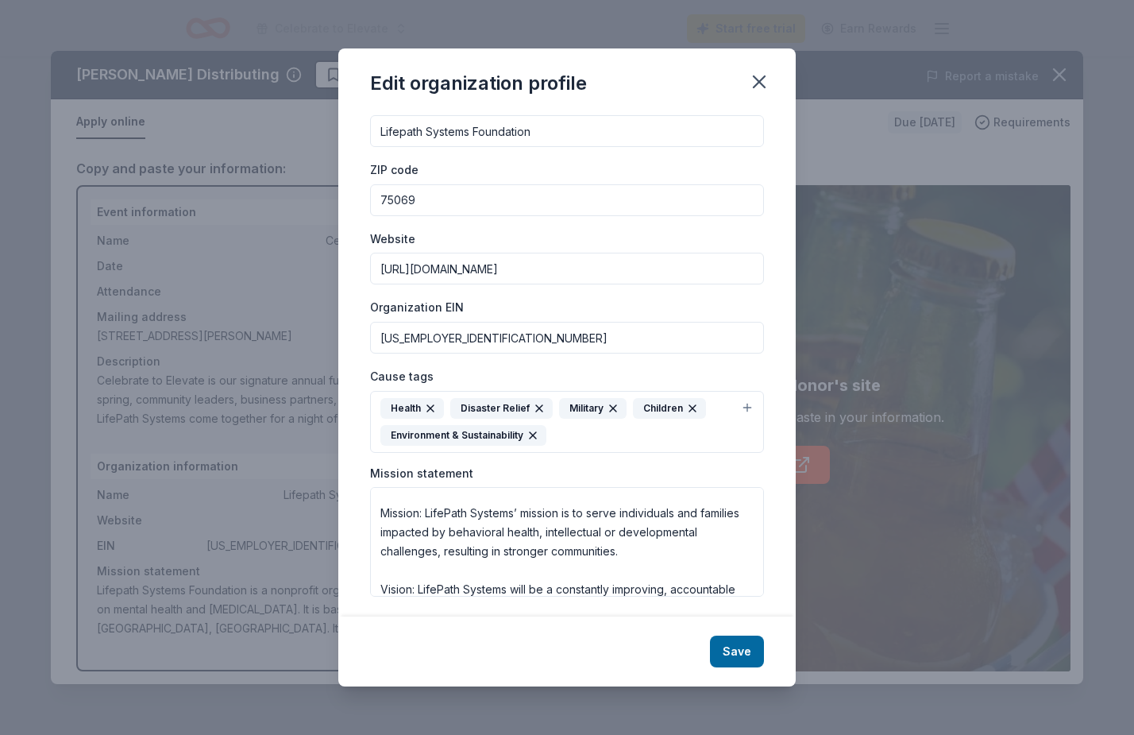
click at [755, 398] on button "Health Disaster Relief Military Children Environment & Sustainability" at bounding box center [567, 422] width 394 height 62
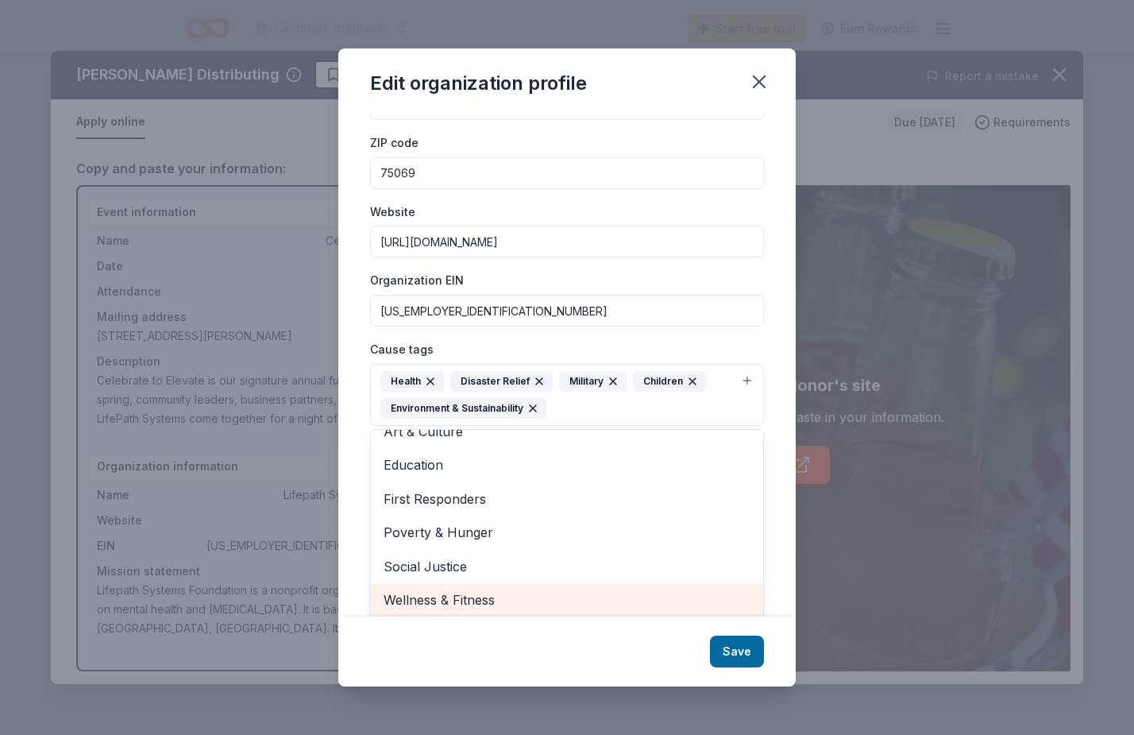
scroll to position [51, 0]
click at [486, 593] on span "Wellness & Fitness" at bounding box center [567, 600] width 367 height 21
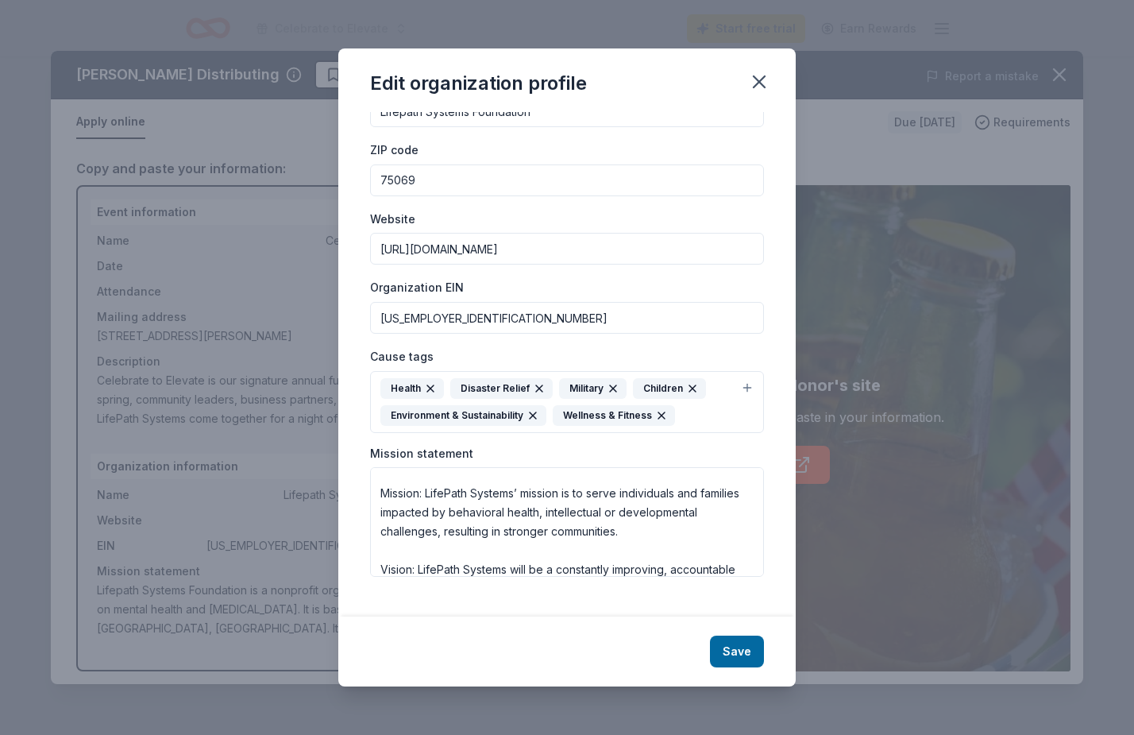
click at [660, 404] on div "Health Disaster Relief Military Children Environment & Sustainability Wellness …" at bounding box center [558, 402] width 354 height 48
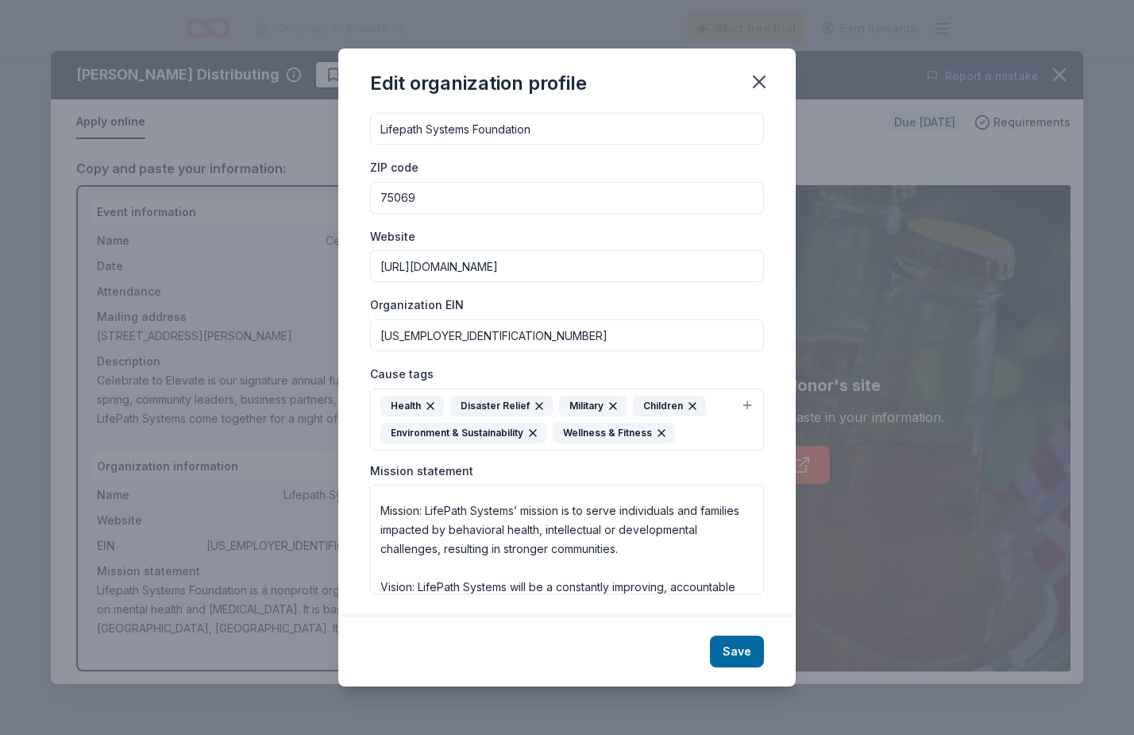
click at [660, 427] on icon "button" at bounding box center [661, 433] width 13 height 13
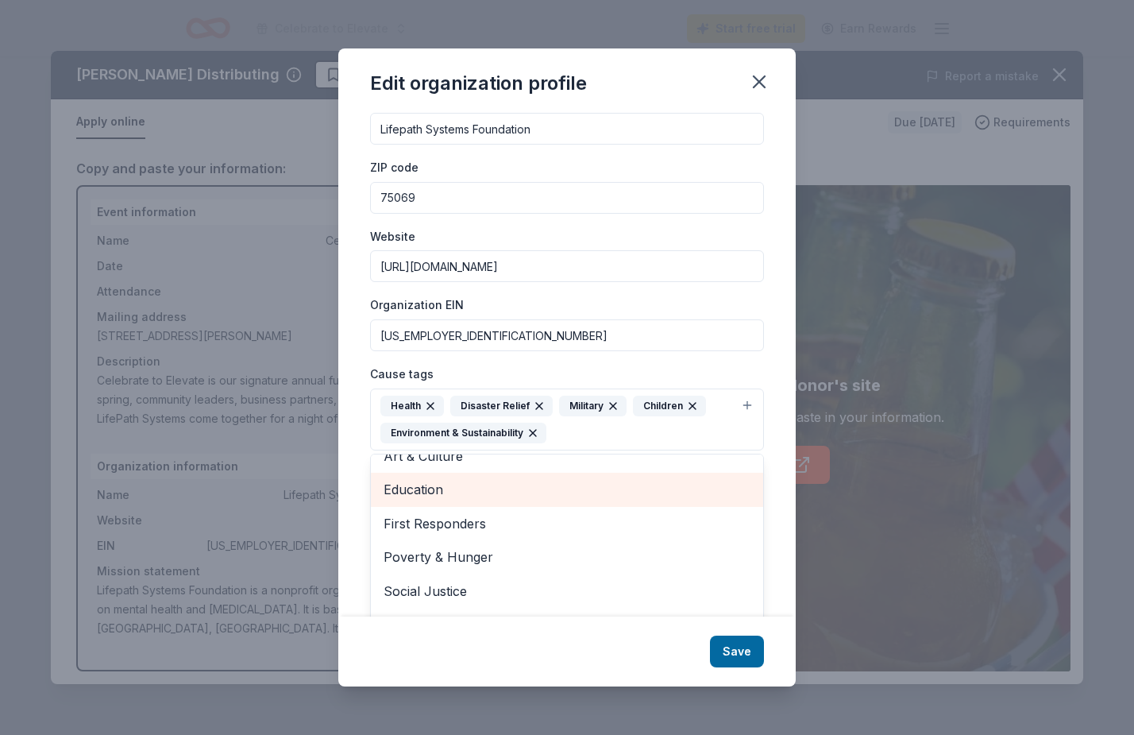
scroll to position [51, 0]
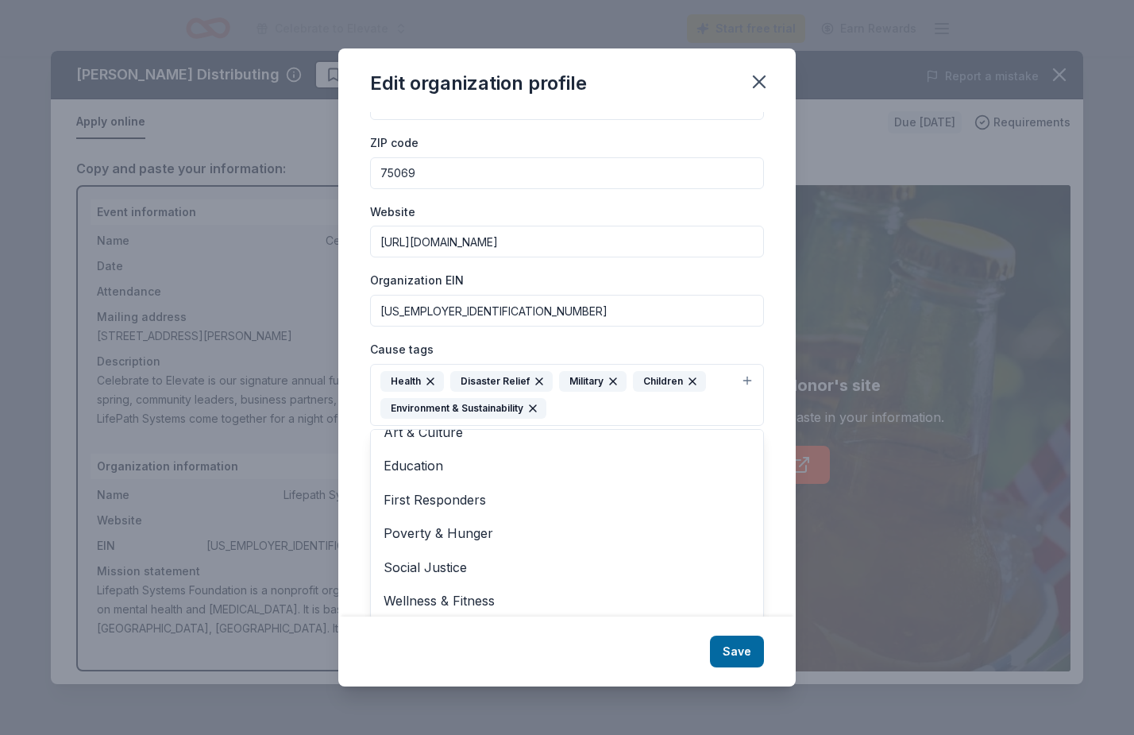
click at [590, 408] on div "Health Disaster Relief Military Children Environment & Sustainability" at bounding box center [558, 395] width 354 height 48
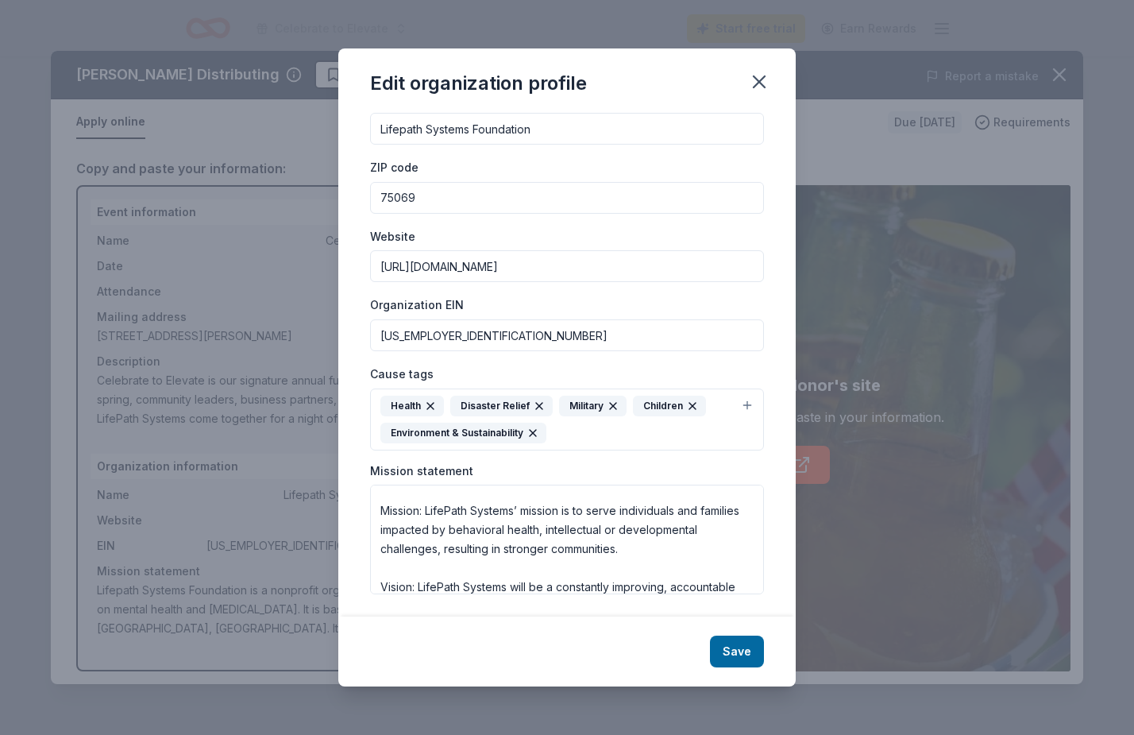
click at [536, 403] on icon "button" at bounding box center [539, 406] width 6 height 6
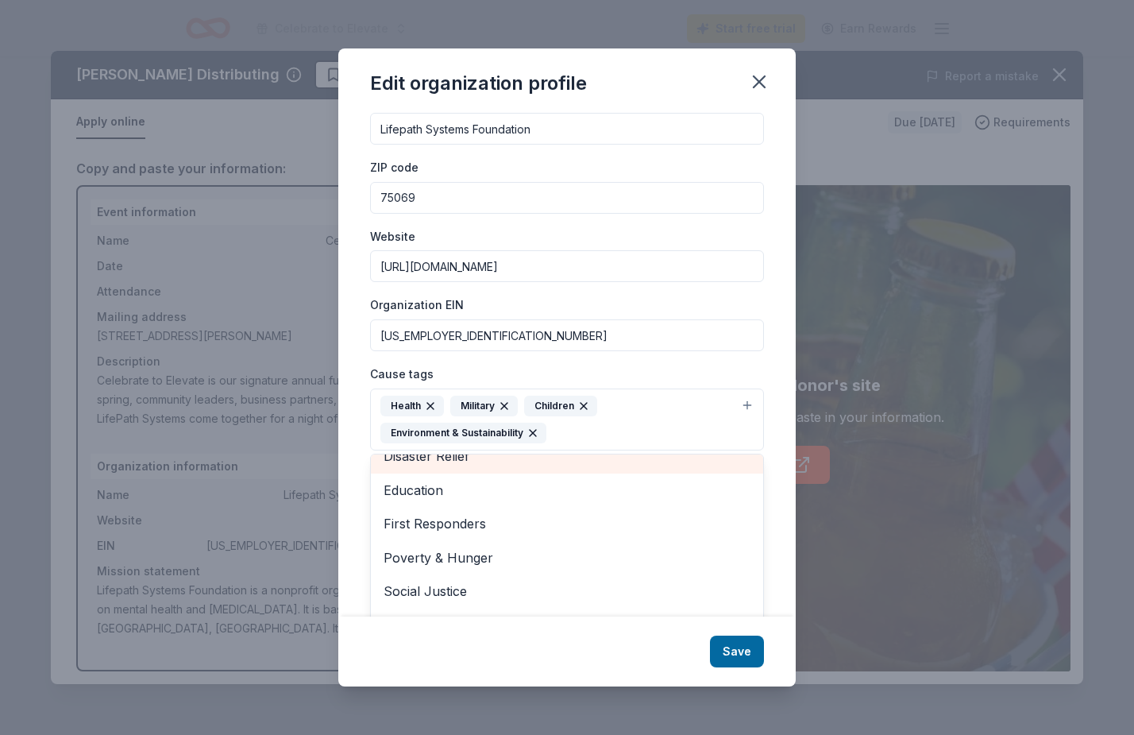
scroll to position [84, 0]
click at [737, 655] on div "Edit organization profile Changes made here will be reflected on your Account. …" at bounding box center [567, 367] width 458 height 639
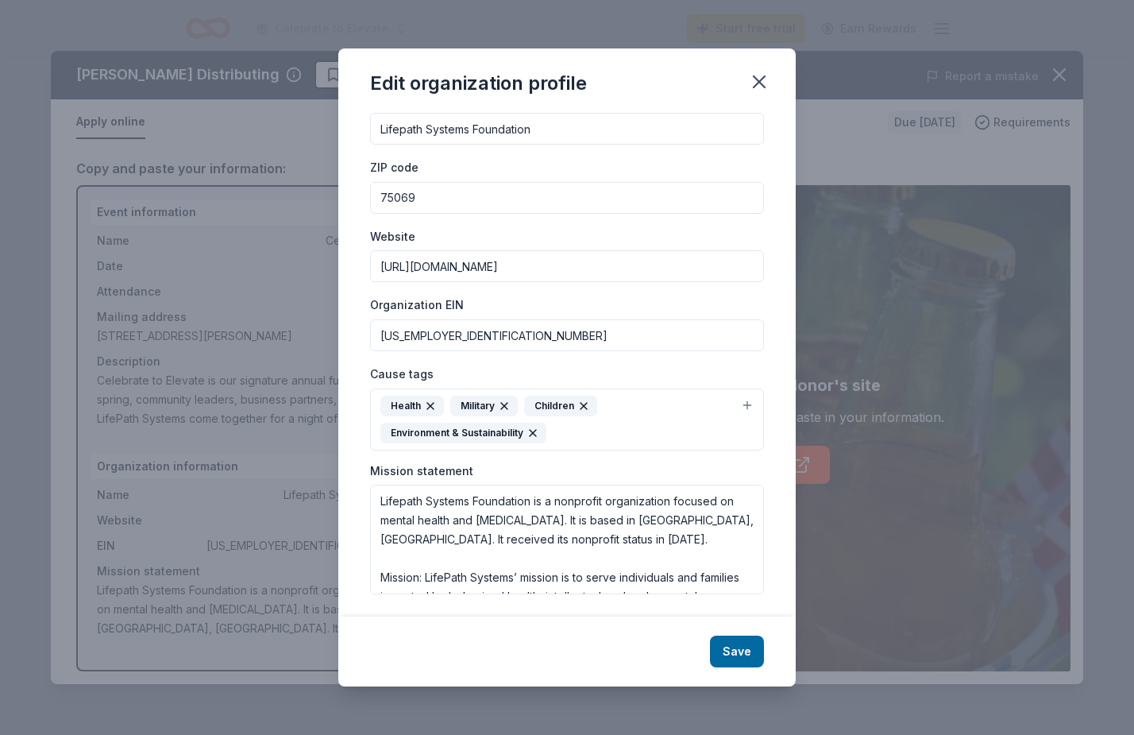
scroll to position [0, 0]
click at [532, 430] on icon "button" at bounding box center [533, 433] width 6 height 6
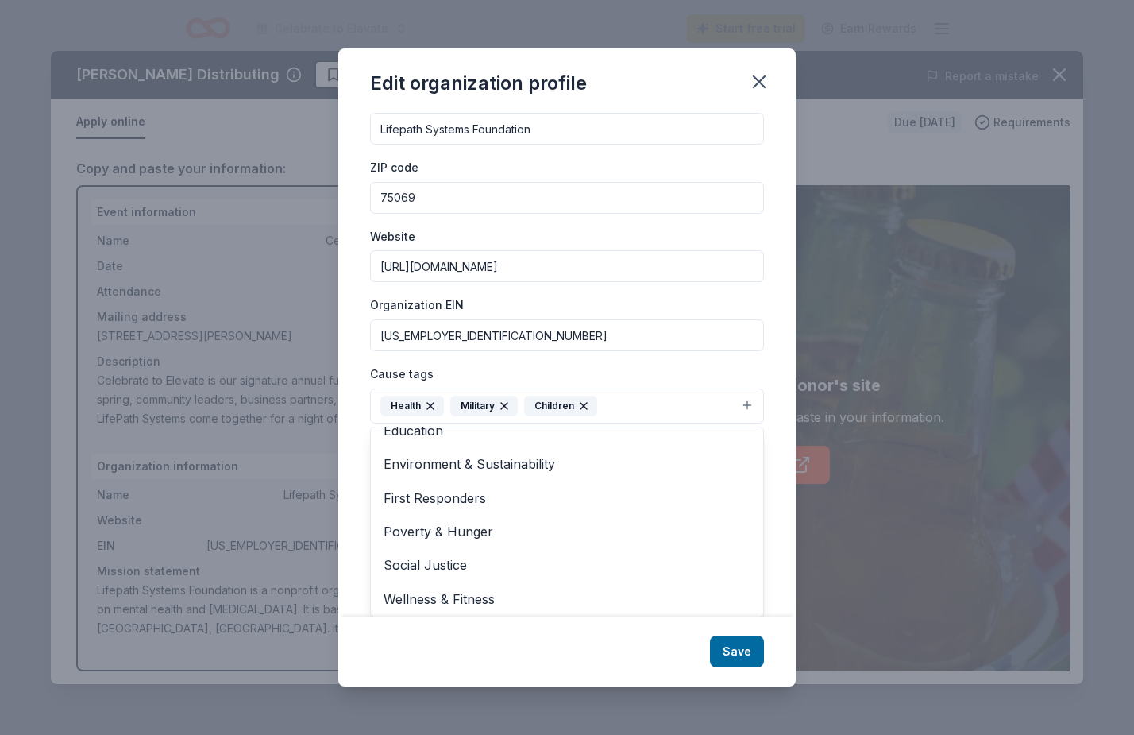
click at [705, 357] on div "Organization name Lifepath Systems Foundation ZIP code 75069 Website [URL][DOMA…" at bounding box center [567, 328] width 394 height 479
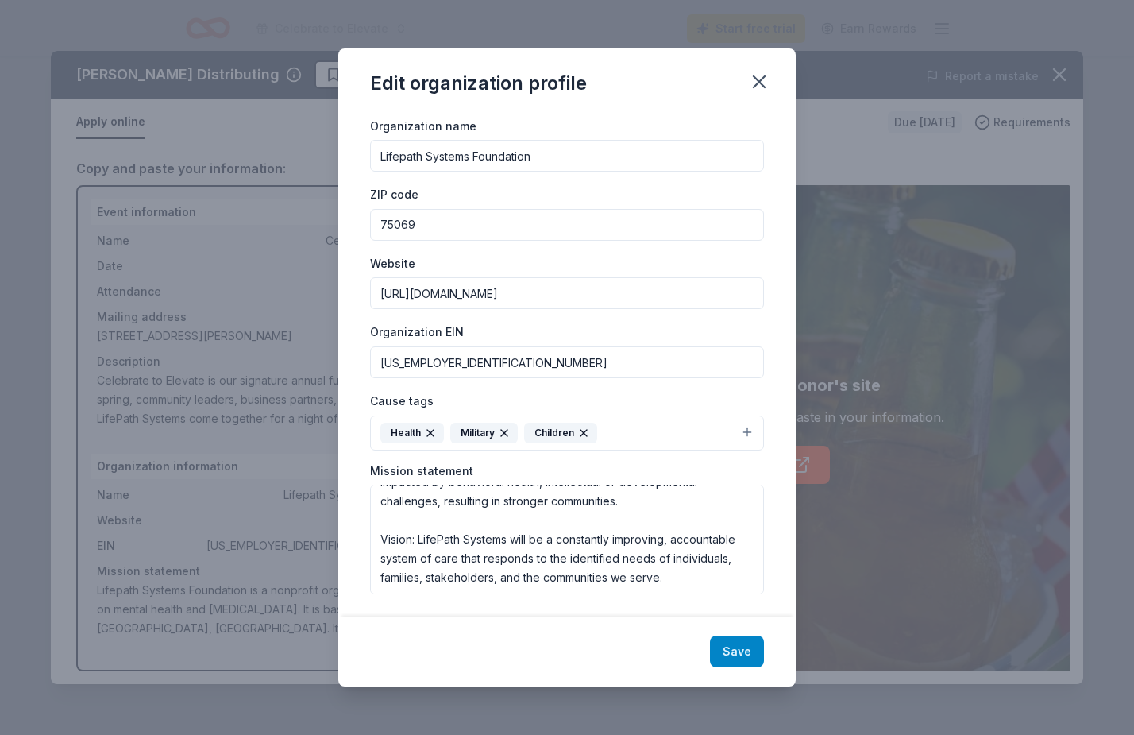
click at [737, 643] on button "Save" at bounding box center [737, 652] width 54 height 32
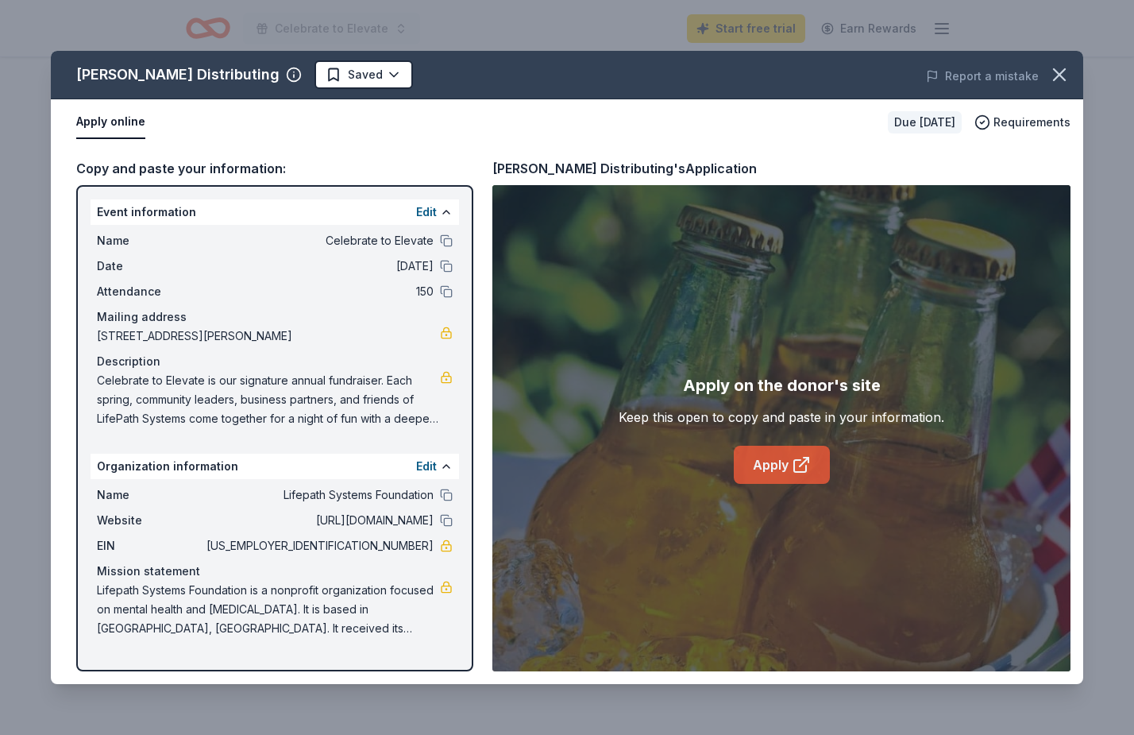
click at [806, 467] on icon at bounding box center [800, 466] width 12 height 12
drag, startPoint x: 327, startPoint y: 239, endPoint x: 471, endPoint y: 238, distance: 143.8
click at [473, 238] on div "Event information Edit Name Celebrate to Elevate Date [DATE] Attendance 150 Mai…" at bounding box center [274, 428] width 397 height 486
drag, startPoint x: 98, startPoint y: 332, endPoint x: 311, endPoint y: 335, distance: 212.9
click at [309, 335] on span "[STREET_ADDRESS][PERSON_NAME]" at bounding box center [268, 335] width 343 height 19
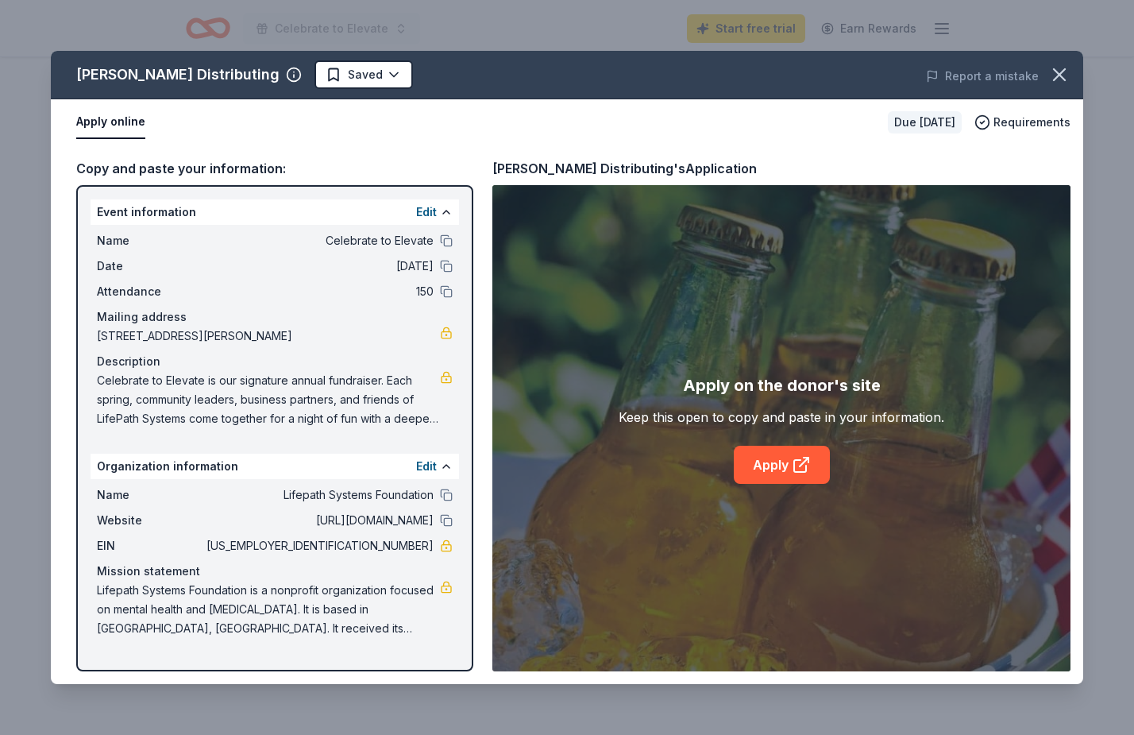
drag, startPoint x: 317, startPoint y: 335, endPoint x: 120, endPoint y: 335, distance: 197.0
click at [120, 335] on span "[STREET_ADDRESS][PERSON_NAME]" at bounding box center [268, 335] width 343 height 19
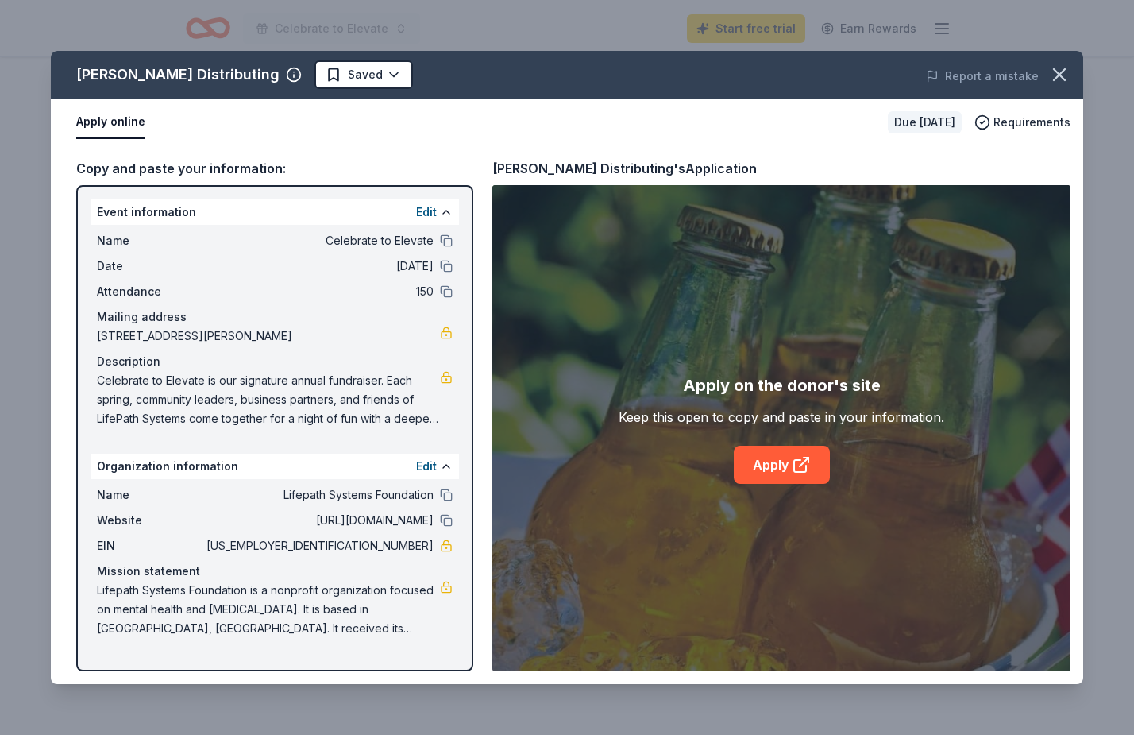
drag, startPoint x: 104, startPoint y: 338, endPoint x: 328, endPoint y: 336, distance: 224.0
click at [329, 338] on span "[STREET_ADDRESS][PERSON_NAME]" at bounding box center [268, 335] width 343 height 19
drag, startPoint x: 99, startPoint y: 337, endPoint x: 250, endPoint y: 337, distance: 150.9
click at [250, 337] on span "[STREET_ADDRESS][PERSON_NAME]" at bounding box center [268, 335] width 343 height 19
click at [1057, 79] on icon "button" at bounding box center [1059, 74] width 11 height 11
